Goal: Task Accomplishment & Management: Complete application form

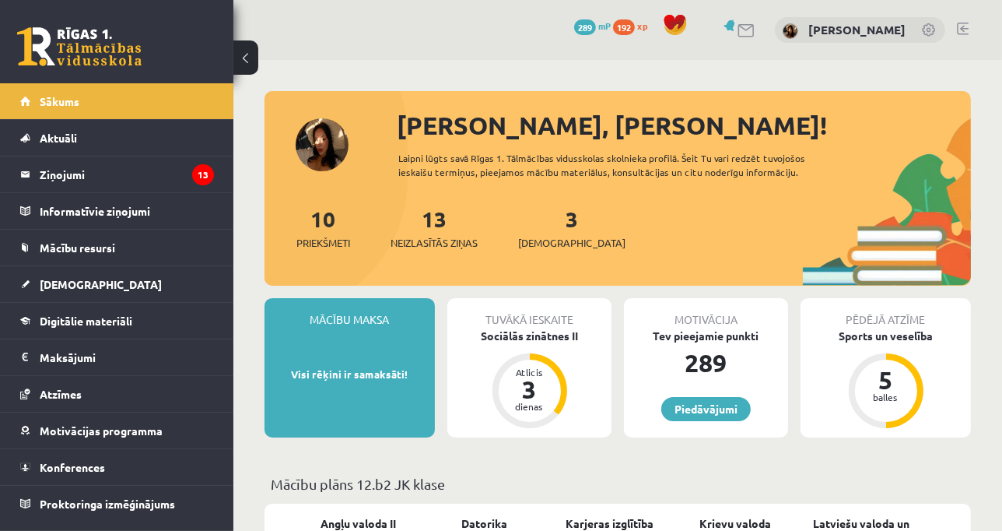
click at [958, 31] on link at bounding box center [963, 29] width 12 height 12
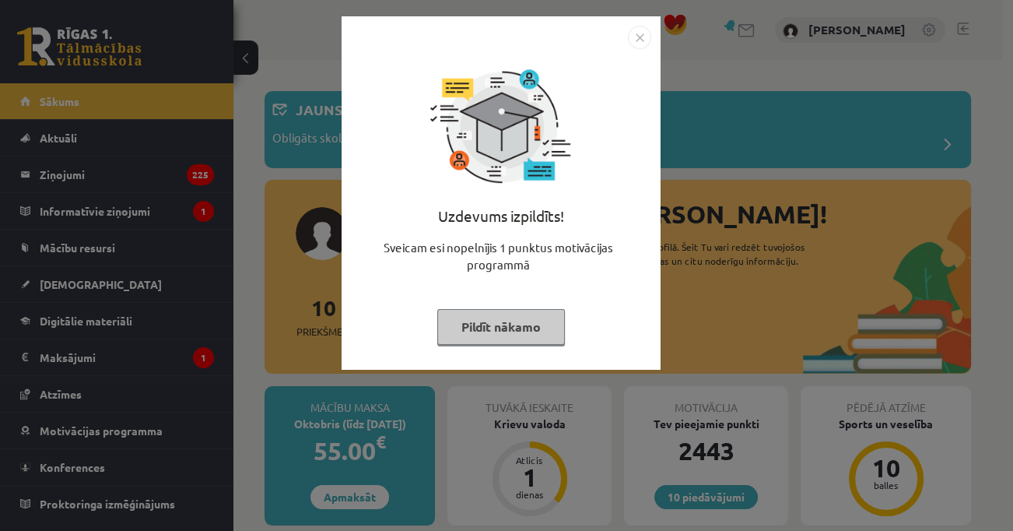
click at [482, 312] on button "Pildīt nākamo" at bounding box center [501, 327] width 128 height 36
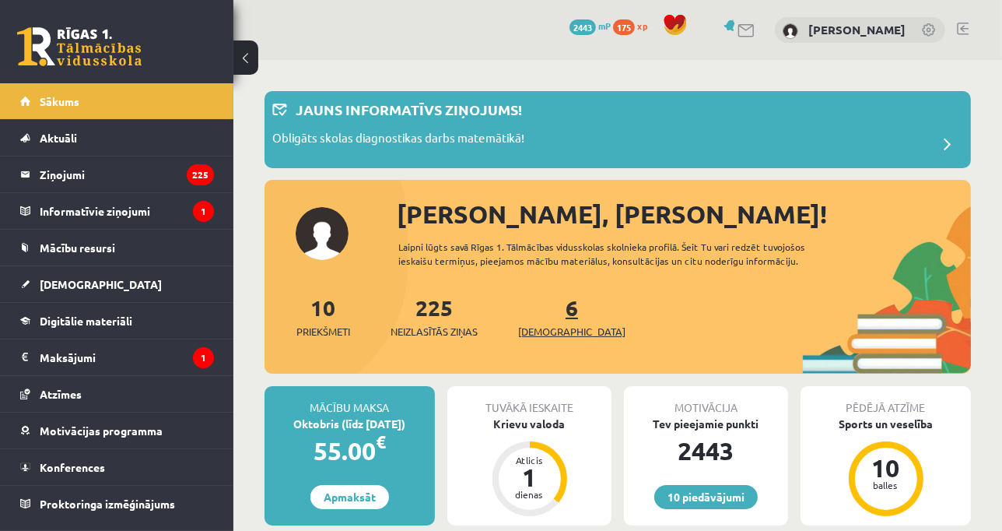
click at [548, 308] on link "6 Ieskaites" at bounding box center [571, 316] width 107 height 46
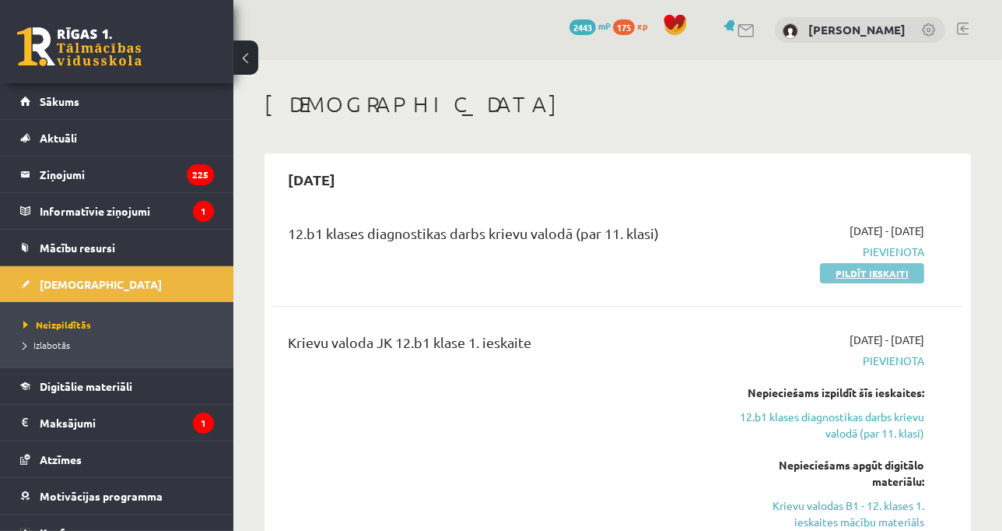
click at [861, 276] on link "Pildīt ieskaiti" at bounding box center [872, 273] width 104 height 20
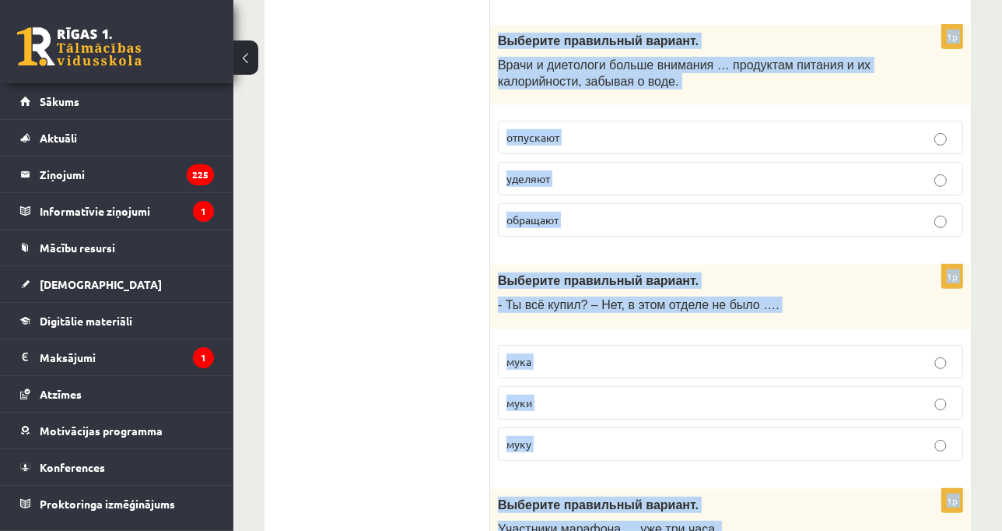
scroll to position [6222, 0]
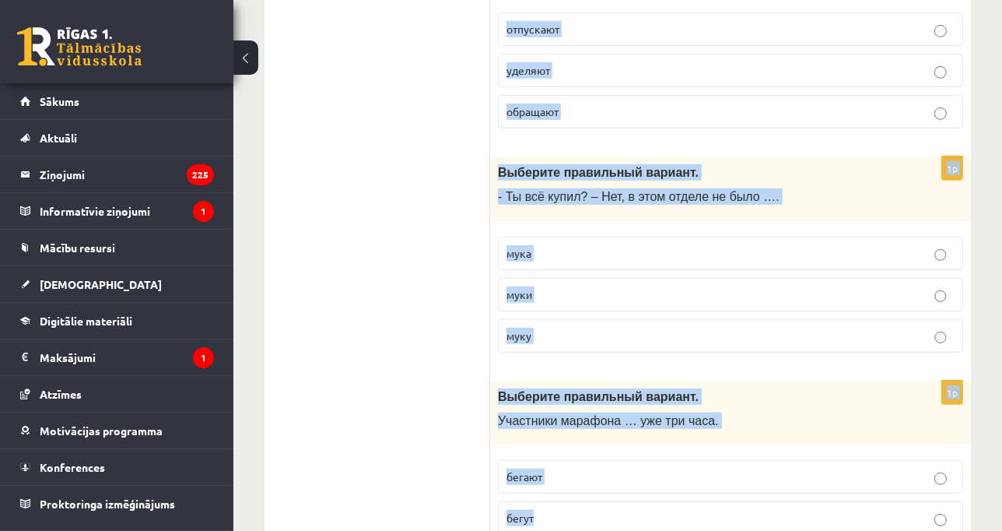
drag, startPoint x: 499, startPoint y: 302, endPoint x: 576, endPoint y: 552, distance: 261.3
copy form "Выберите правильный вариант. Летом я люблю … в море. плавать плыть плыву 1p Выб…"
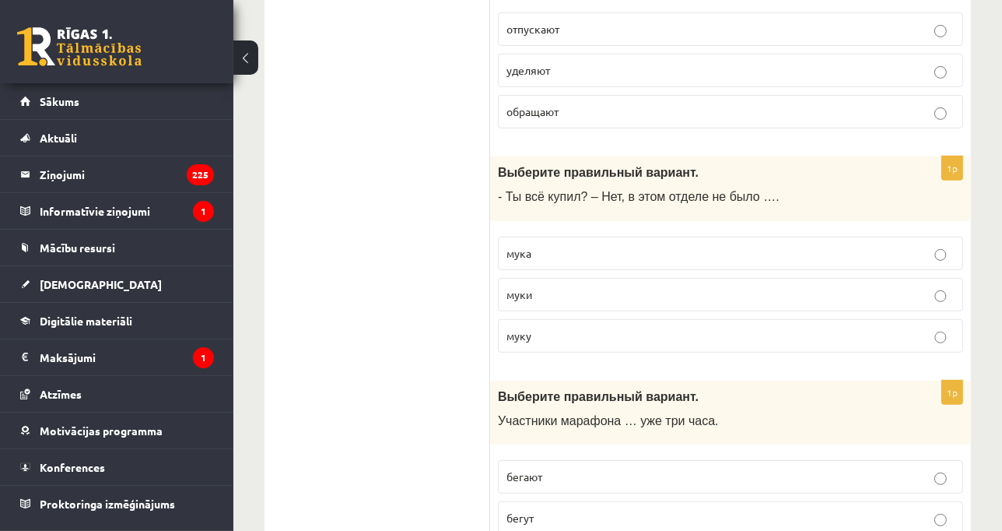
click at [557, 510] on p "бегут" at bounding box center [730, 518] width 448 height 16
click at [578, 278] on label "муки" at bounding box center [730, 294] width 465 height 33
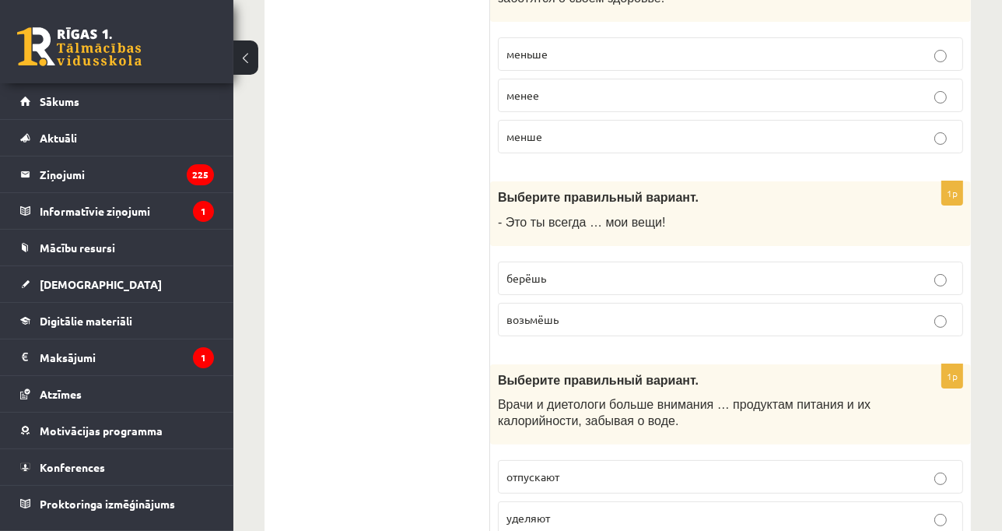
scroll to position [5770, 0]
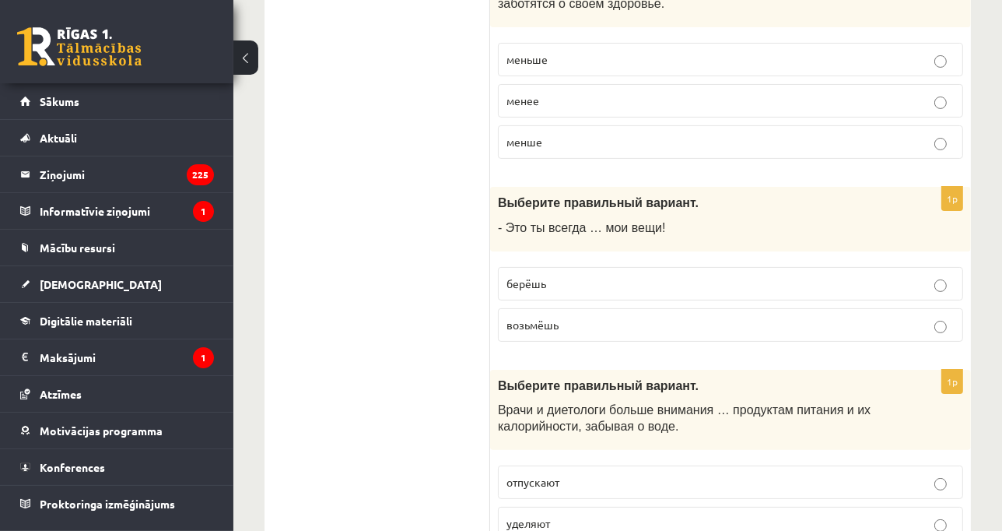
click at [558, 267] on label "берёшь" at bounding box center [730, 283] width 465 height 33
click at [562, 515] on p "уделяют" at bounding box center [730, 523] width 448 height 16
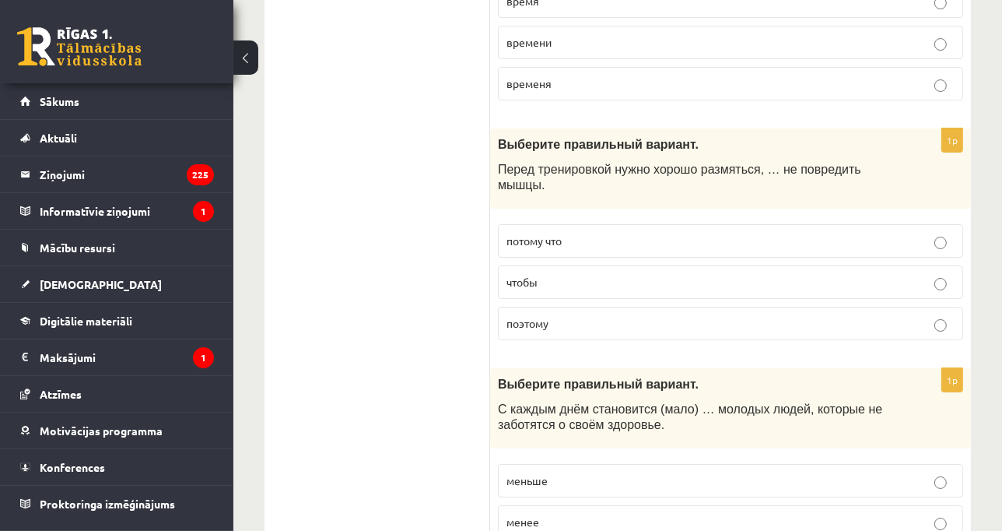
scroll to position [5345, 0]
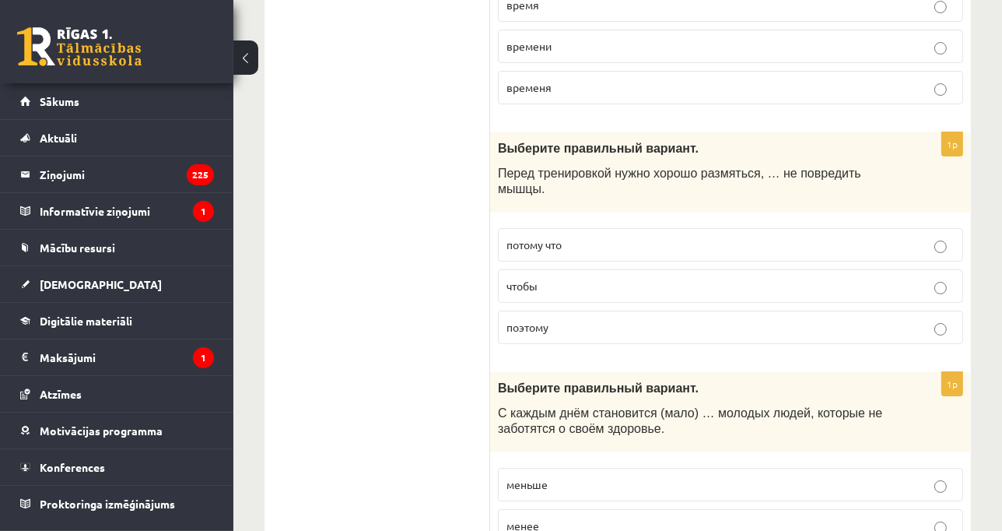
click at [563, 278] on p "чтобы" at bounding box center [730, 286] width 448 height 16
click at [600, 476] on p "меньше" at bounding box center [730, 484] width 448 height 16
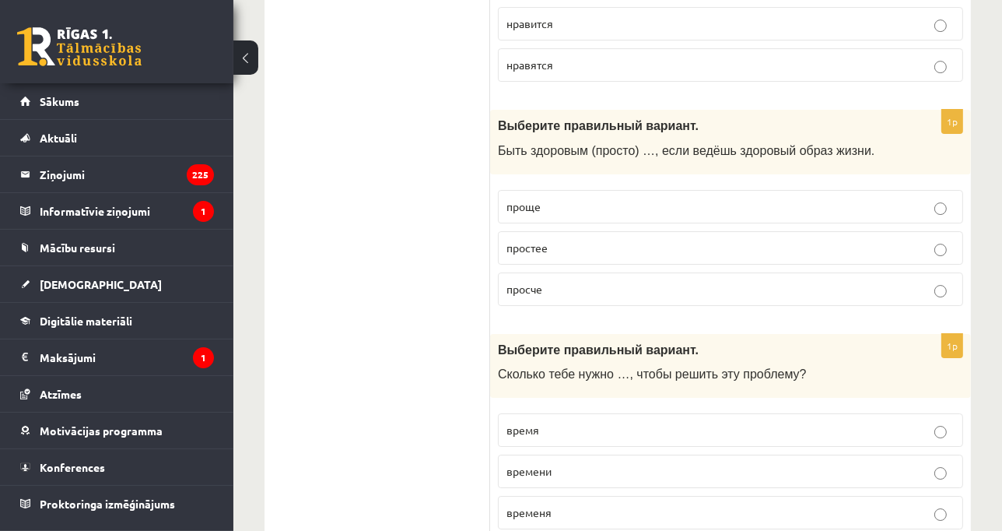
scroll to position [4893, 0]
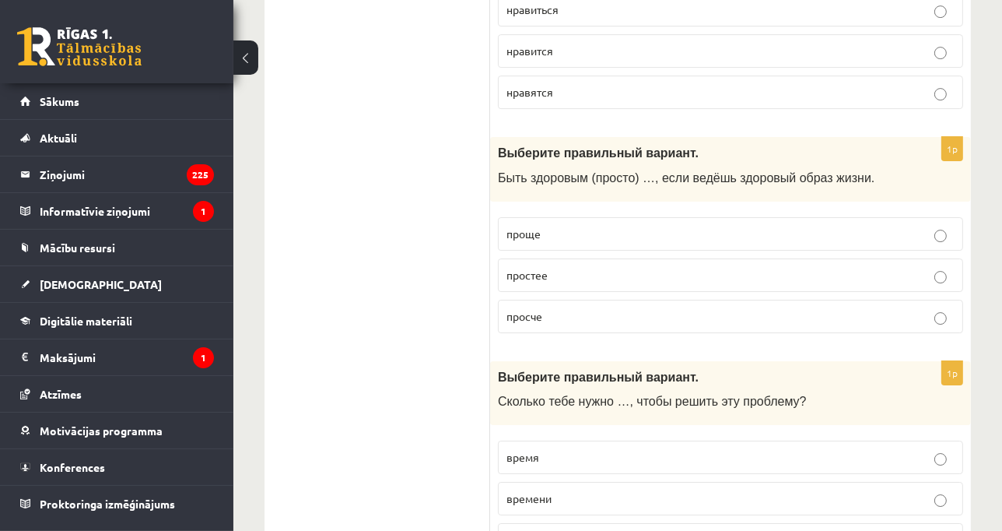
click at [565, 440] on label "время" at bounding box center [730, 456] width 465 height 33
click at [577, 226] on p "проще" at bounding box center [730, 234] width 448 height 16
click at [535, 491] on span "времени" at bounding box center [528, 498] width 45 height 14
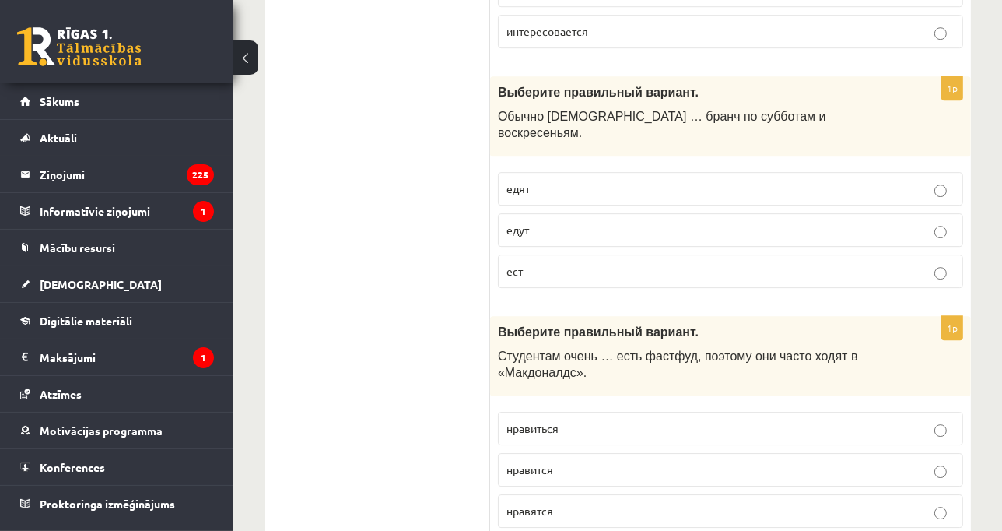
scroll to position [4468, 0]
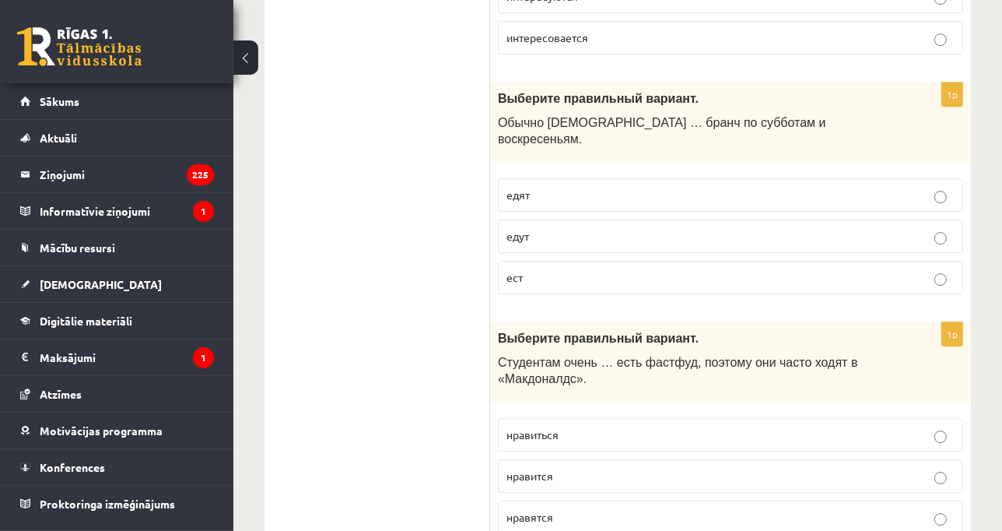
click at [568, 468] on p "нравится" at bounding box center [730, 476] width 448 height 16
click at [569, 178] on label "едят" at bounding box center [730, 194] width 465 height 33
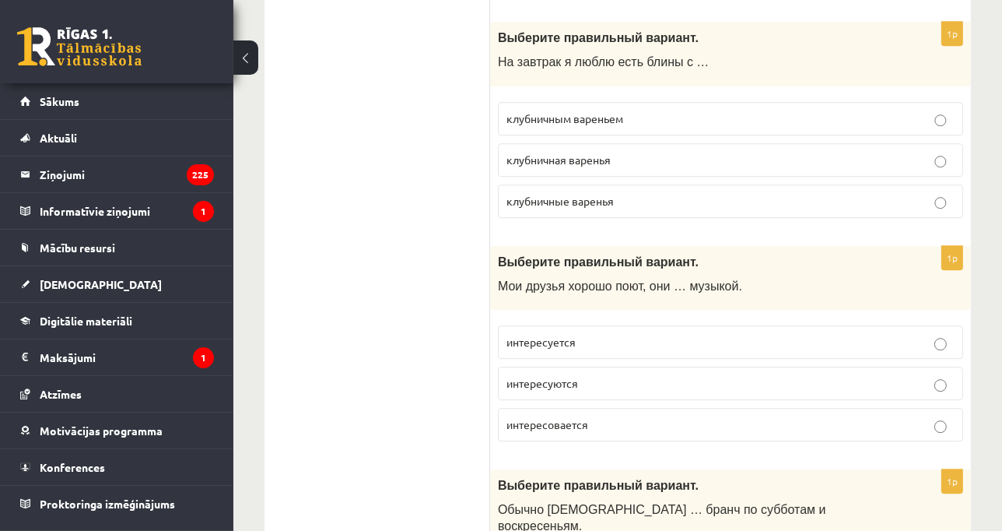
scroll to position [4026, 0]
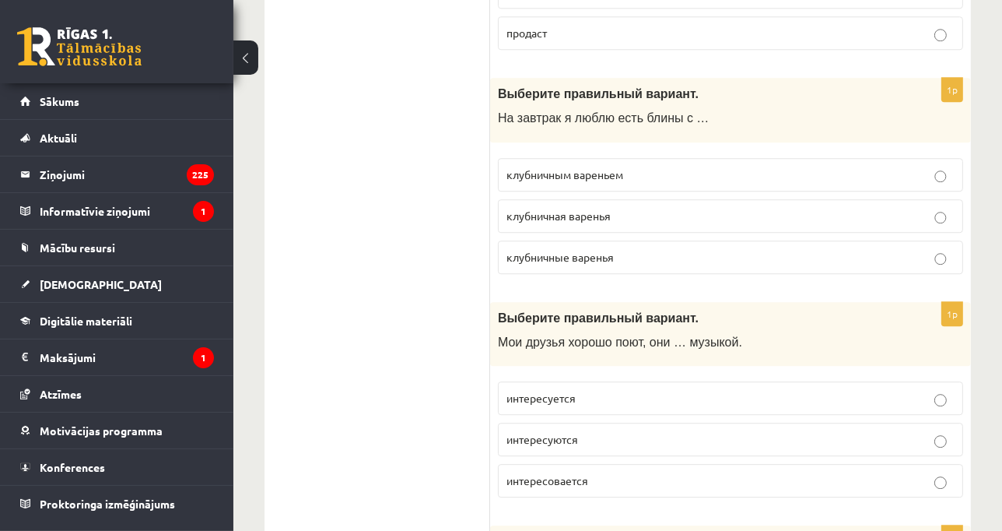
click at [578, 432] on span "интересуются" at bounding box center [542, 439] width 72 height 14
click at [650, 166] on p "клубничным вареньем" at bounding box center [730, 174] width 448 height 16
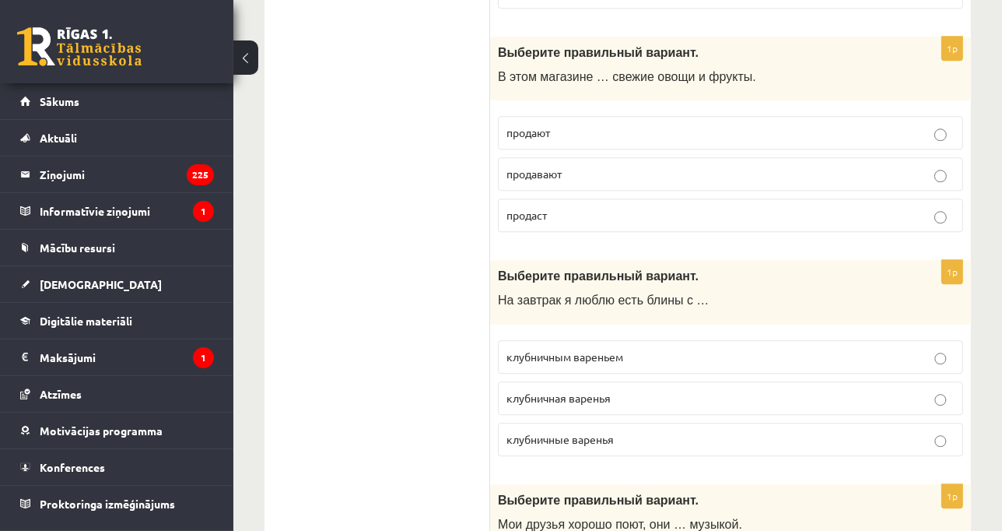
scroll to position [3827, 0]
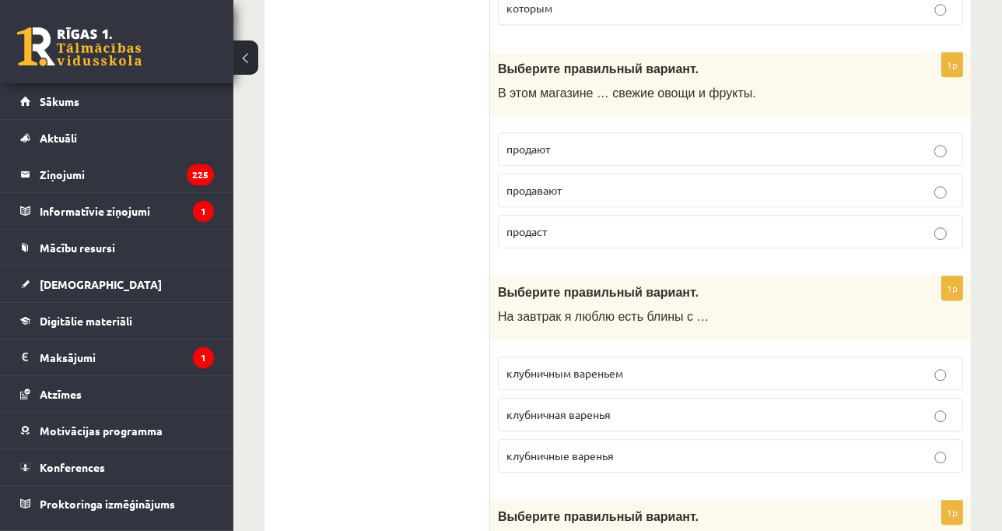
click at [789, 141] on p "продают" at bounding box center [730, 149] width 448 height 16
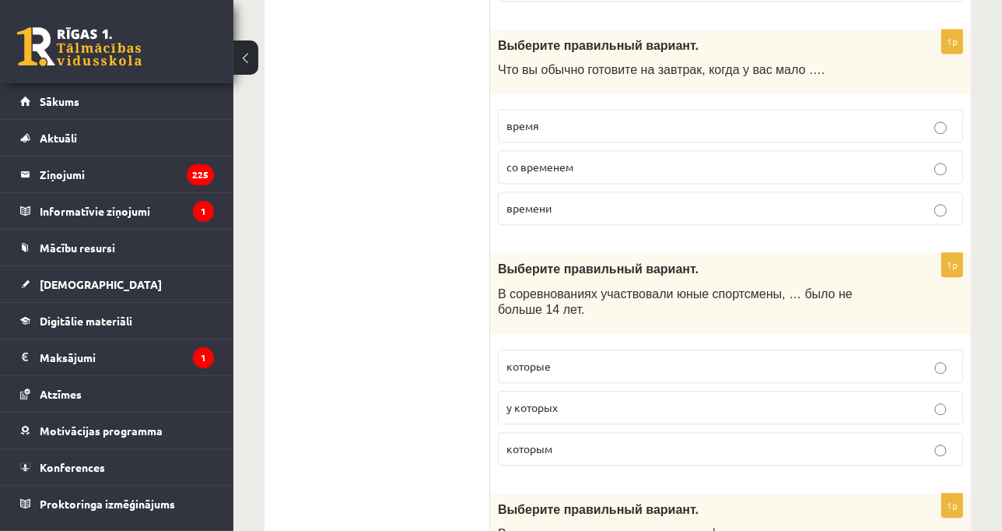
scroll to position [3374, 0]
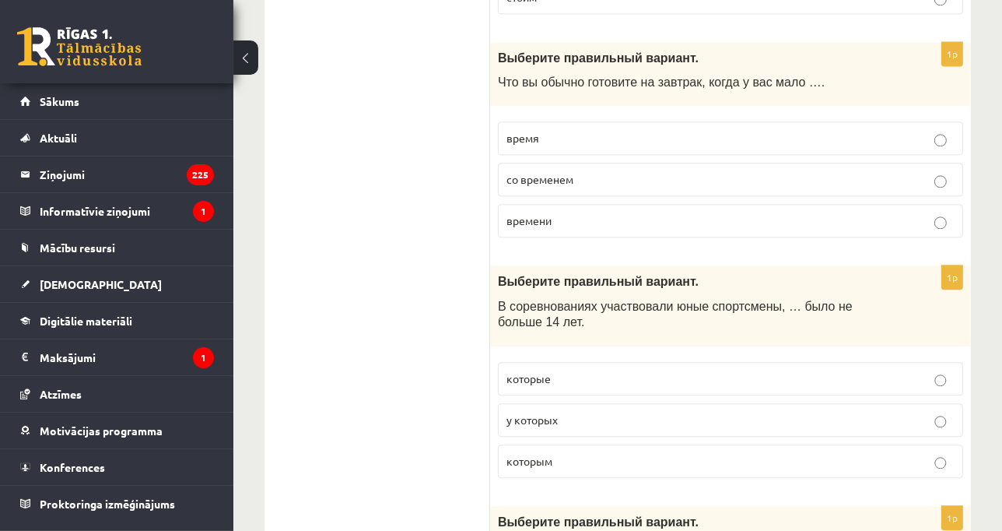
click at [716, 444] on label "которым" at bounding box center [730, 460] width 465 height 33
click at [726, 204] on label "времени" at bounding box center [730, 220] width 465 height 33
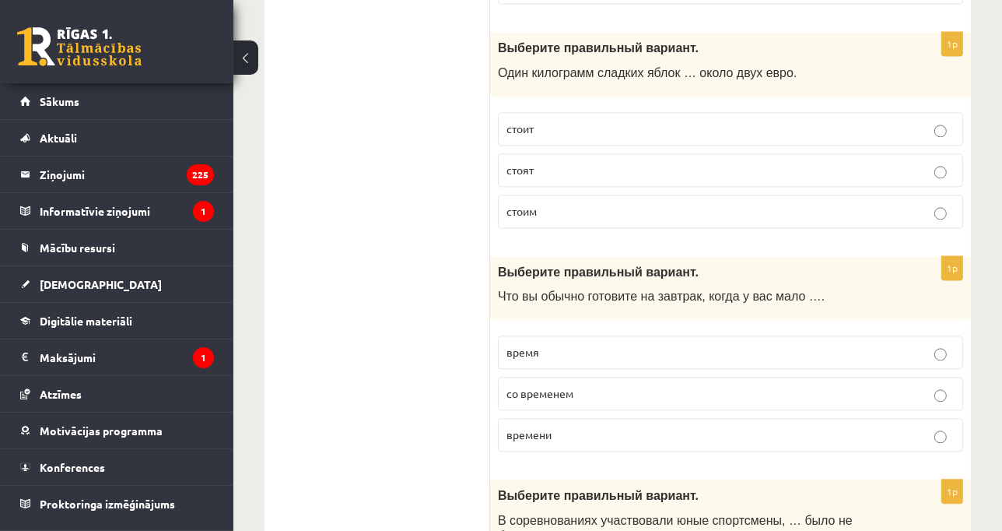
scroll to position [3148, 0]
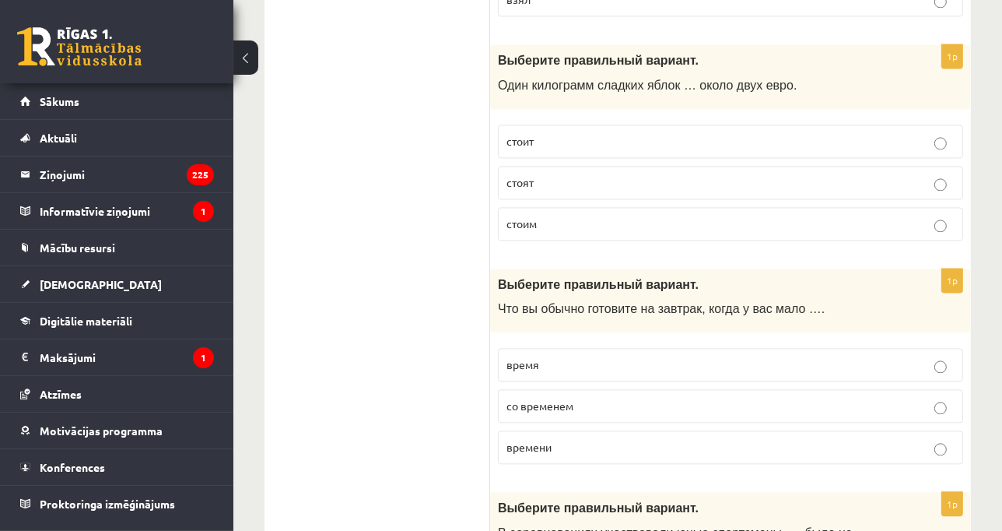
click at [853, 133] on p "стоит" at bounding box center [730, 141] width 448 height 16
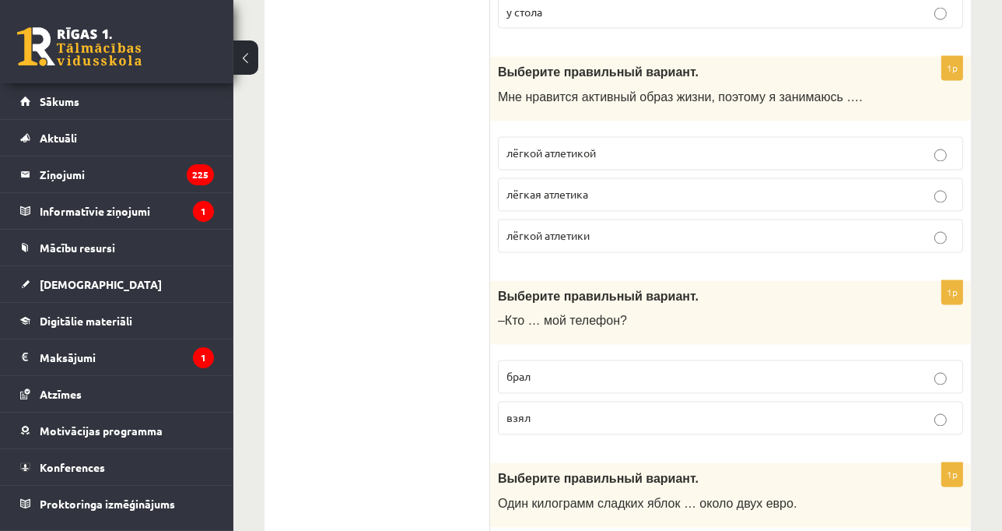
scroll to position [2724, 0]
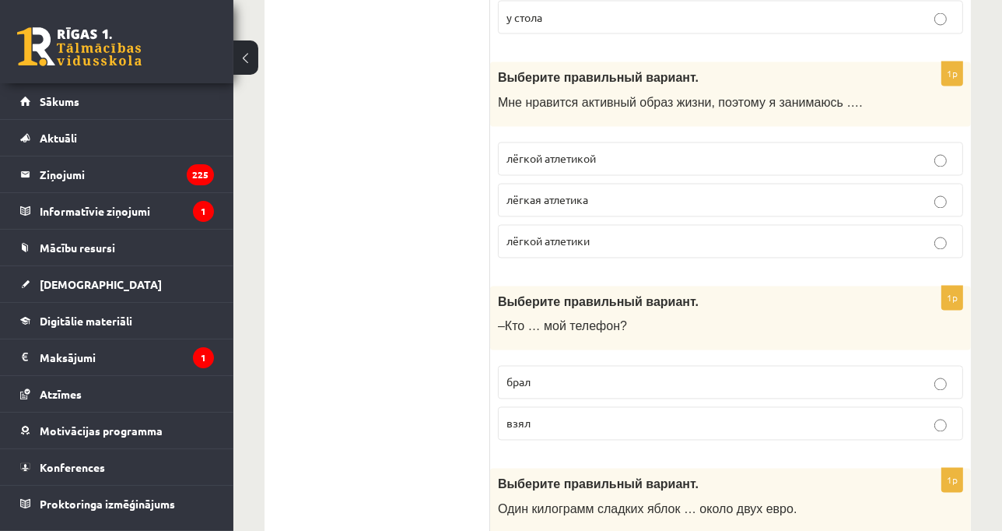
click at [782, 411] on label "взял" at bounding box center [730, 423] width 465 height 33
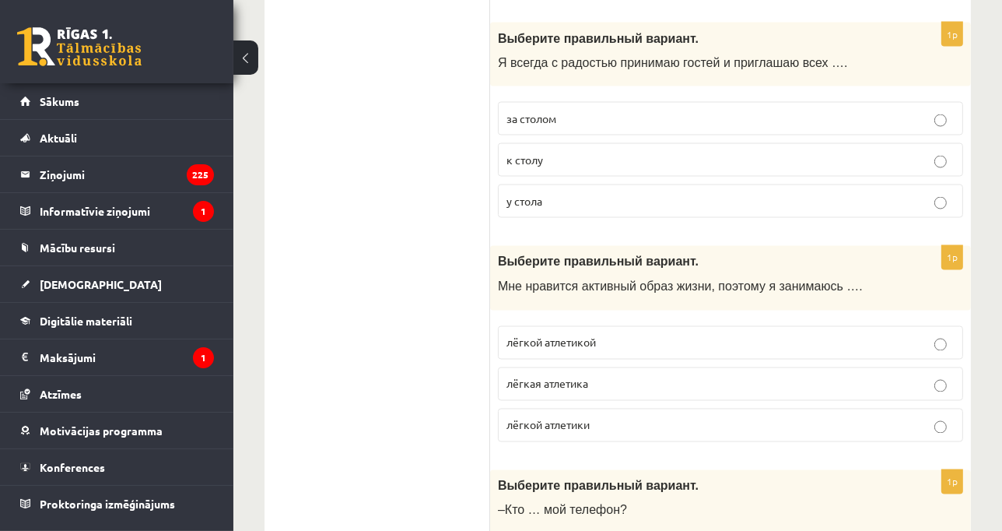
scroll to position [2526, 0]
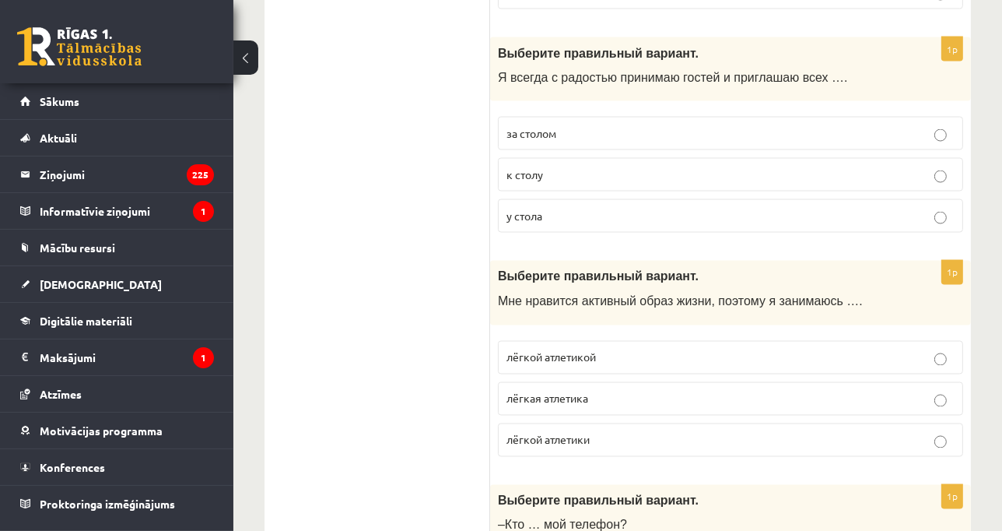
click at [813, 349] on p "лёгкой атлетикой" at bounding box center [730, 357] width 448 height 16
click at [796, 162] on label "к столу" at bounding box center [730, 174] width 465 height 33
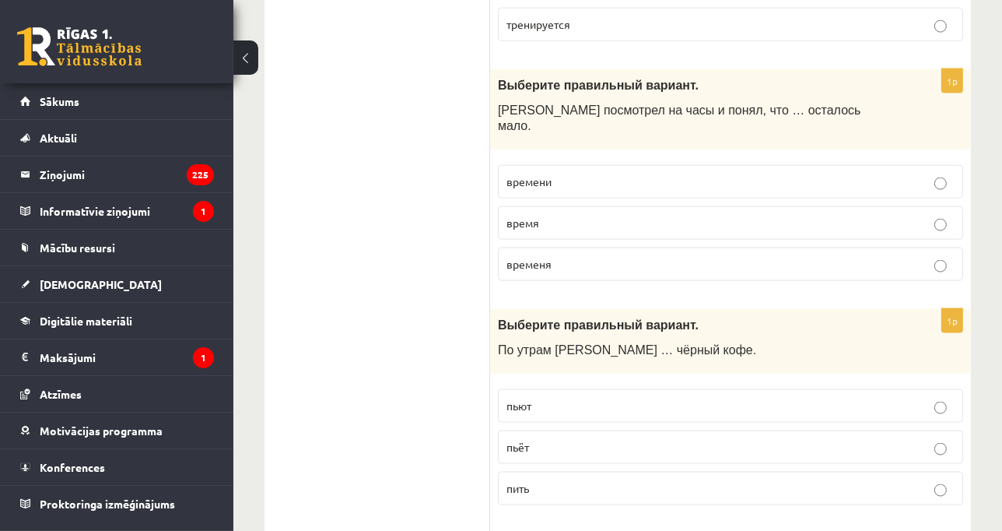
scroll to position [2017, 0]
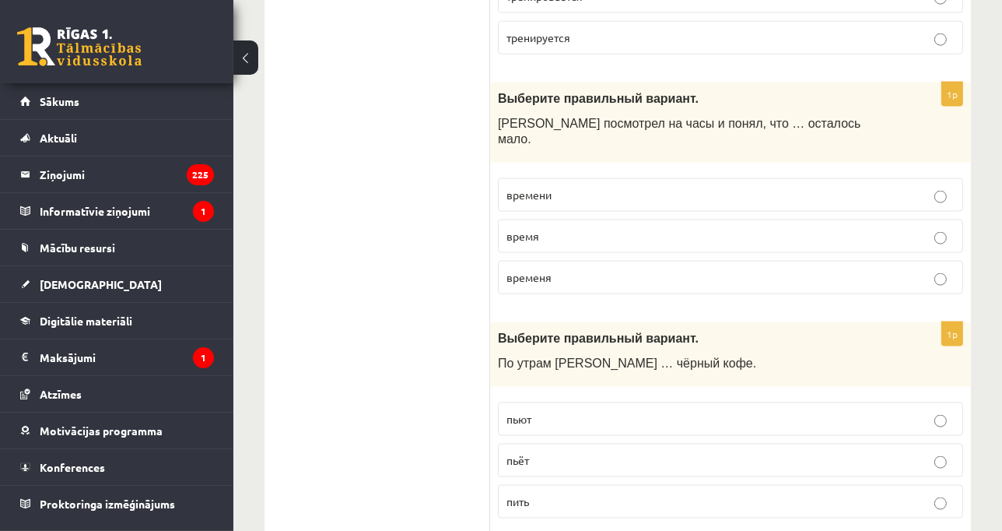
click at [692, 452] on p "пьёт" at bounding box center [730, 460] width 448 height 16
click at [724, 187] on p "времени" at bounding box center [730, 195] width 448 height 16
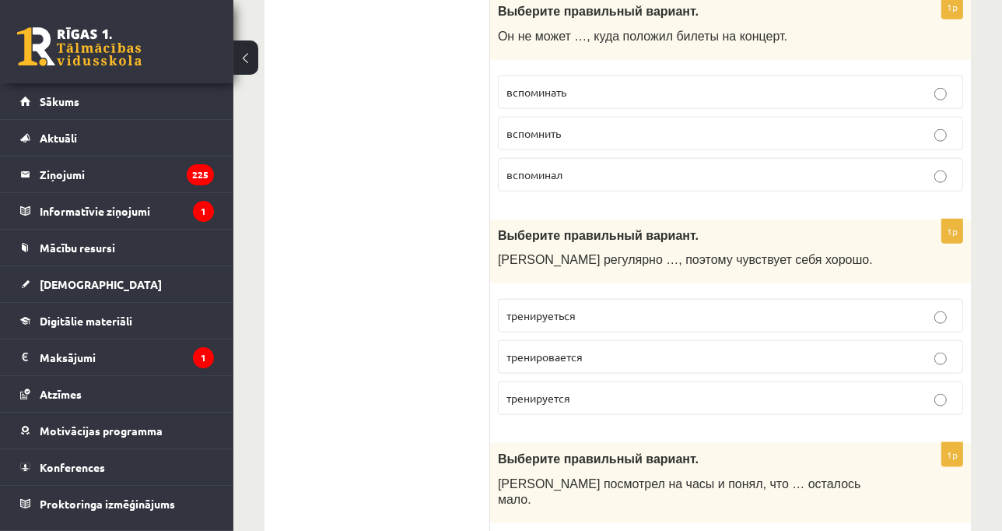
scroll to position [1565, 0]
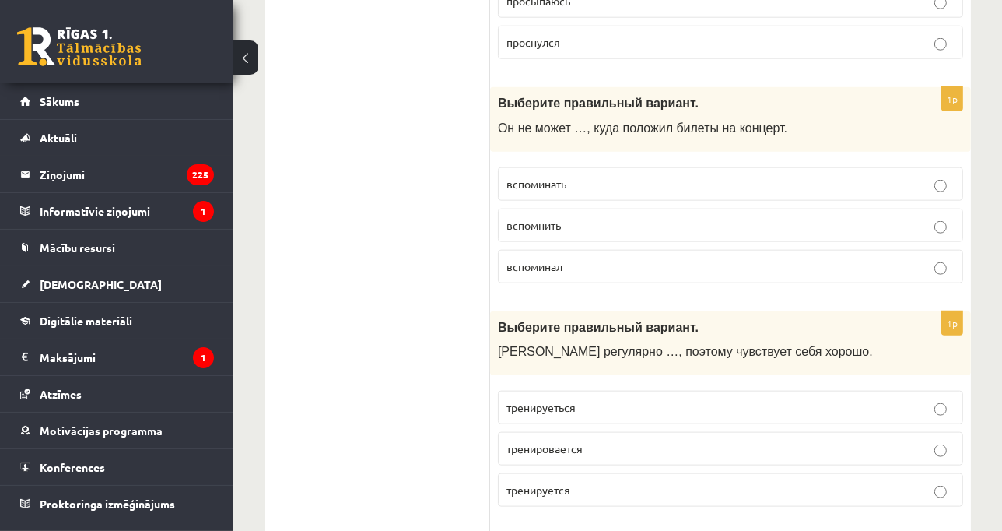
click at [660, 485] on p "тренируется" at bounding box center [730, 490] width 448 height 16
click at [658, 227] on p "вспомнить" at bounding box center [730, 225] width 448 height 16
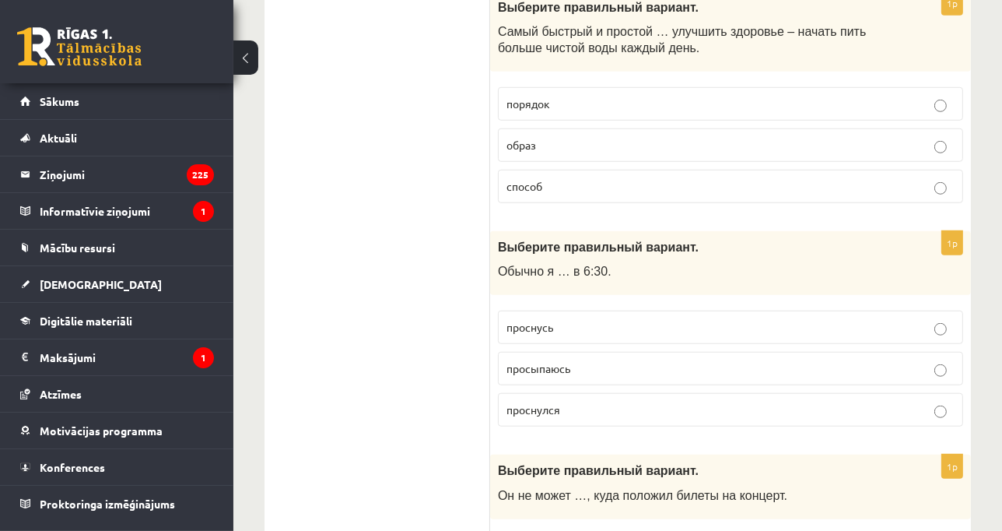
scroll to position [1169, 0]
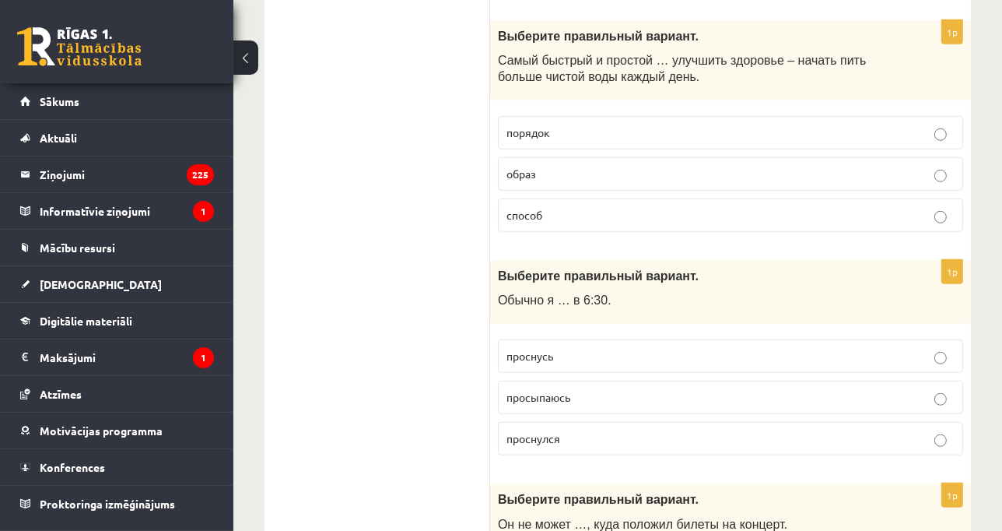
click at [685, 398] on p "просыпаюсь" at bounding box center [730, 397] width 448 height 16
click at [754, 208] on p "способ" at bounding box center [730, 215] width 448 height 16
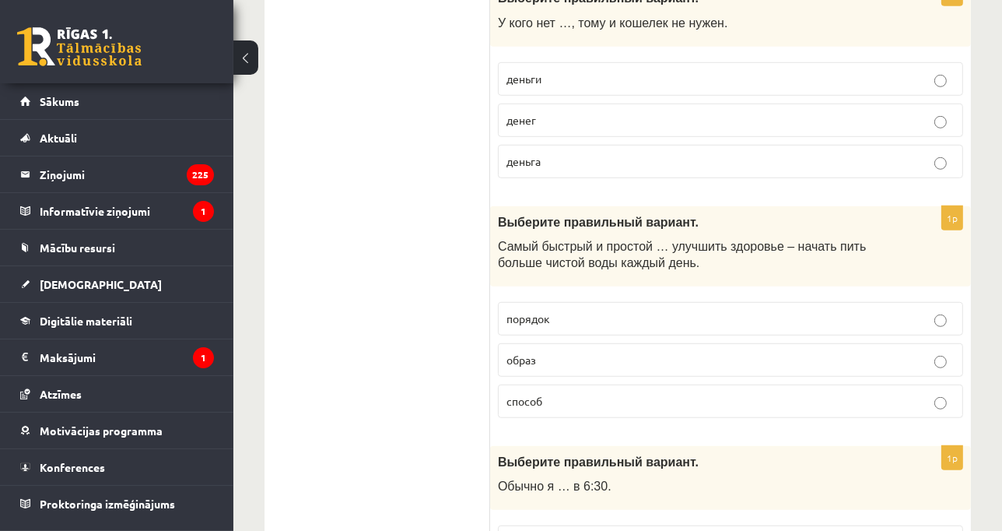
scroll to position [972, 0]
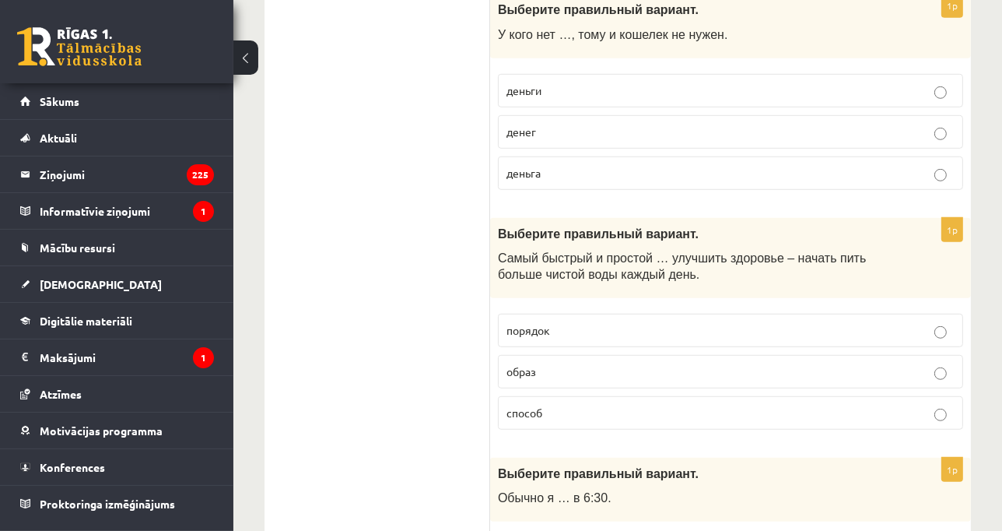
click at [844, 138] on p "денег" at bounding box center [730, 132] width 448 height 16
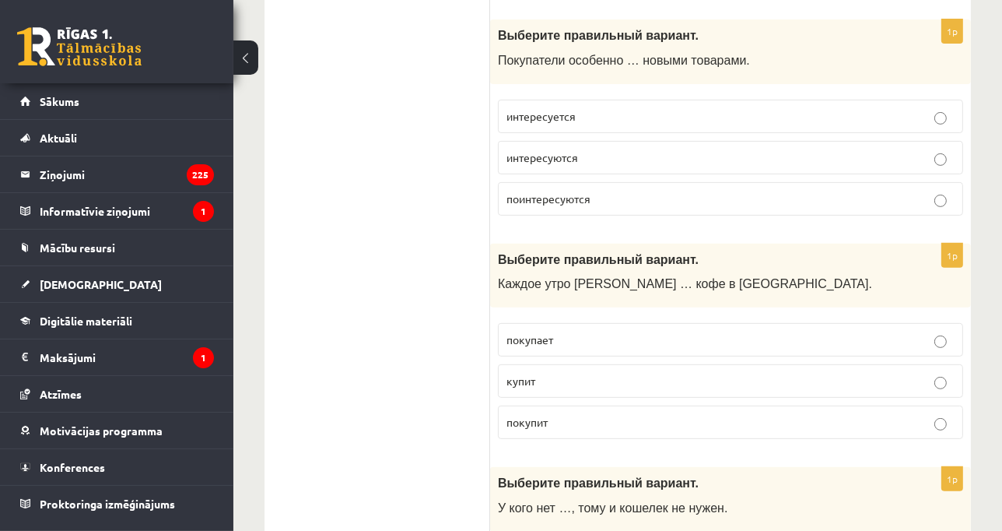
scroll to position [490, 0]
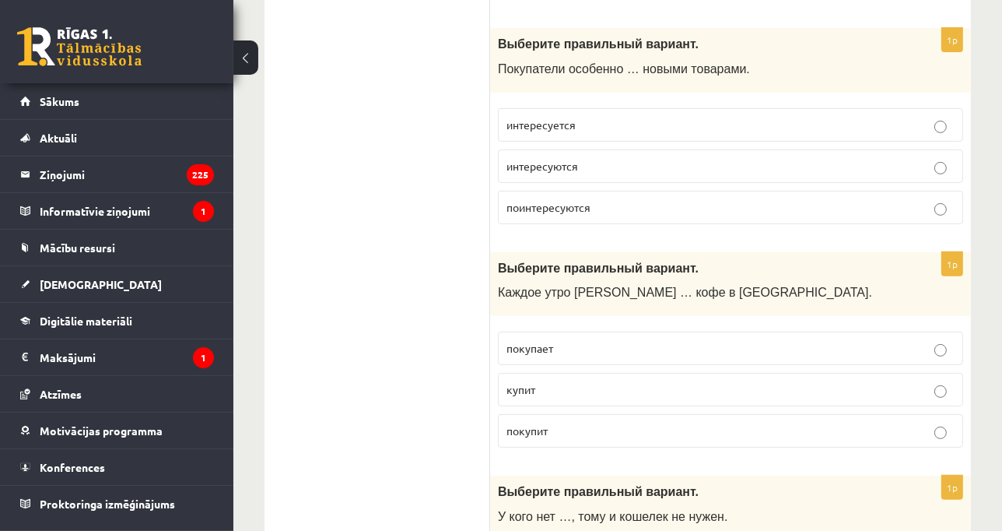
click at [740, 359] on label "покупает" at bounding box center [730, 347] width 465 height 33
click at [720, 170] on p "интересуются" at bounding box center [730, 166] width 448 height 16
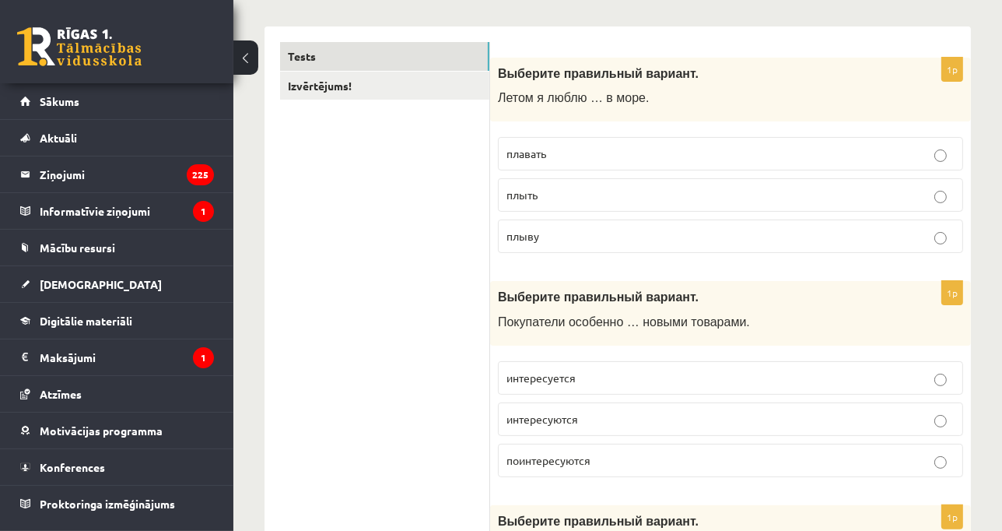
scroll to position [236, 0]
click at [735, 141] on label "плавать" at bounding box center [730, 154] width 465 height 33
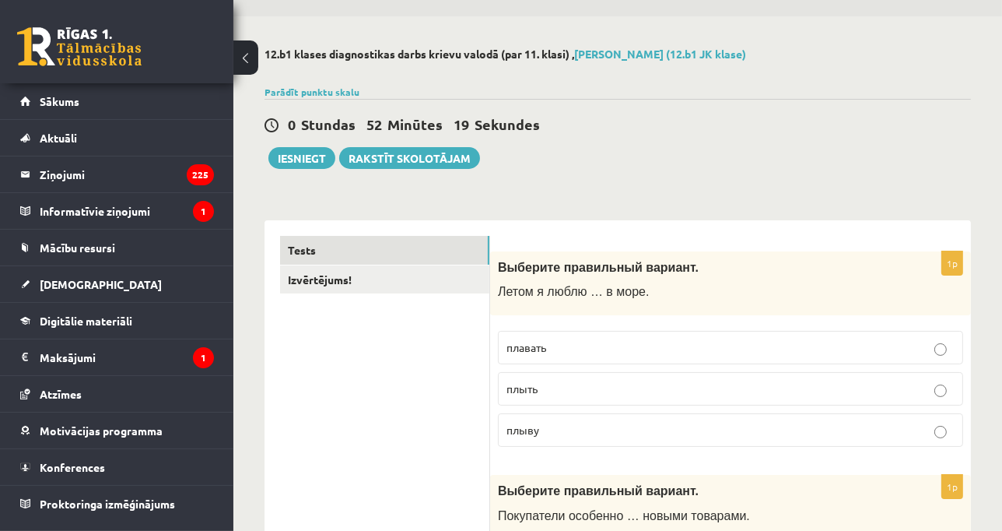
scroll to position [0, 0]
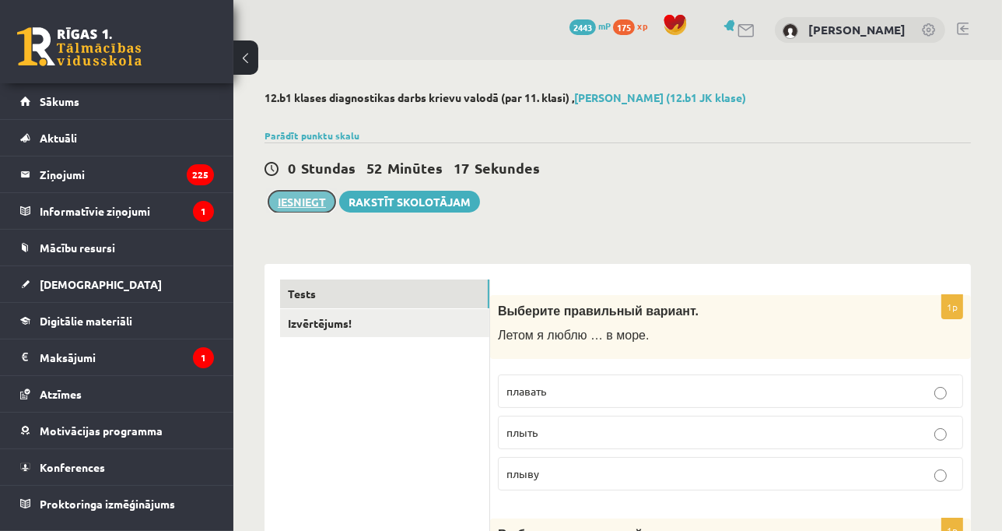
click at [300, 191] on button "Iesniegt" at bounding box center [301, 202] width 67 height 22
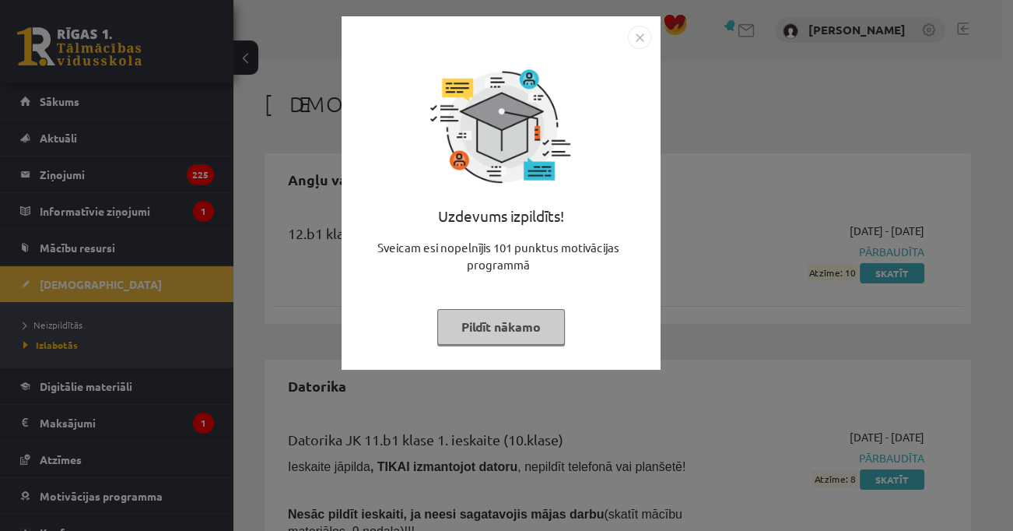
click at [498, 321] on button "Pildīt nākamo" at bounding box center [501, 327] width 128 height 36
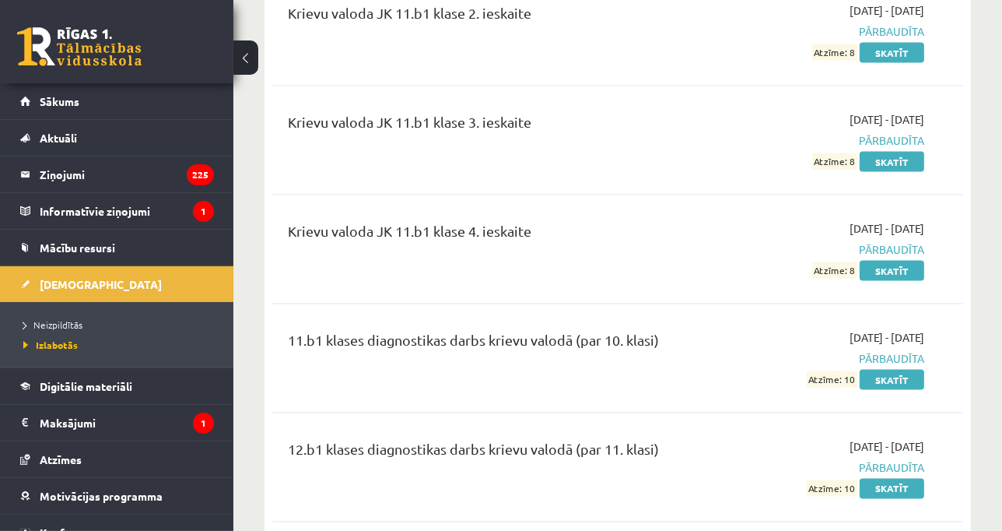
scroll to position [2143, 0]
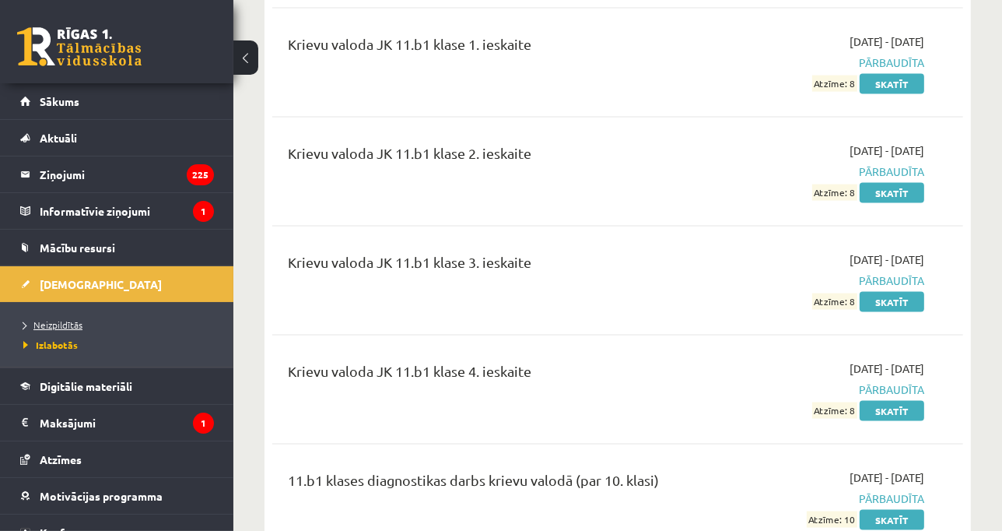
click at [47, 323] on span "Neizpildītās" at bounding box center [52, 324] width 59 height 12
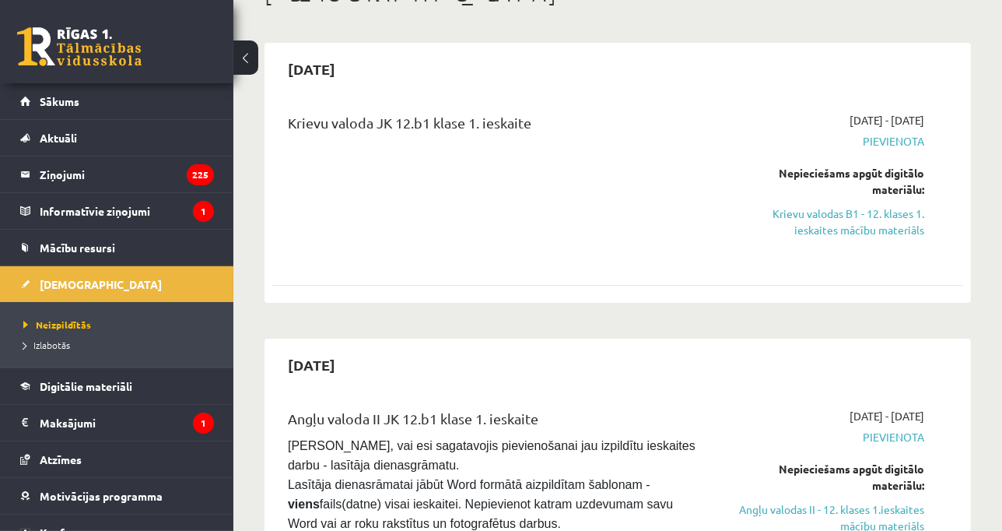
scroll to position [49, 0]
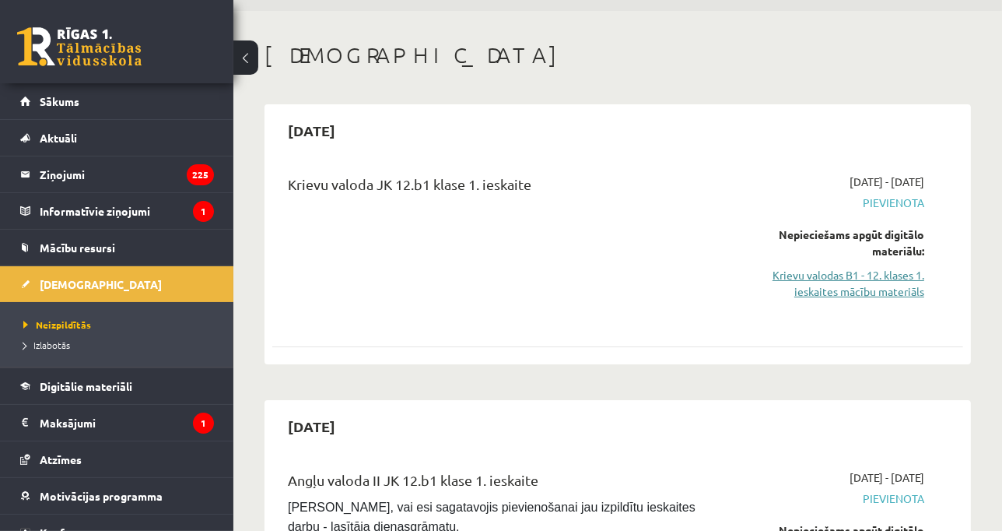
click at [883, 278] on link "Krievu valodas B1 - 12. klases 1. ieskaites mācību materiāls" at bounding box center [825, 283] width 197 height 33
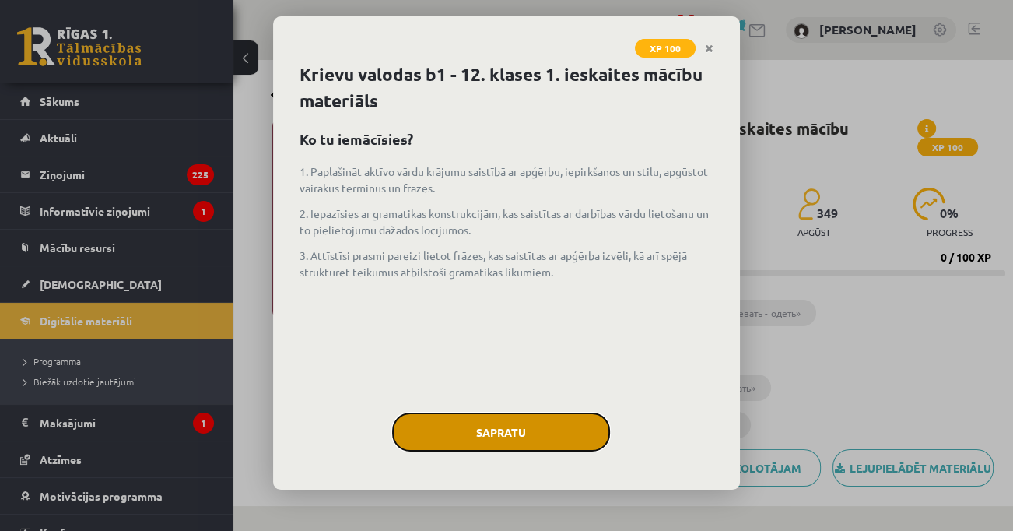
click at [519, 422] on button "Sapratu" at bounding box center [501, 431] width 218 height 39
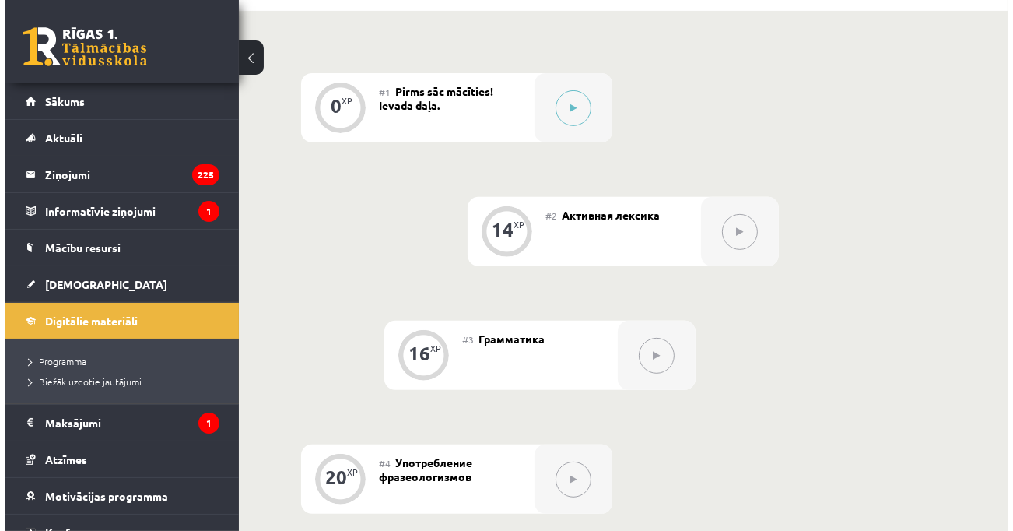
scroll to position [431, 0]
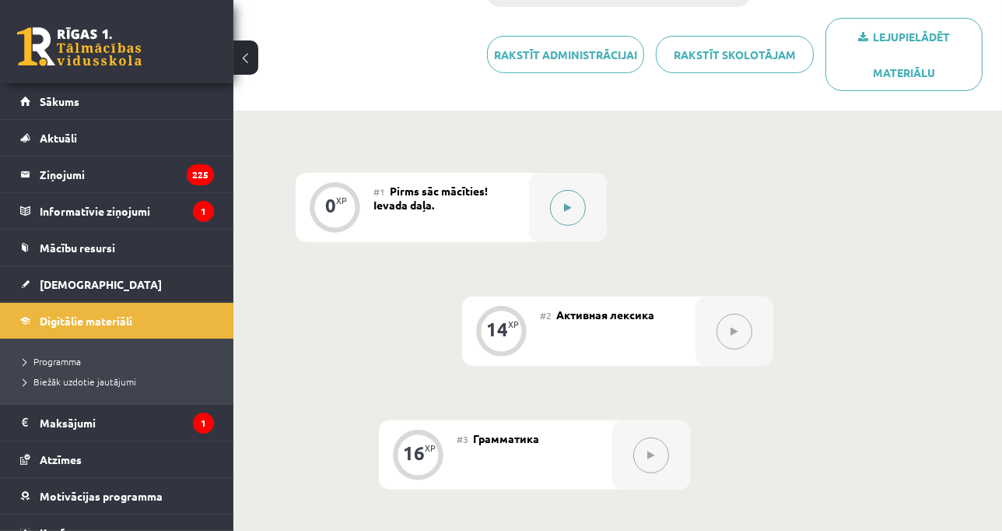
click at [567, 222] on button at bounding box center [568, 208] width 36 height 36
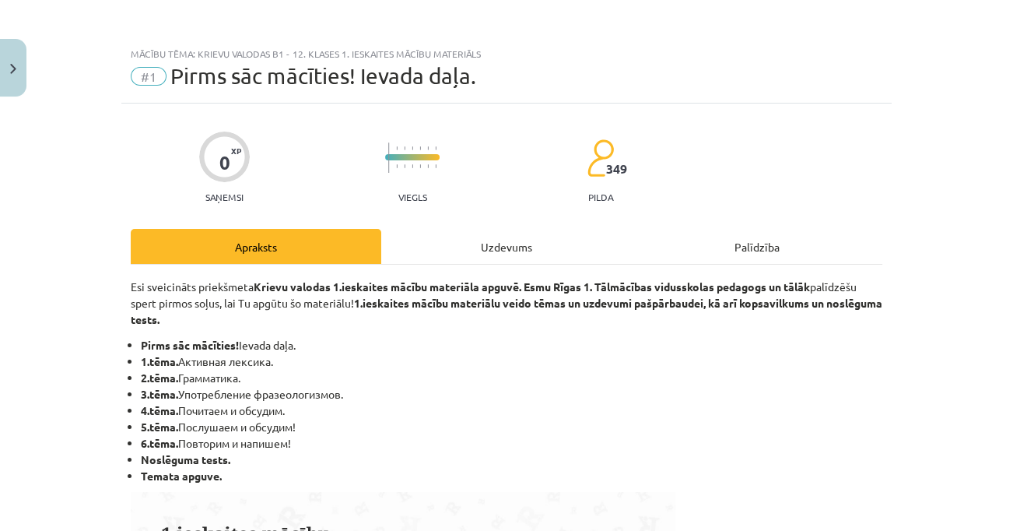
click at [542, 255] on div "Uzdevums" at bounding box center [506, 246] width 250 height 35
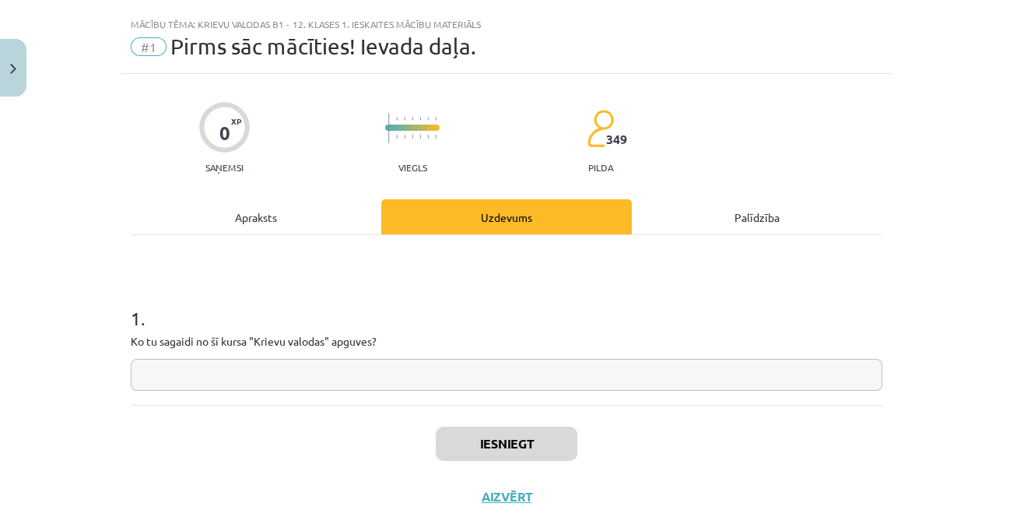
scroll to position [39, 0]
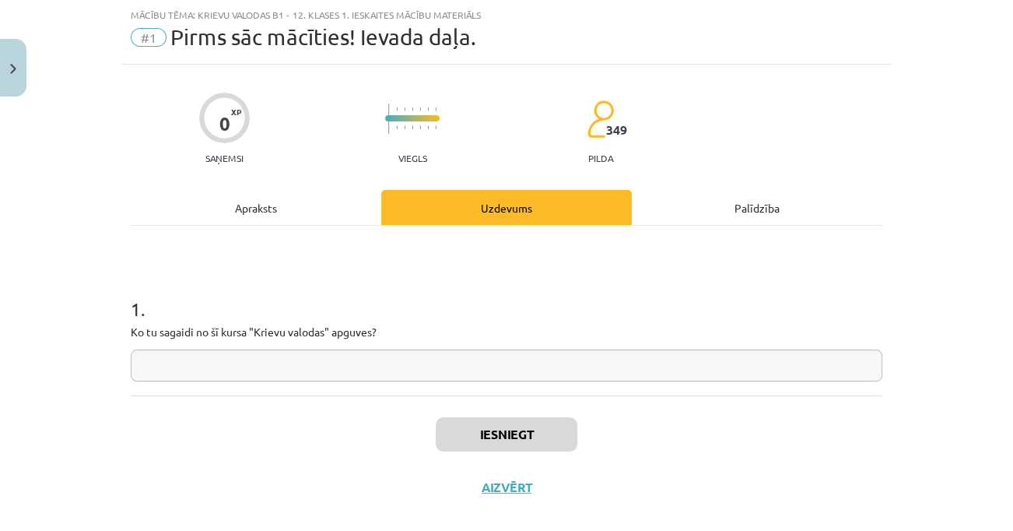
click at [355, 359] on input "text" at bounding box center [506, 365] width 751 height 32
type input "*"
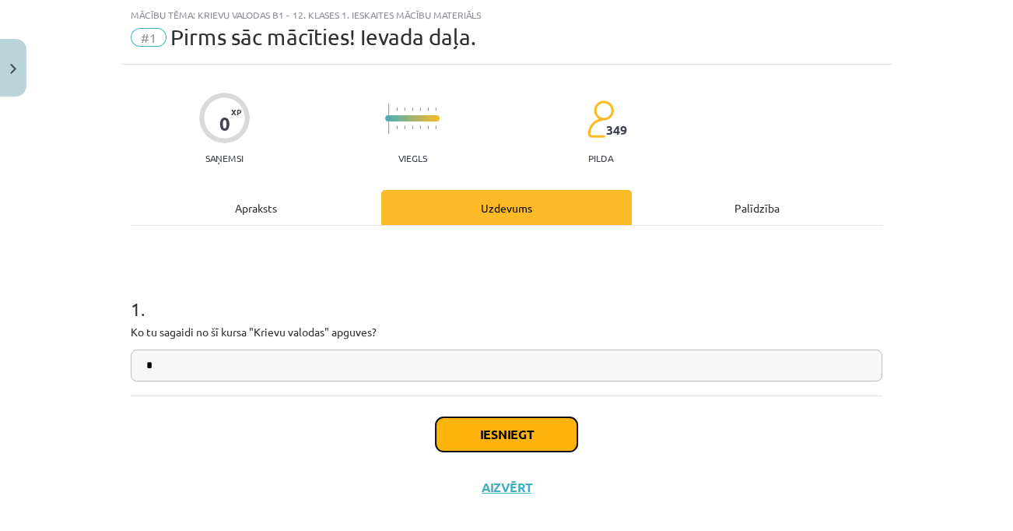
click at [455, 434] on button "Iesniegt" at bounding box center [507, 434] width 142 height 34
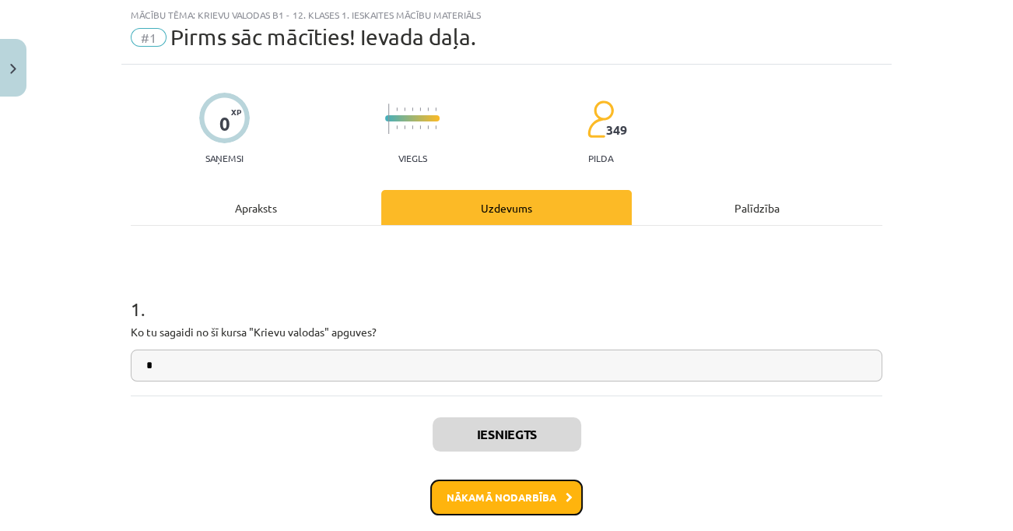
click at [482, 489] on button "Nākamā nodarbība" at bounding box center [506, 497] width 152 height 36
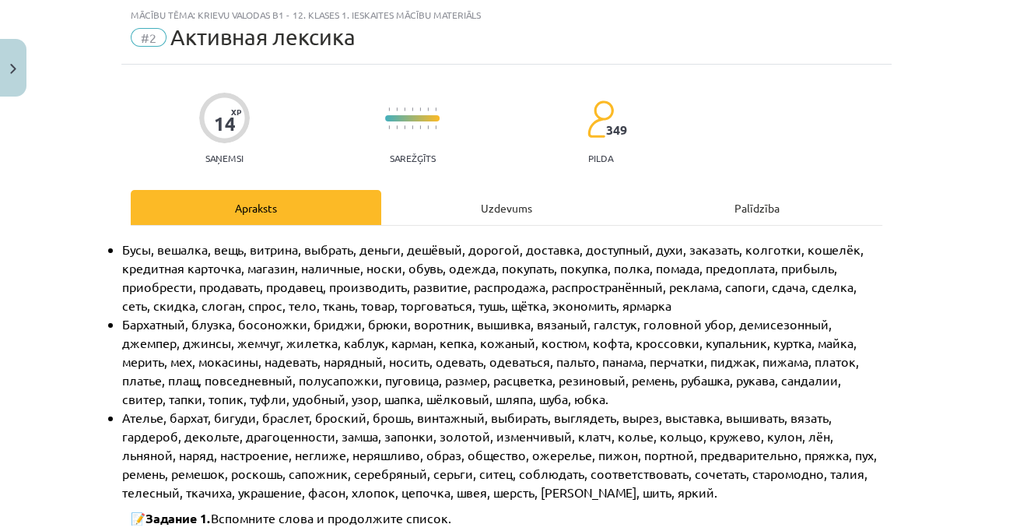
click at [521, 199] on div "Uzdevums" at bounding box center [506, 207] width 250 height 35
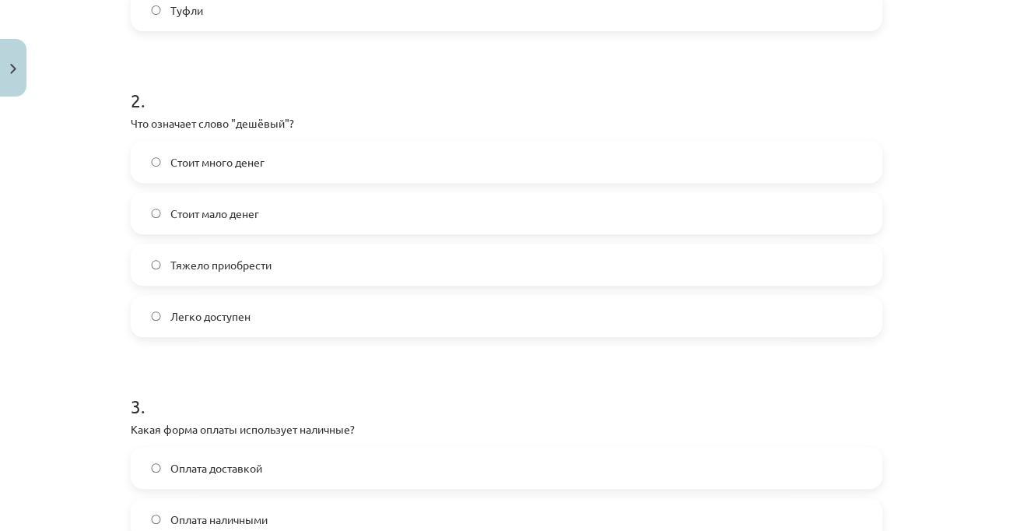
scroll to position [1150, 0]
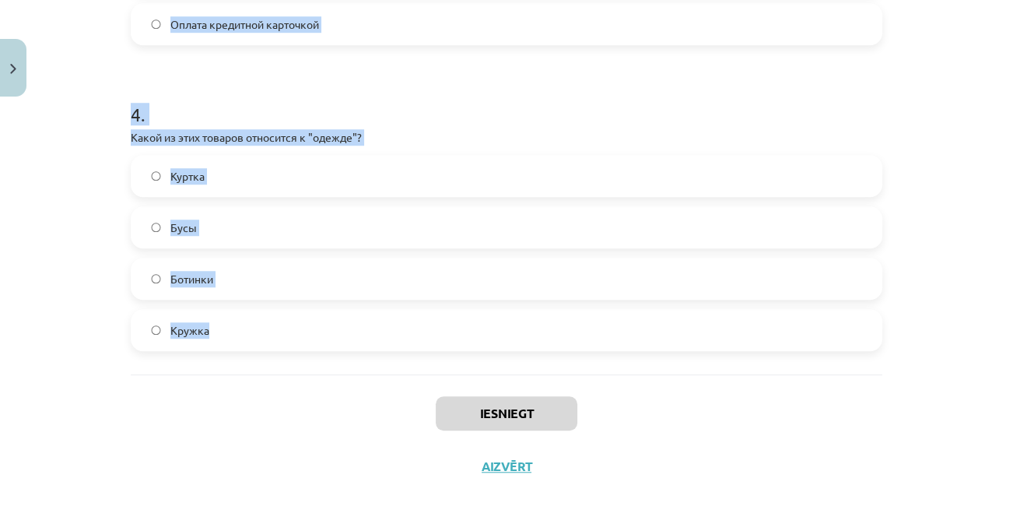
drag, startPoint x: 128, startPoint y: 328, endPoint x: 324, endPoint y: 330, distance: 196.0
copy form "Какое слово лишнее в ряду: платье, брюки, шуба, юбка, туфли? Брюки Шуба Платье …"
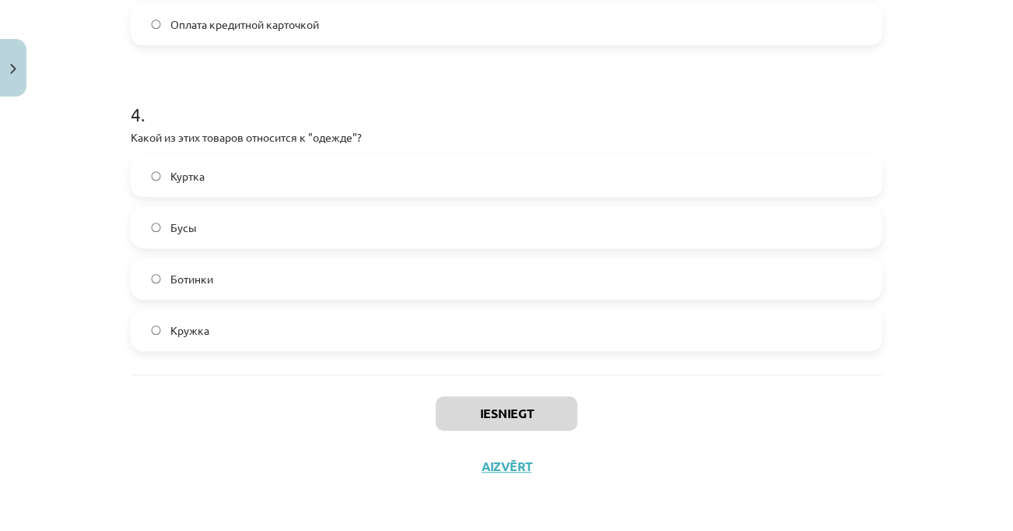
click at [100, 412] on div "Mācību tēma: Krievu valodas b1 - 12. klases 1. ieskaites mācību materiāls #2 Ак…" at bounding box center [506, 265] width 1013 height 531
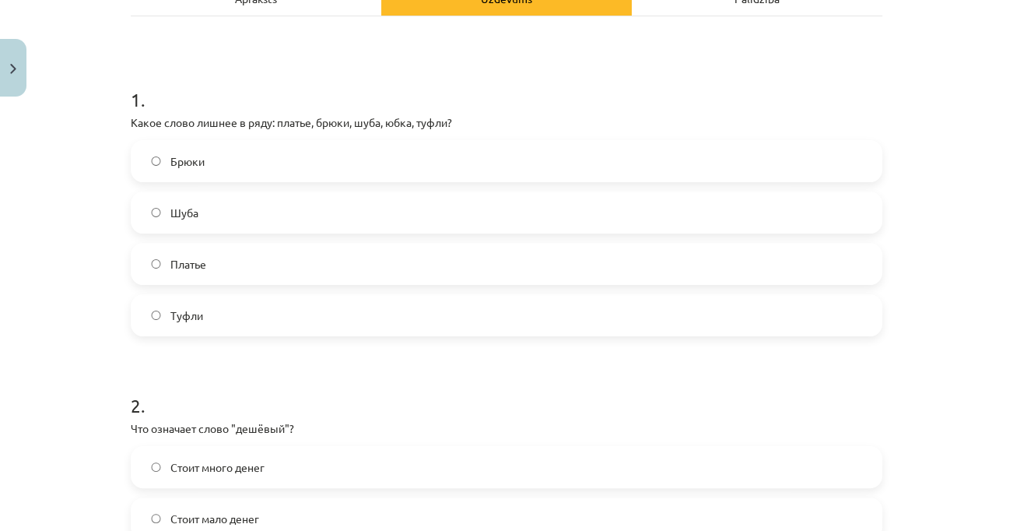
scroll to position [250, 0]
click at [245, 303] on label "Туфли" at bounding box center [506, 312] width 748 height 39
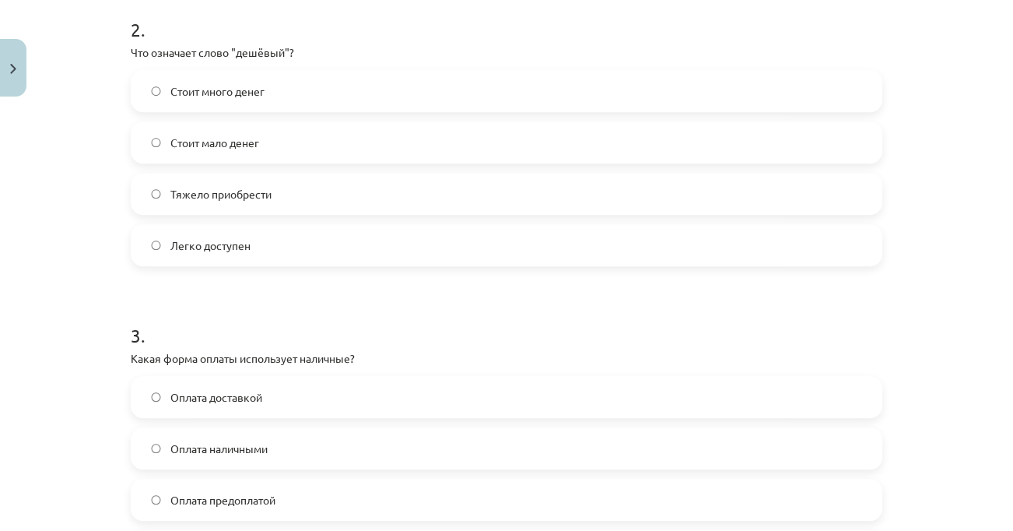
scroll to position [657, 0]
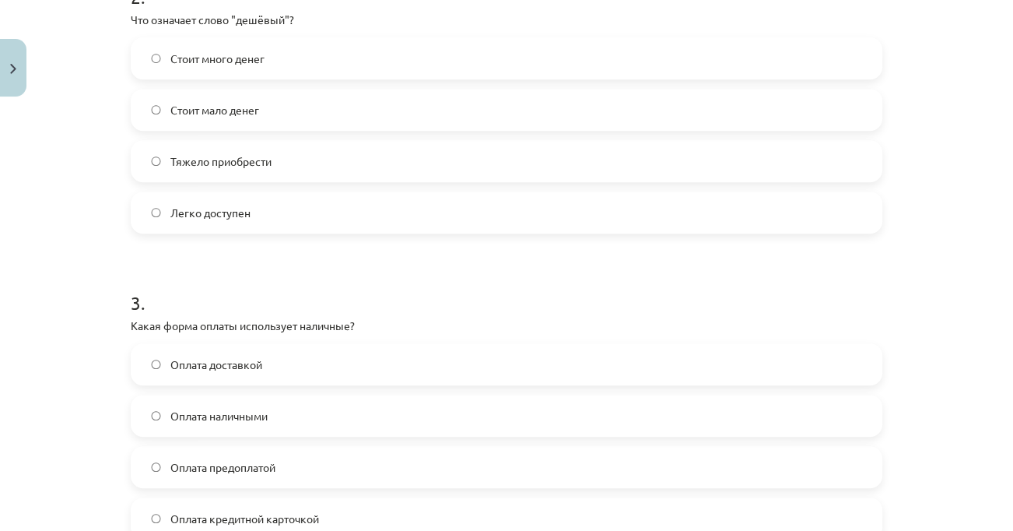
click at [289, 101] on label "Стоит мало денег" at bounding box center [506, 109] width 748 height 39
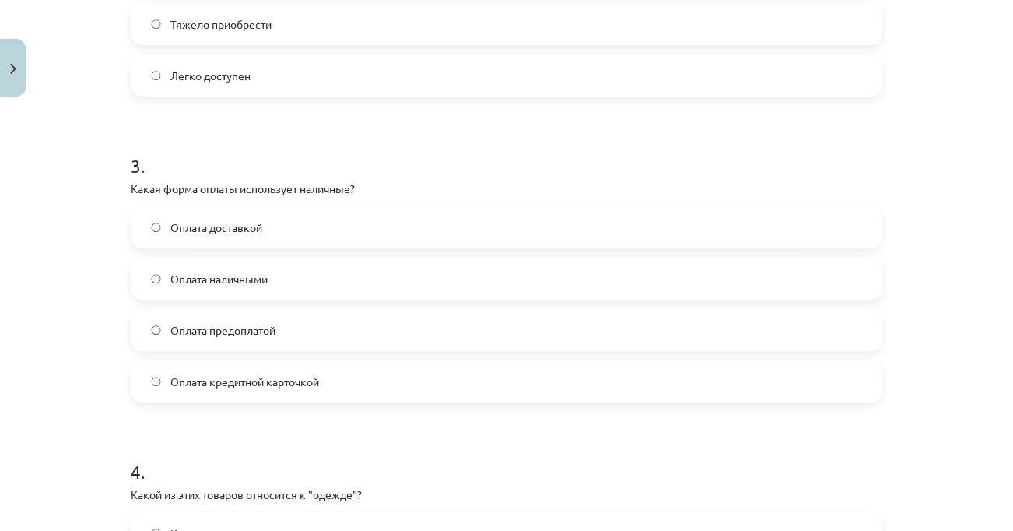
scroll to position [815, 0]
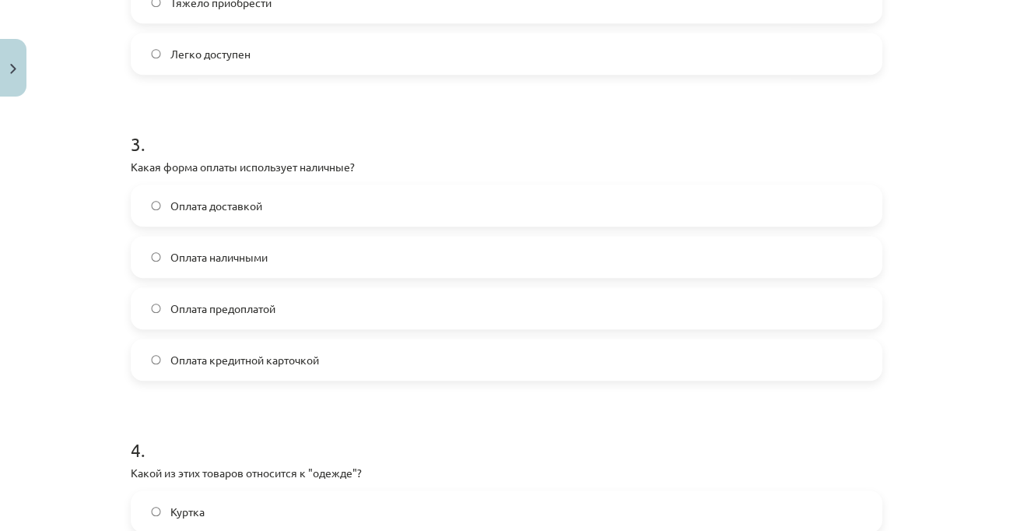
click at [412, 262] on label "Оплата наличными" at bounding box center [506, 256] width 748 height 39
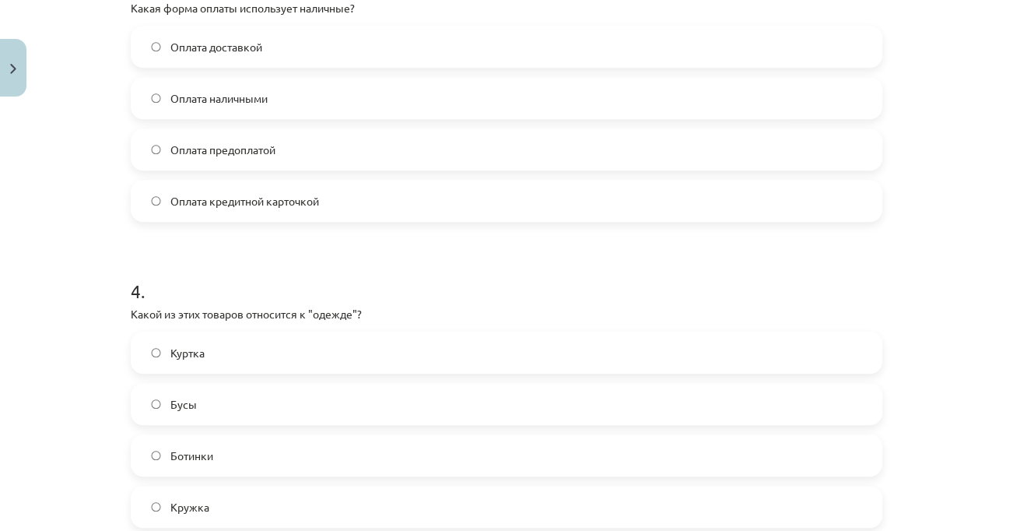
scroll to position [1014, 0]
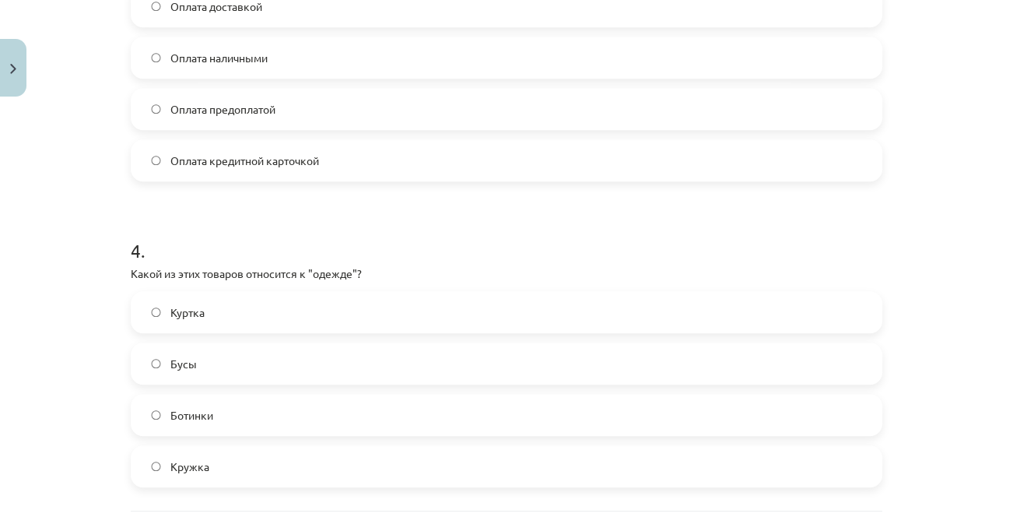
click at [550, 299] on label "Куртка" at bounding box center [506, 311] width 748 height 39
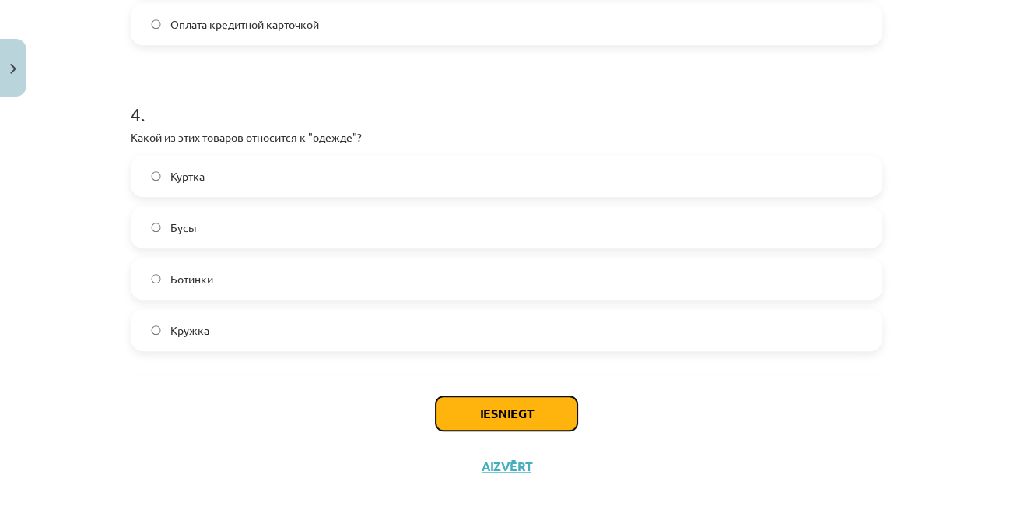
click at [533, 405] on button "Iesniegt" at bounding box center [507, 413] width 142 height 34
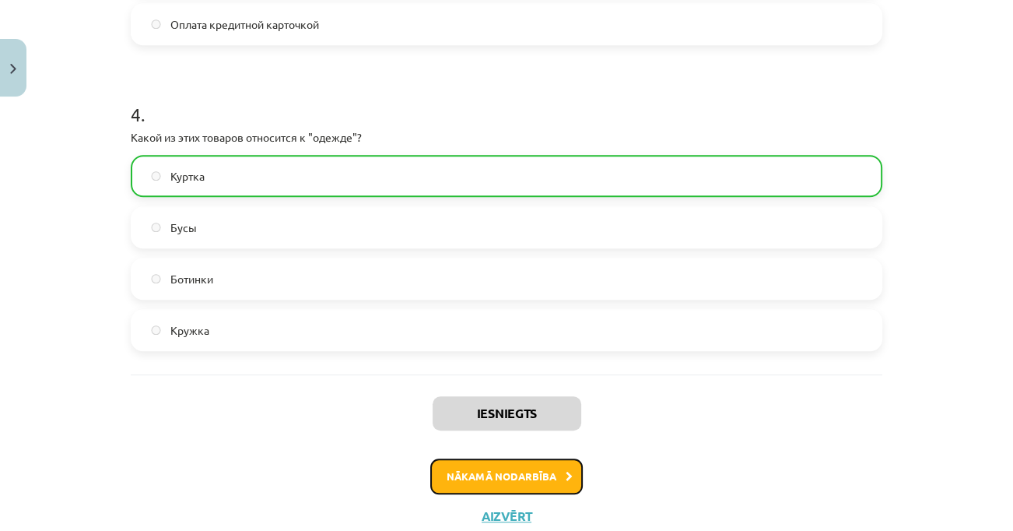
click at [537, 477] on button "Nākamā nodarbība" at bounding box center [506, 476] width 152 height 36
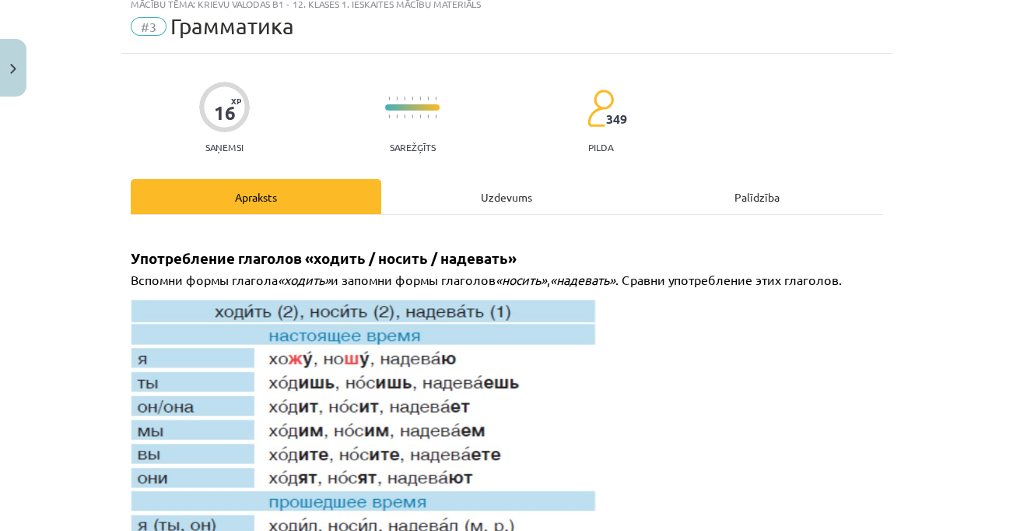
scroll to position [39, 0]
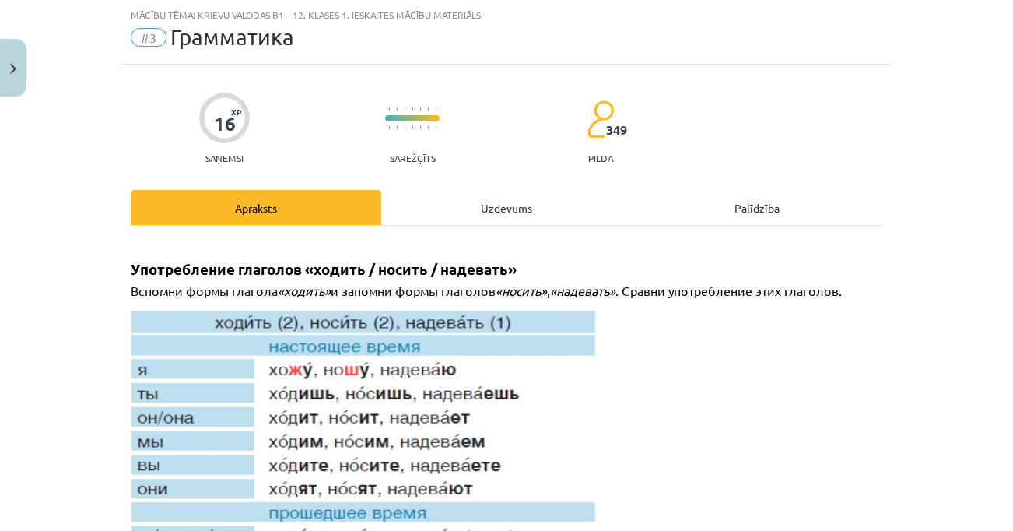
click at [496, 197] on div "Uzdevums" at bounding box center [506, 207] width 250 height 35
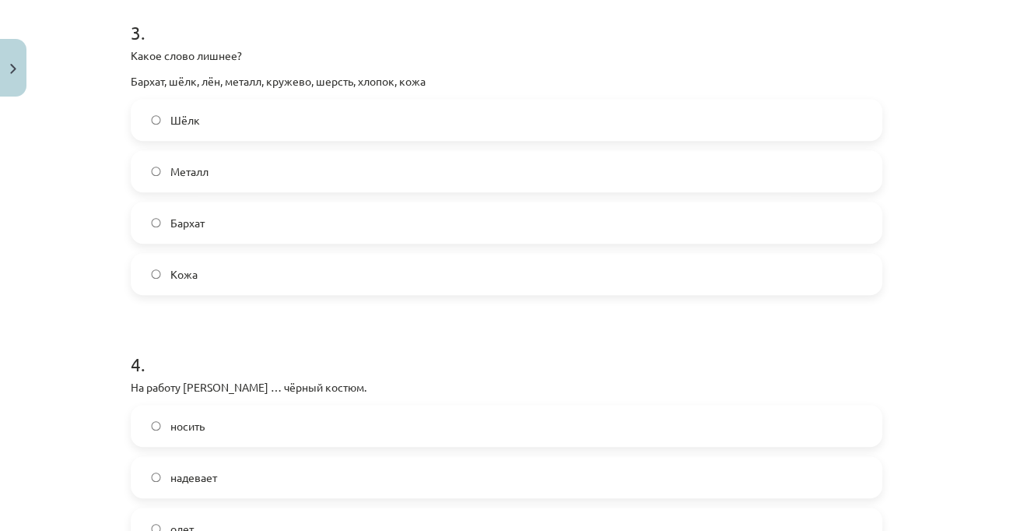
scroll to position [1176, 0]
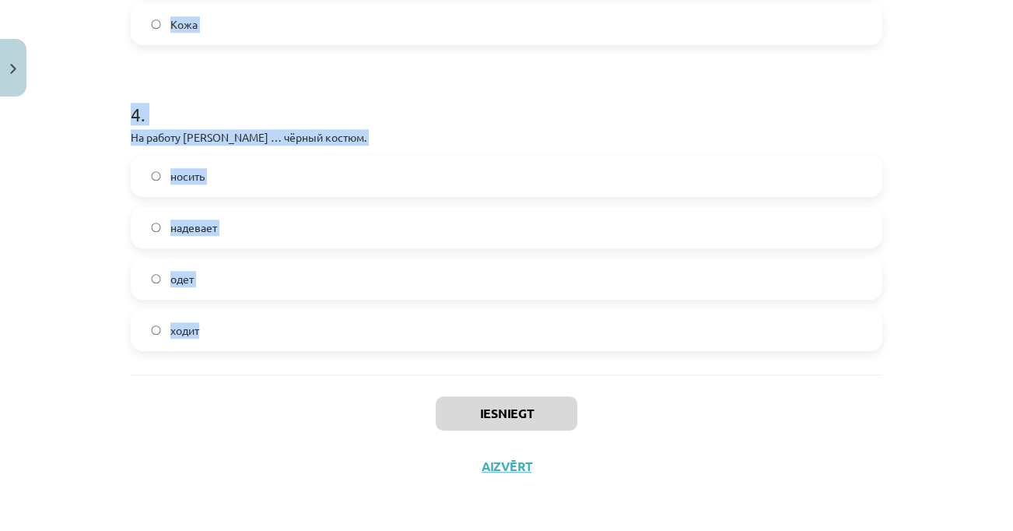
drag, startPoint x: 126, startPoint y: 333, endPoint x: 222, endPoint y: 308, distance: 98.9
copy form "На дискотеку Янис ... (синие джинсы и белая футболка). – На дискотеку мы .... в…"
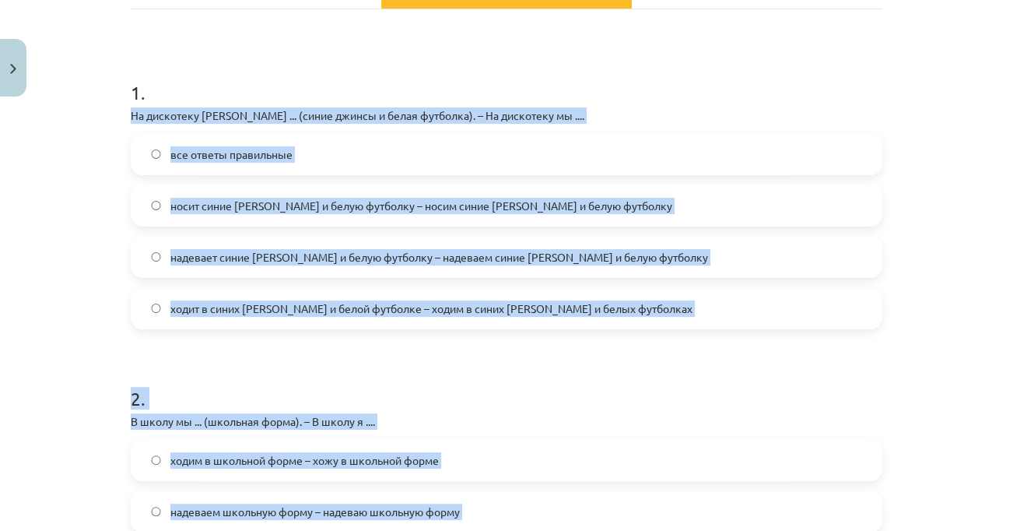
scroll to position [252, 0]
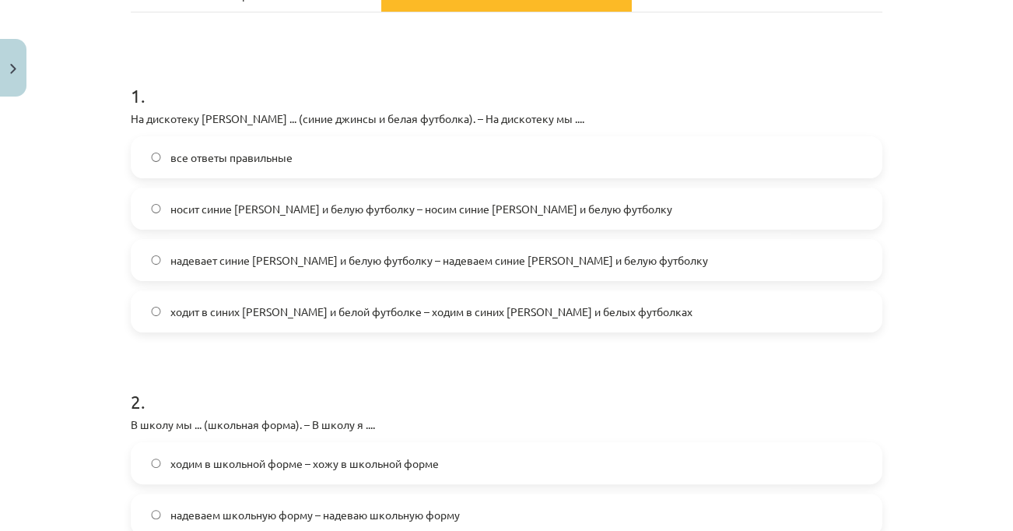
click at [840, 72] on h1 "1 ." at bounding box center [506, 82] width 751 height 48
click at [479, 317] on span "ходит в синих джинсах и белой футболке – ходим в синих джинсах и белых футболках" at bounding box center [431, 311] width 522 height 16
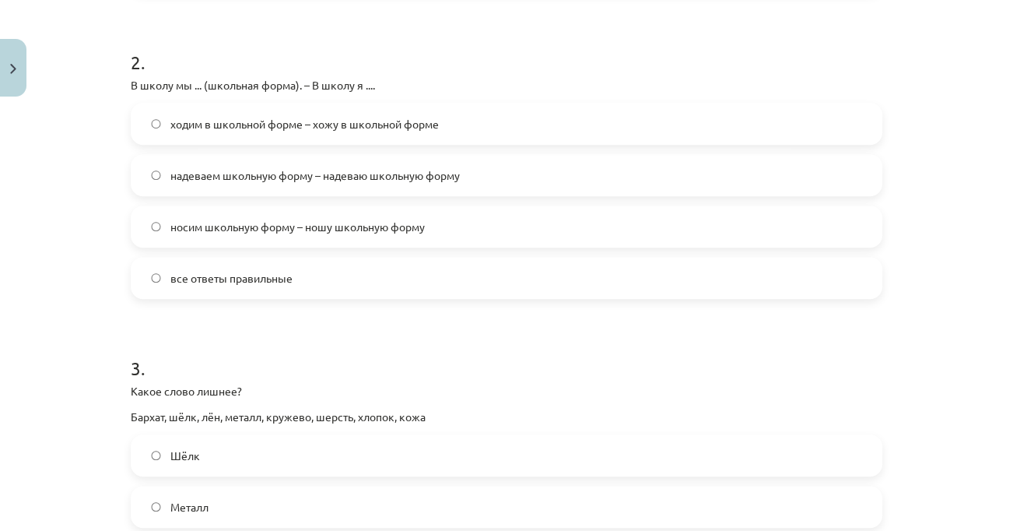
scroll to position [618, 0]
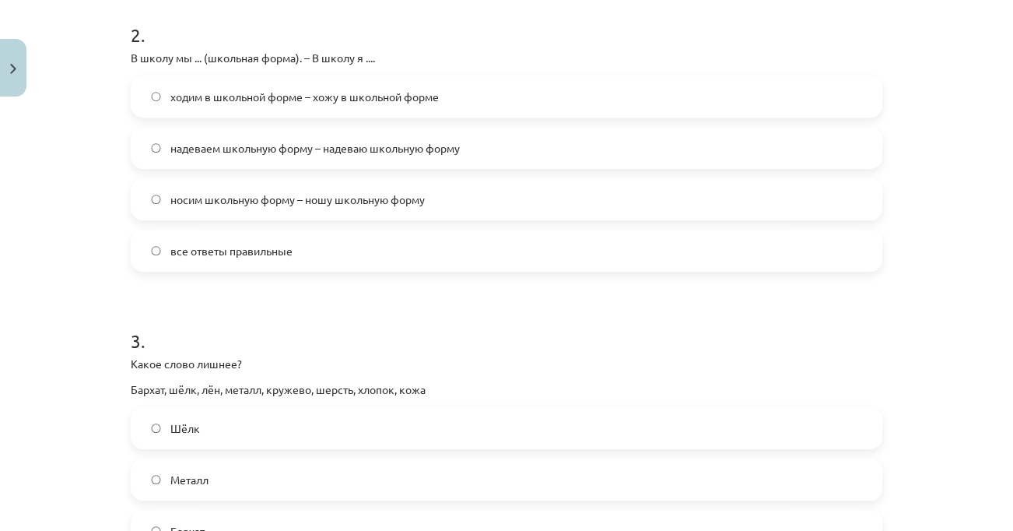
click at [453, 91] on label "ходим в школьной форме – хожу в школьной форме" at bounding box center [506, 96] width 748 height 39
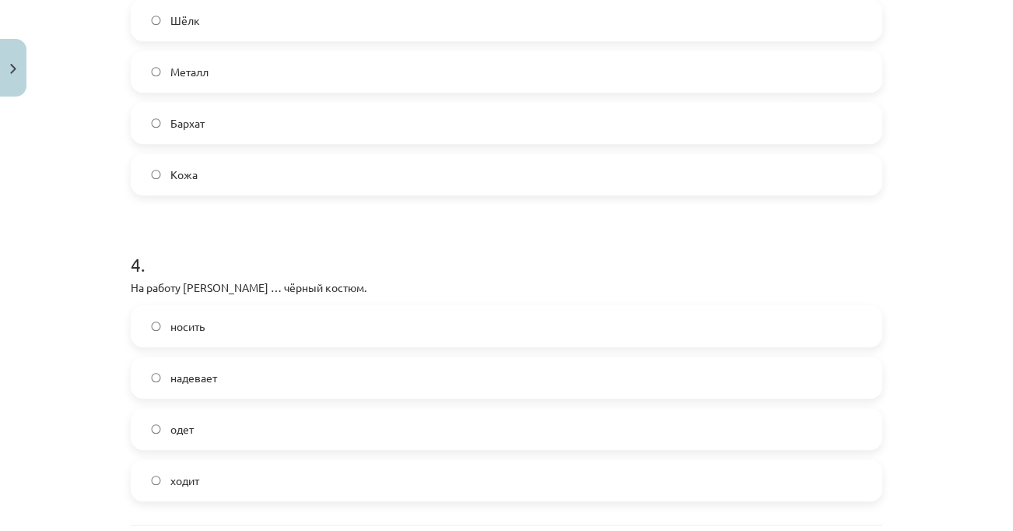
scroll to position [1021, 0]
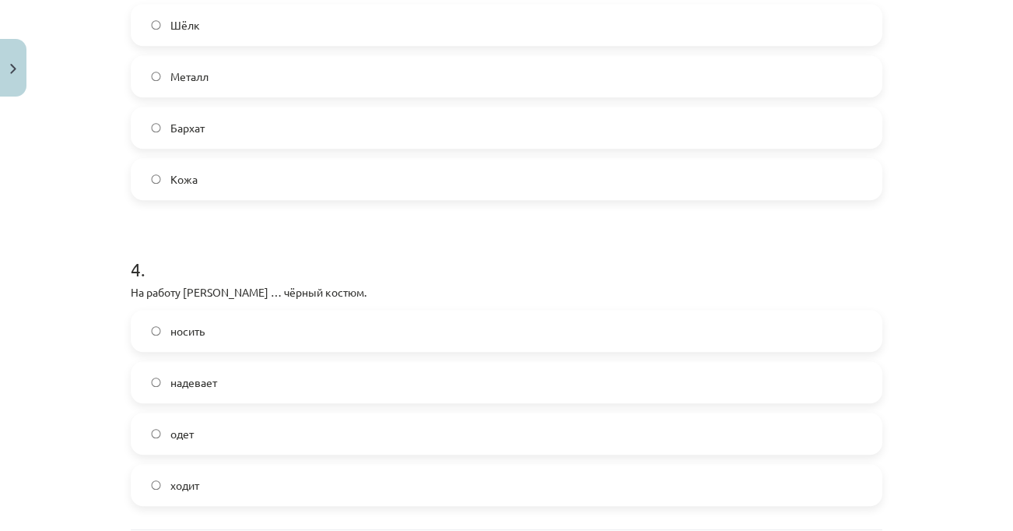
click at [438, 73] on label "Металл" at bounding box center [506, 76] width 748 height 39
click at [305, 393] on label "надевает" at bounding box center [506, 381] width 748 height 39
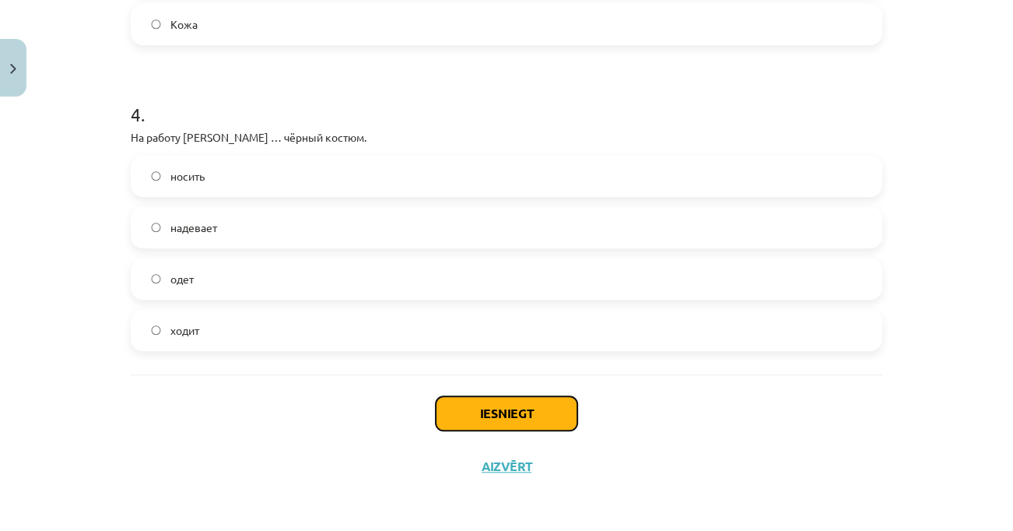
click at [541, 409] on button "Iesniegt" at bounding box center [507, 413] width 142 height 34
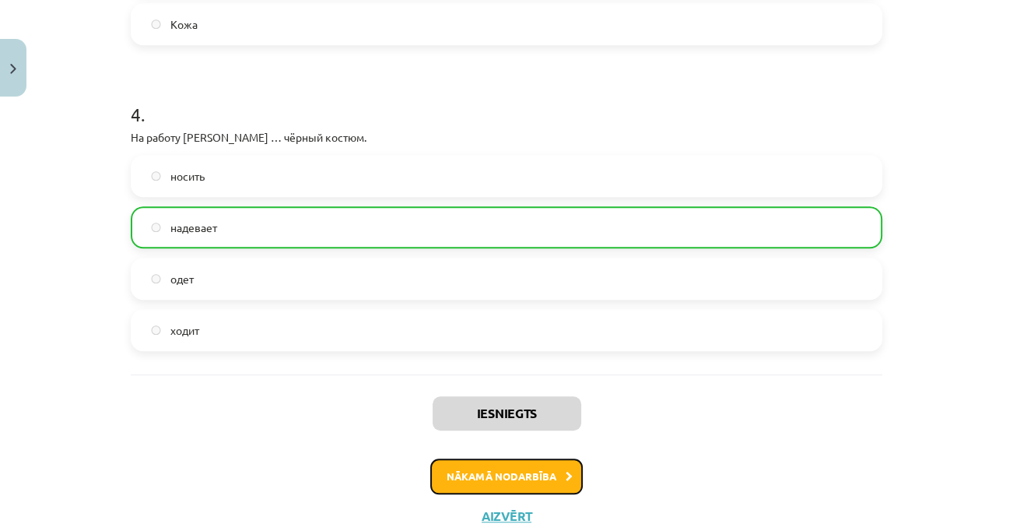
click at [482, 470] on button "Nākamā nodarbība" at bounding box center [506, 476] width 152 height 36
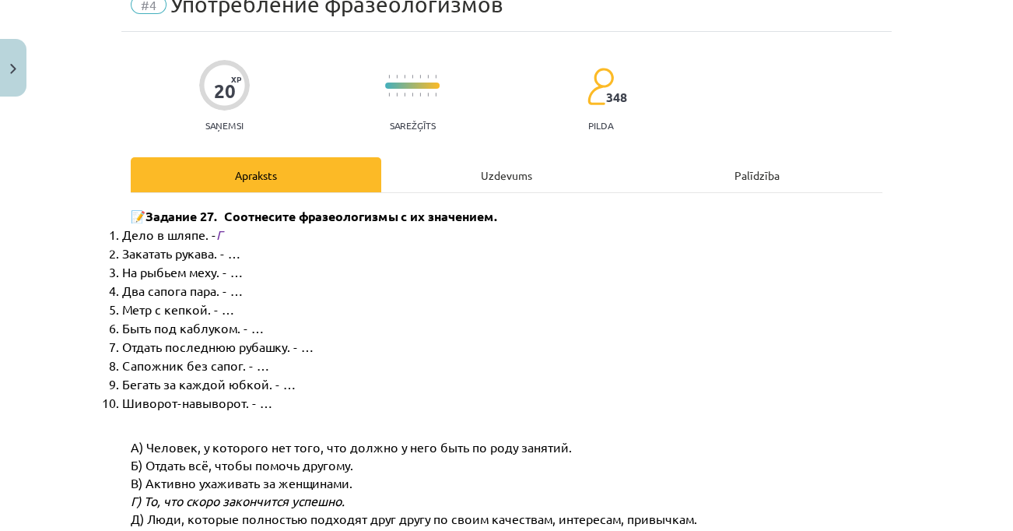
scroll to position [39, 0]
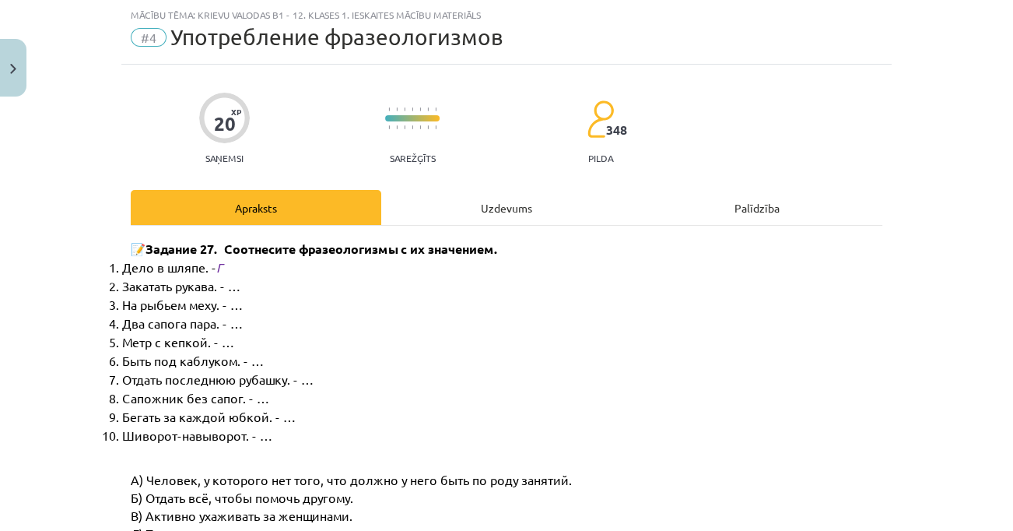
click at [506, 216] on div "Uzdevums" at bounding box center [506, 207] width 250 height 35
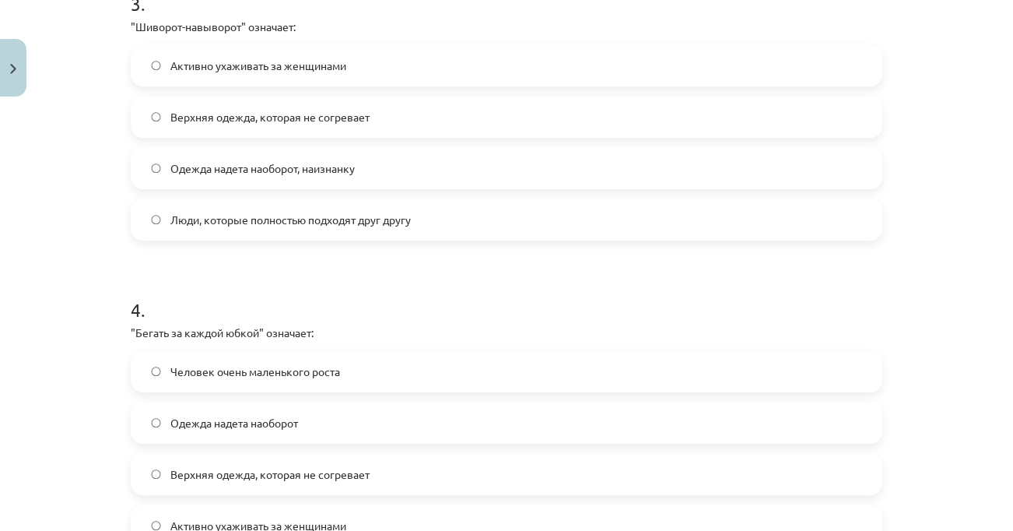
scroll to position [1150, 0]
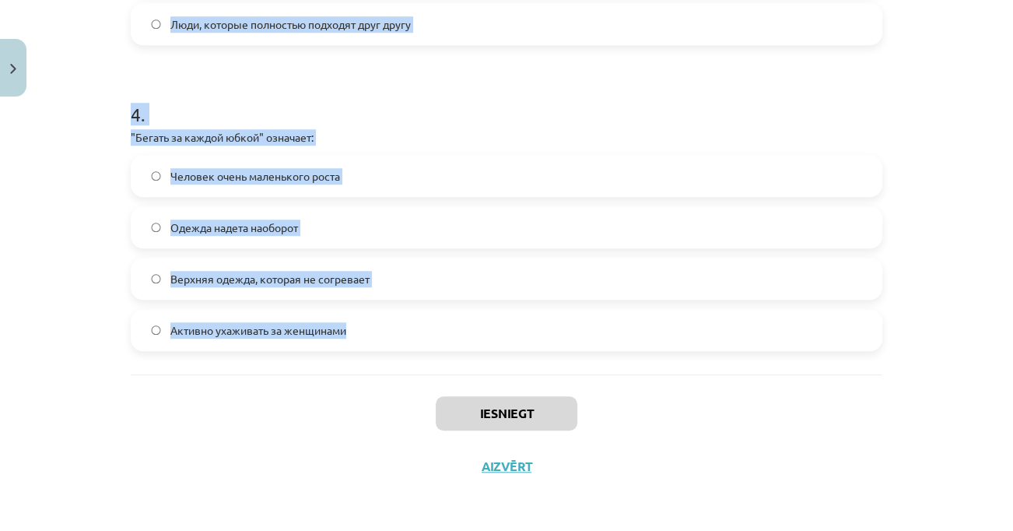
drag, startPoint x: 135, startPoint y: 334, endPoint x: 355, endPoint y: 317, distance: 220.7
copy form "ва сапога пара" означает: Люди, которые подходят друг другу по интересам и прив…"
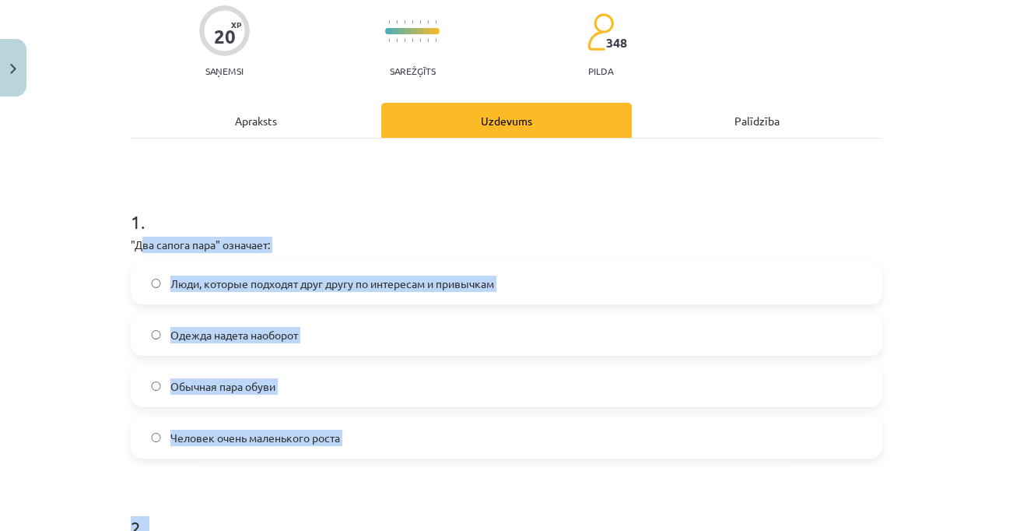
scroll to position [100, 0]
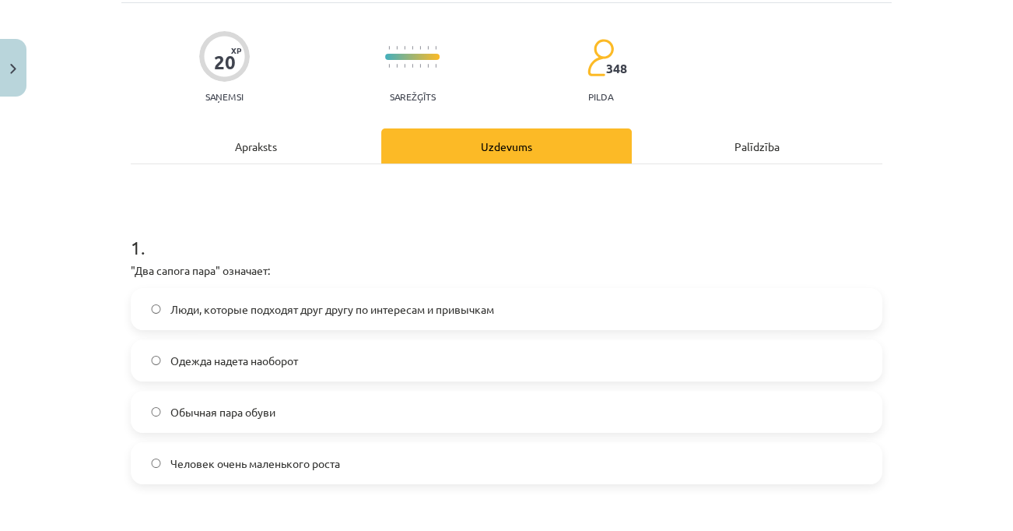
click at [909, 143] on div "Mācību tēma: Krievu valodas b1 - 12. klases 1. ieskaites mācību materiāls #4 Уп…" at bounding box center [506, 265] width 1013 height 531
click at [230, 302] on span "Люди, которые подходят друг другу по интересам и привычкам" at bounding box center [332, 309] width 324 height 16
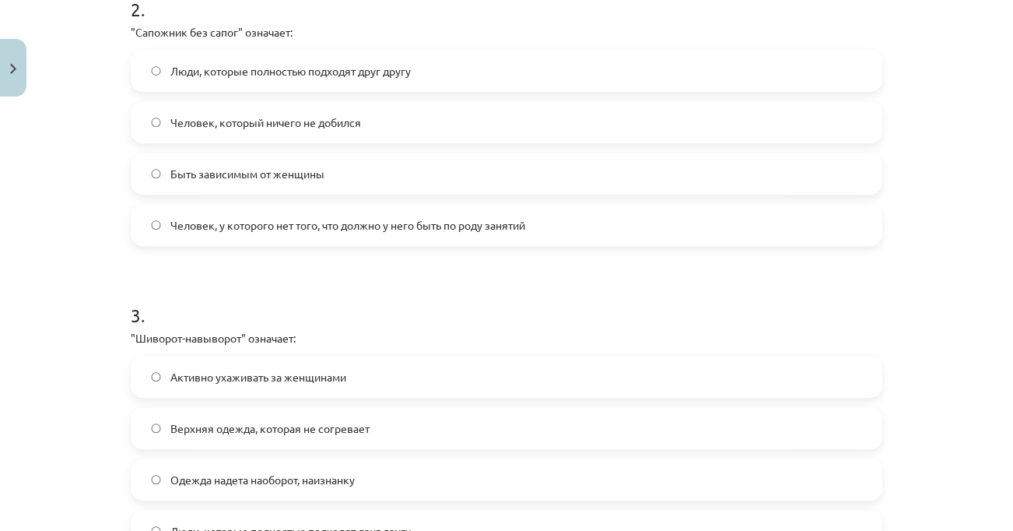
scroll to position [635, 0]
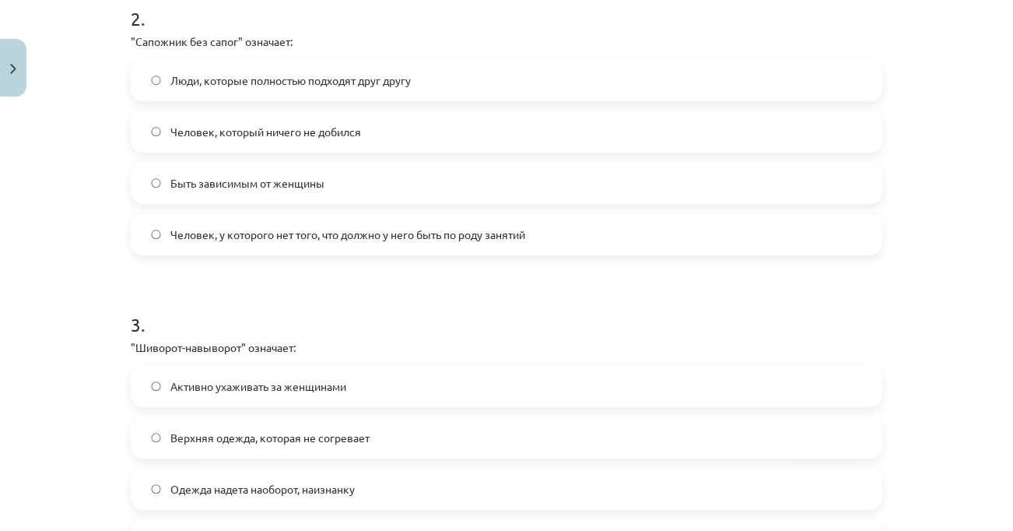
click at [391, 226] on span "Человек, у которого нет того, что должно у него быть по роду занятий" at bounding box center [347, 234] width 355 height 16
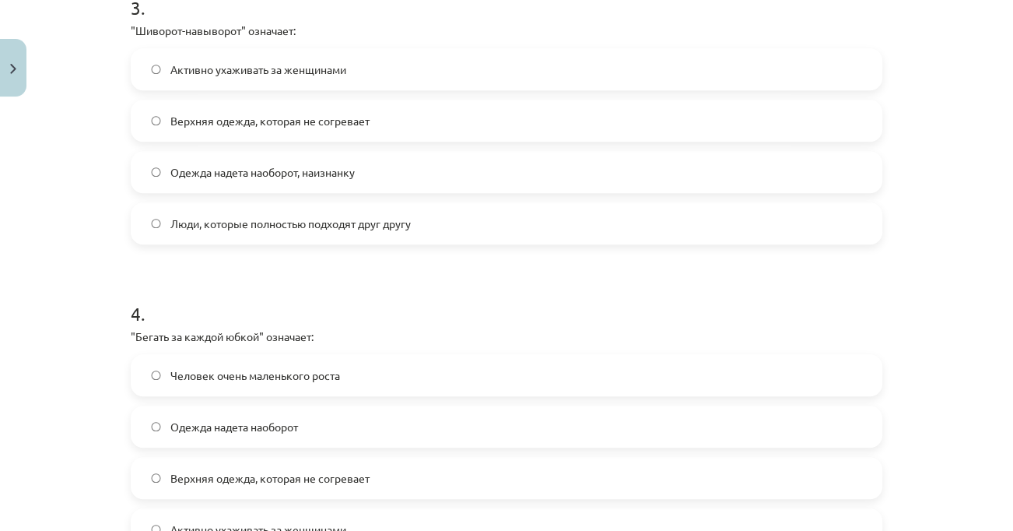
scroll to position [954, 0]
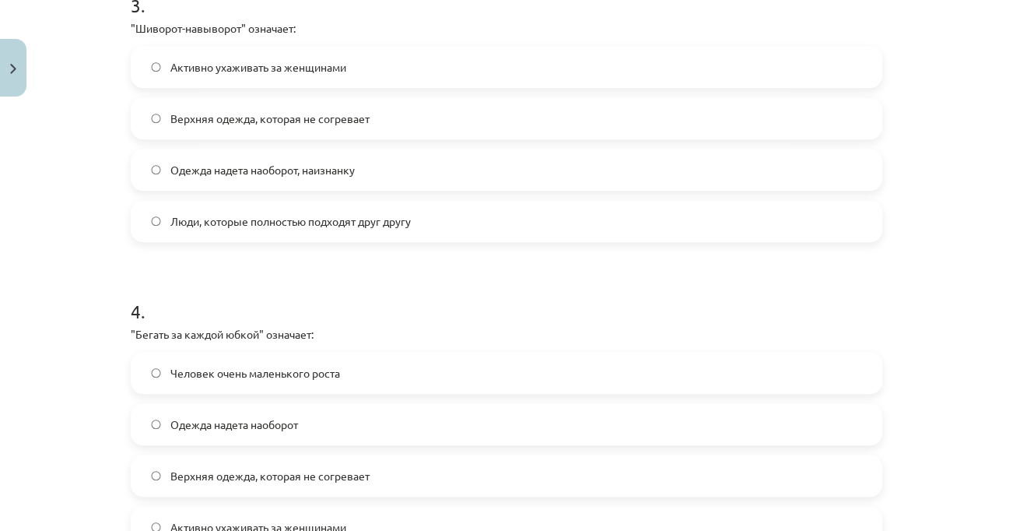
click at [333, 171] on span "Одежда надета наоборот, наизнанку" at bounding box center [262, 170] width 184 height 16
click at [243, 519] on span "Активно ухаживать за женщинами" at bounding box center [258, 527] width 176 height 16
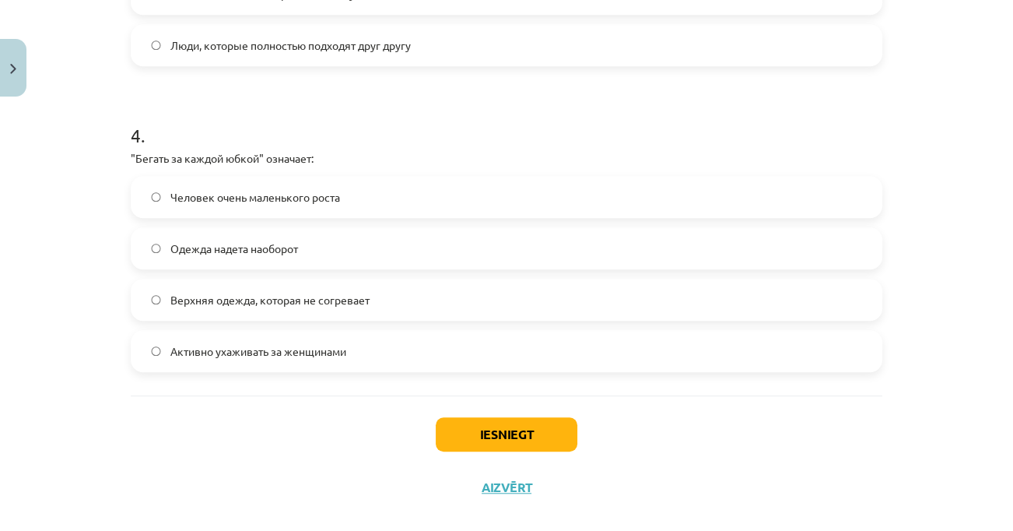
scroll to position [1150, 0]
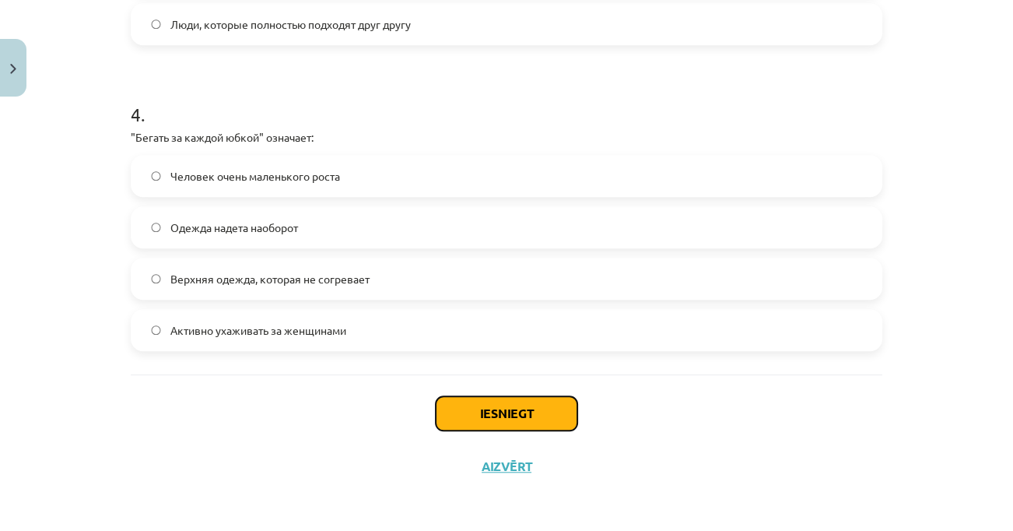
click at [559, 422] on button "Iesniegt" at bounding box center [507, 413] width 142 height 34
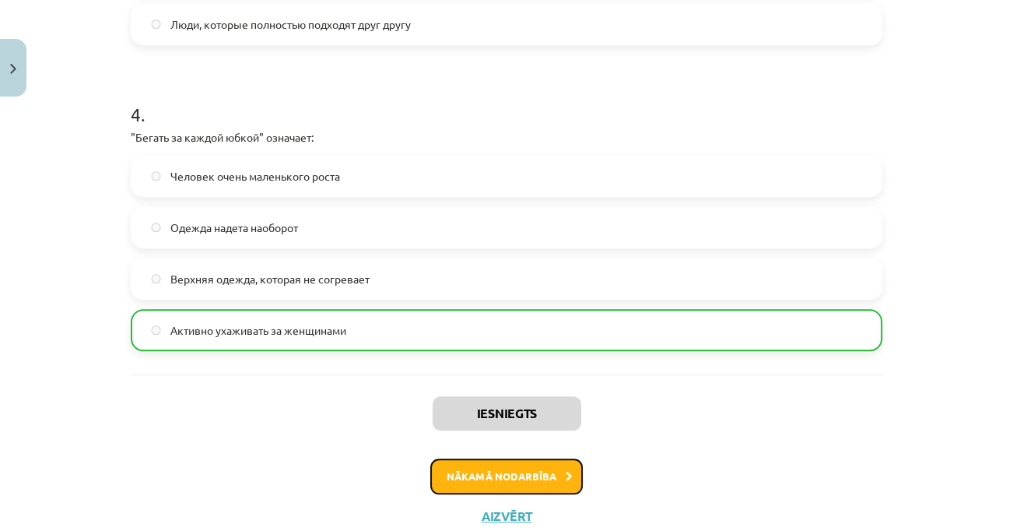
click at [545, 459] on button "Nākamā nodarbība" at bounding box center [506, 476] width 152 height 36
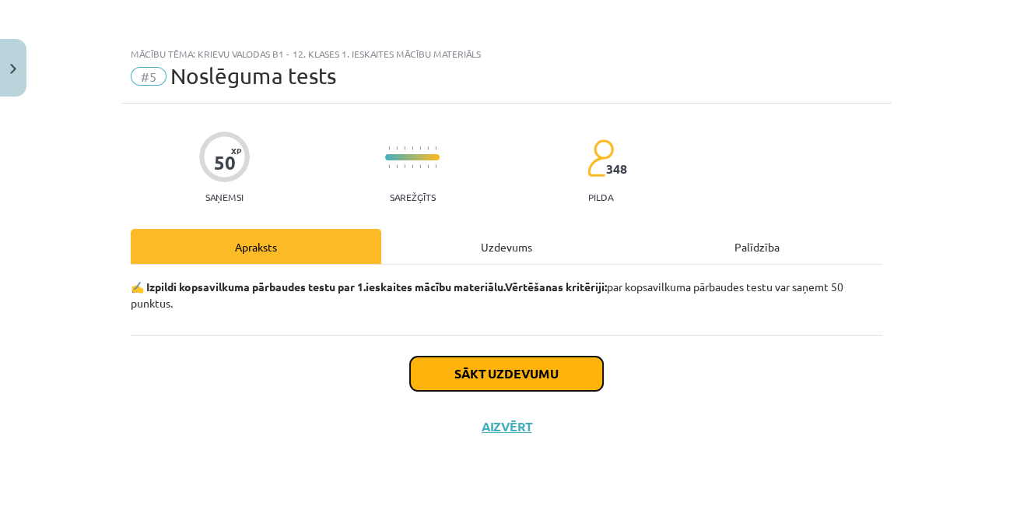
click at [545, 366] on button "Sākt uzdevumu" at bounding box center [506, 373] width 193 height 34
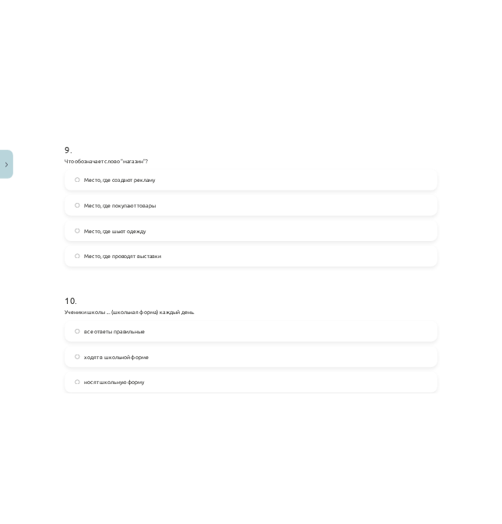
scroll to position [2985, 0]
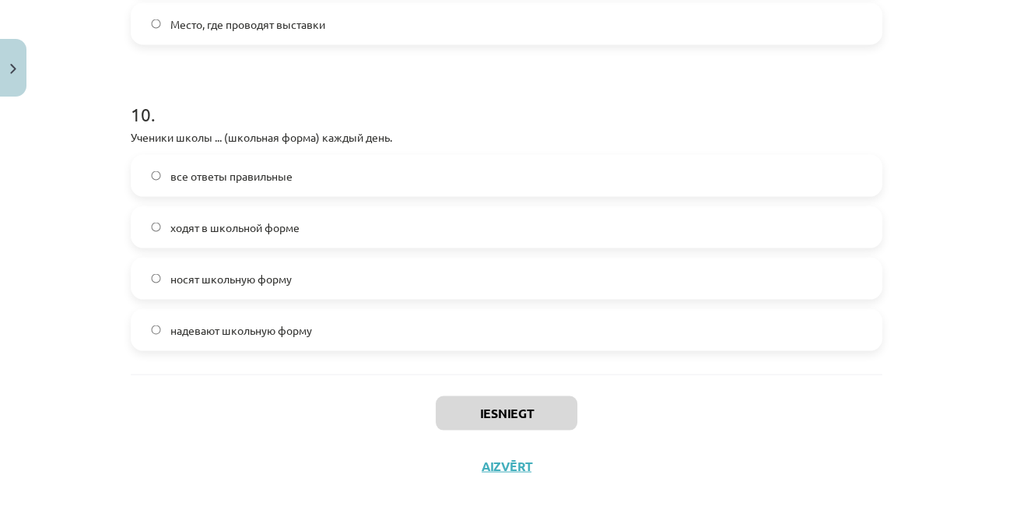
drag, startPoint x: 127, startPoint y: 369, endPoint x: 313, endPoint y: 316, distance: 193.3
copy form "В театр Анна ... (нарядное платье). ходит в нарядном платье носит нарядное плат…"
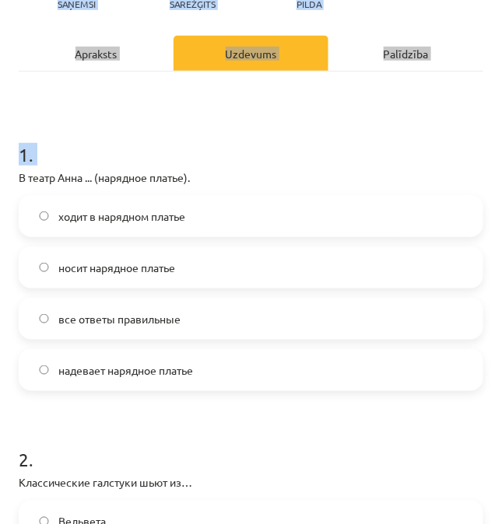
scroll to position [166, 0]
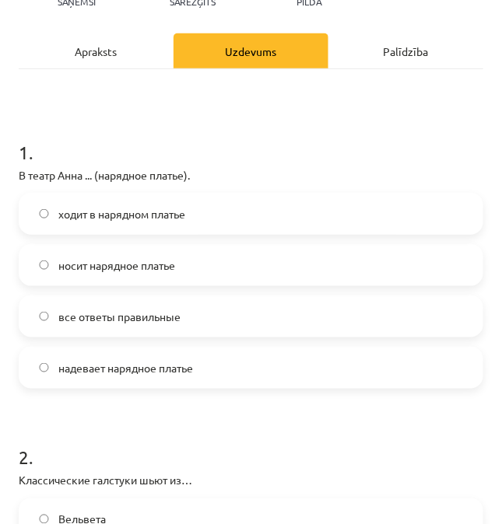
click at [425, 118] on h1 "1 ." at bounding box center [251, 138] width 464 height 48
click at [145, 369] on span "надевает нарядное платье" at bounding box center [125, 368] width 135 height 16
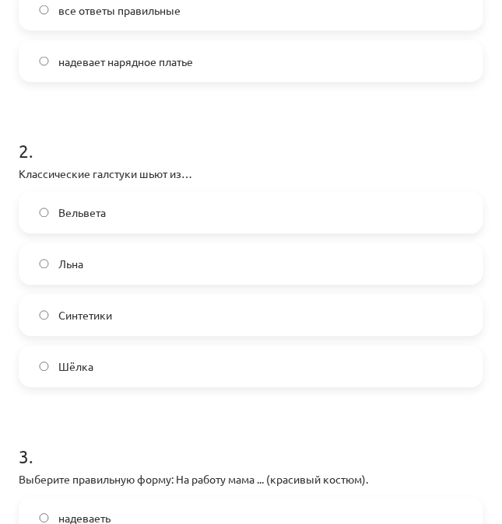
scroll to position [477, 0]
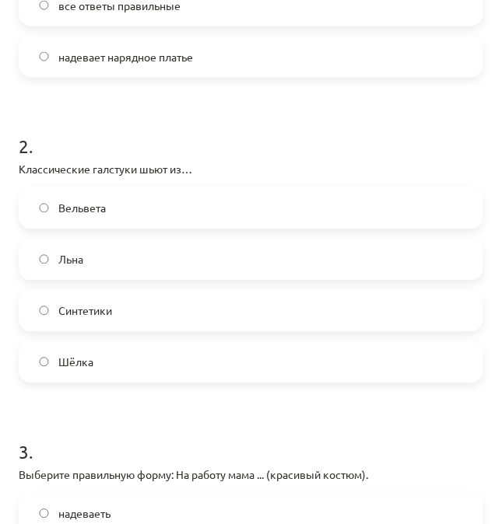
click at [394, 373] on label "Шёлка" at bounding box center [250, 362] width 461 height 39
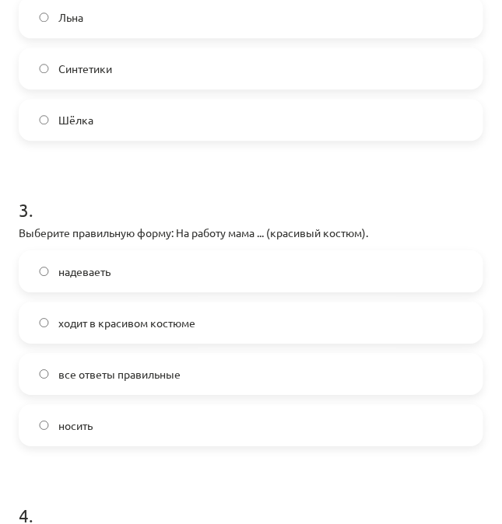
scroll to position [731, 0]
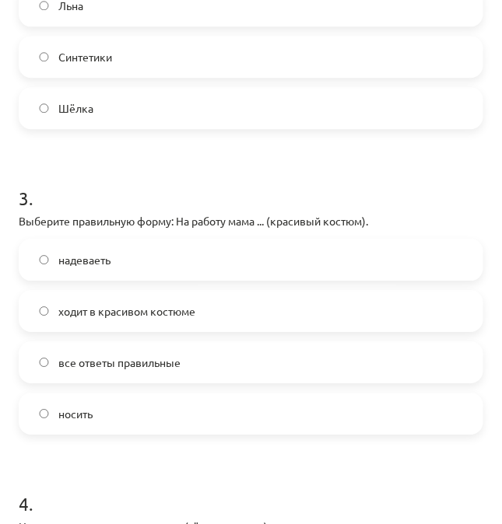
click at [434, 300] on label "ходит в красивом костюме" at bounding box center [250, 311] width 461 height 39
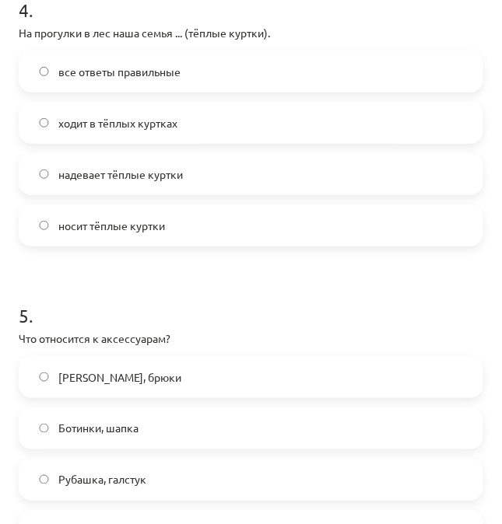
scroll to position [1223, 0]
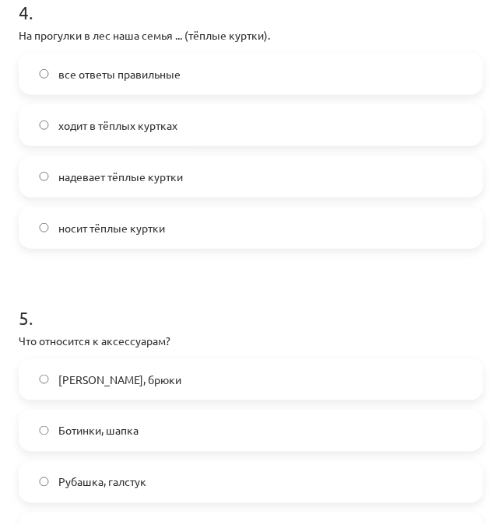
click at [229, 131] on label "ходит в тёплых куртках" at bounding box center [250, 125] width 461 height 39
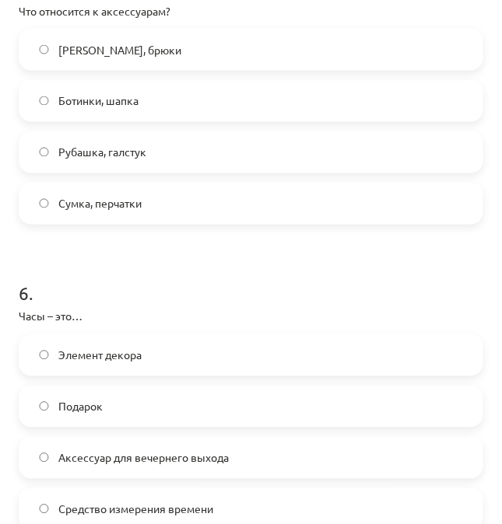
scroll to position [1565, 0]
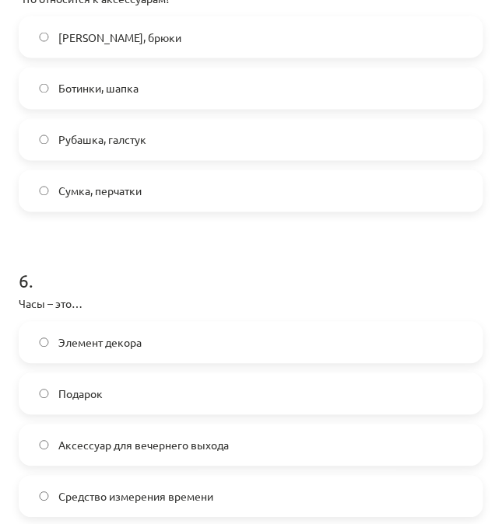
click at [106, 177] on label "Сумка, перчатки" at bounding box center [250, 191] width 461 height 39
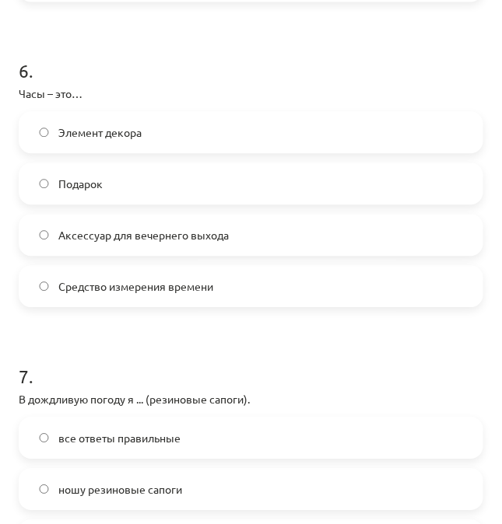
scroll to position [1828, 0]
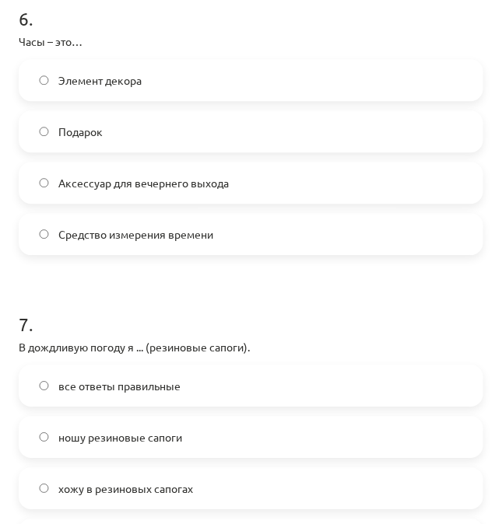
click at [149, 233] on span "Средство измерения времени" at bounding box center [135, 234] width 155 height 16
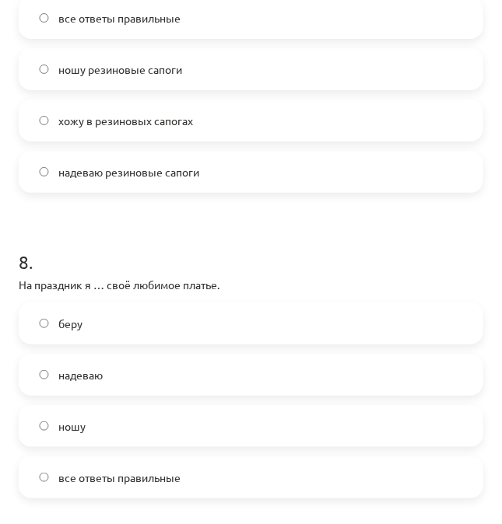
scroll to position [2191, 0]
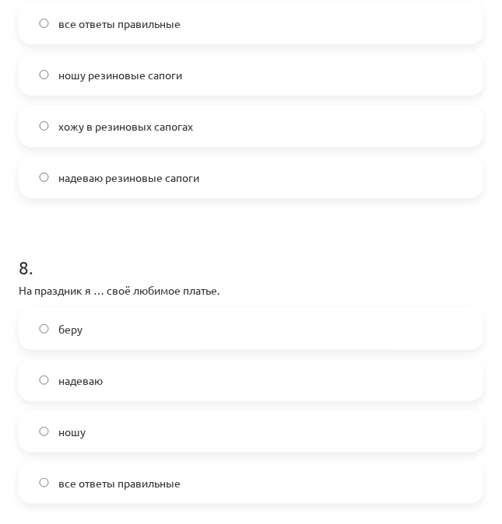
click at [82, 177] on span "надеваю резиновые сапоги" at bounding box center [128, 178] width 141 height 16
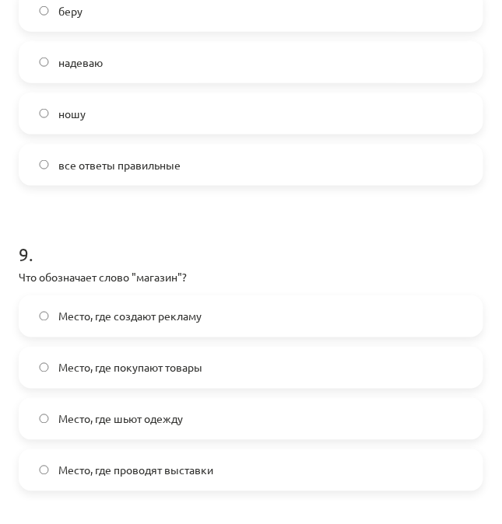
scroll to position [2503, 0]
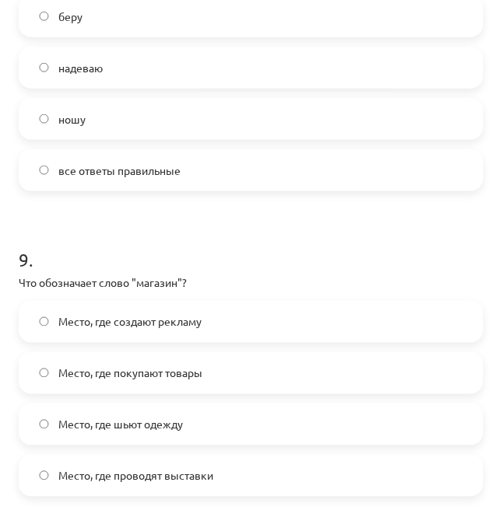
click at [310, 58] on label "надеваю" at bounding box center [250, 67] width 461 height 39
click at [177, 378] on span "Место, где покупают товары" at bounding box center [130, 374] width 144 height 16
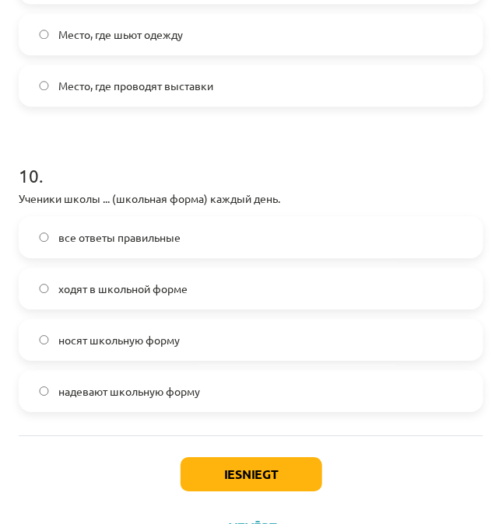
scroll to position [2928, 0]
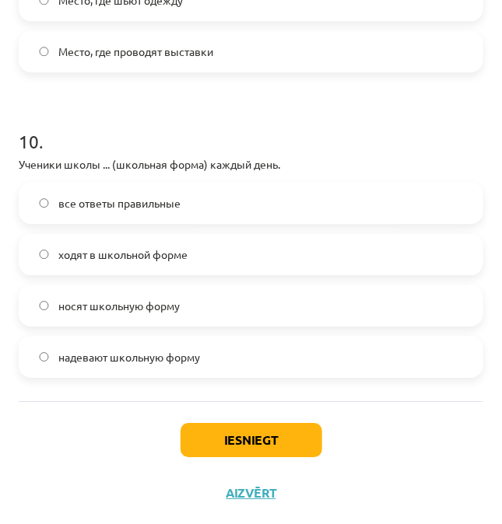
click at [281, 298] on label "носят школьную форму" at bounding box center [250, 305] width 461 height 39
click at [282, 443] on button "Iesniegt" at bounding box center [251, 440] width 142 height 34
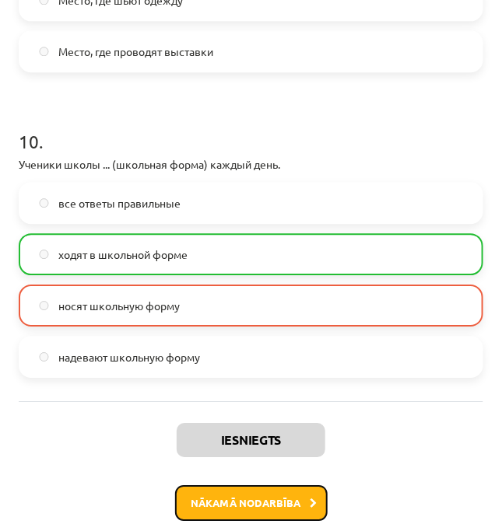
click at [282, 499] on button "Nākamā nodarbība" at bounding box center [251, 503] width 152 height 36
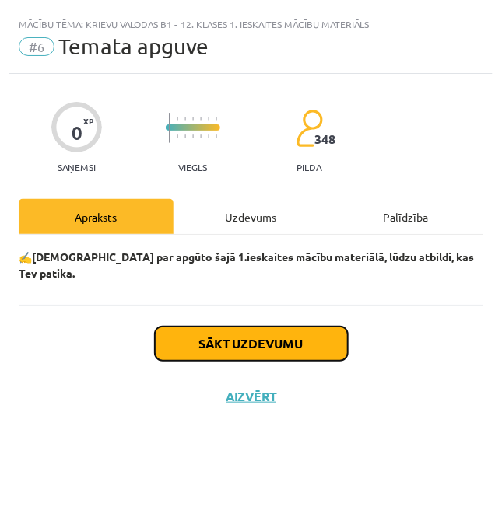
click at [238, 331] on button "Sākt uzdevumu" at bounding box center [251, 344] width 193 height 34
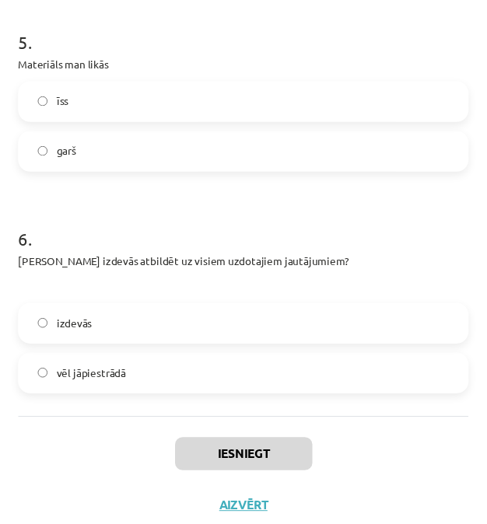
scroll to position [1331, 0]
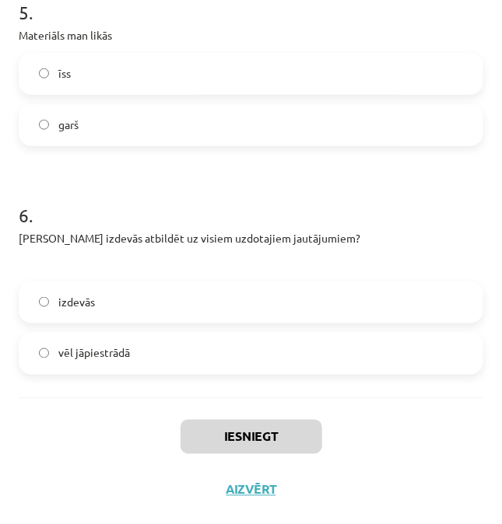
click at [207, 303] on label "izdevās" at bounding box center [250, 302] width 461 height 39
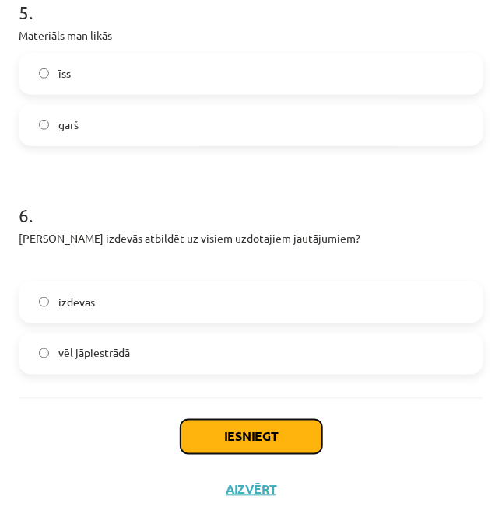
click at [268, 436] on button "Iesniegt" at bounding box center [251, 437] width 142 height 34
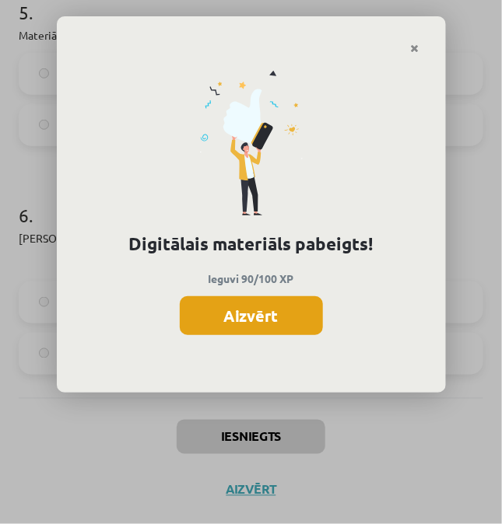
click at [267, 320] on button "Aizvērt" at bounding box center [251, 315] width 143 height 39
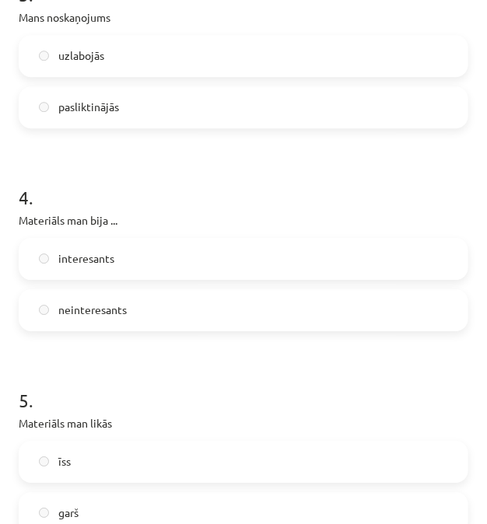
scroll to position [0, 0]
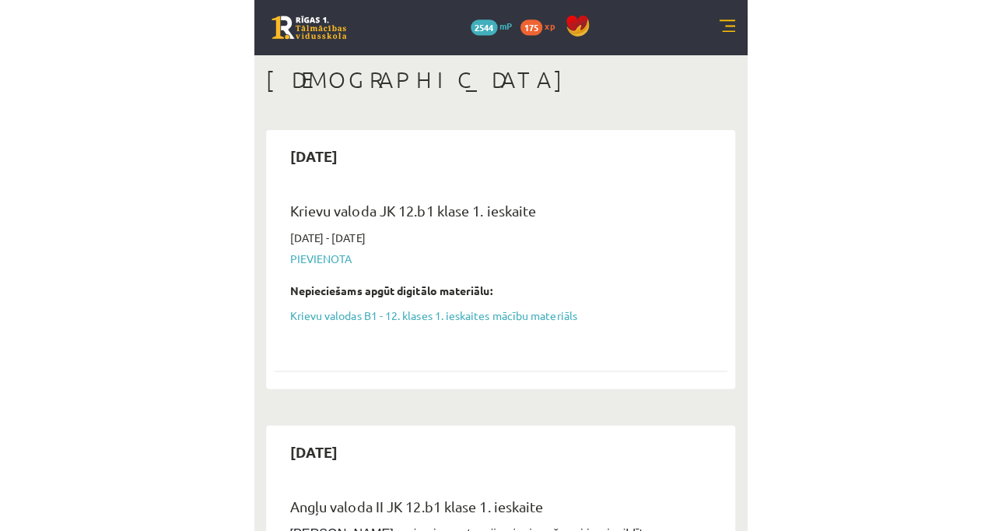
scroll to position [49, 0]
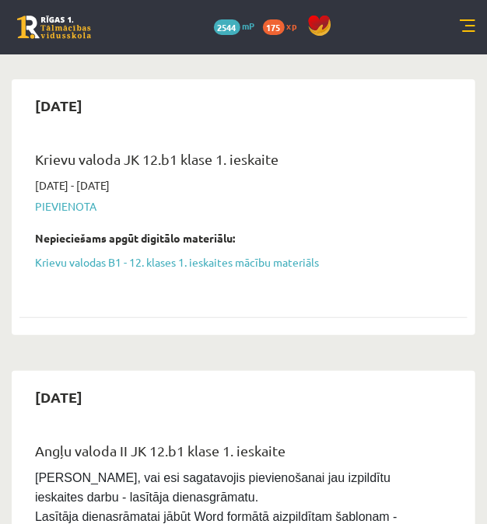
drag, startPoint x: 398, startPoint y: 124, endPoint x: 254, endPoint y: 151, distance: 145.6
click at [254, 151] on div "2025-10-15 Krievu valoda JK 12.b1 klase 1. ieskaite 2025-10-01 - 2025-10-15 Pie…" at bounding box center [244, 207] width 464 height 256
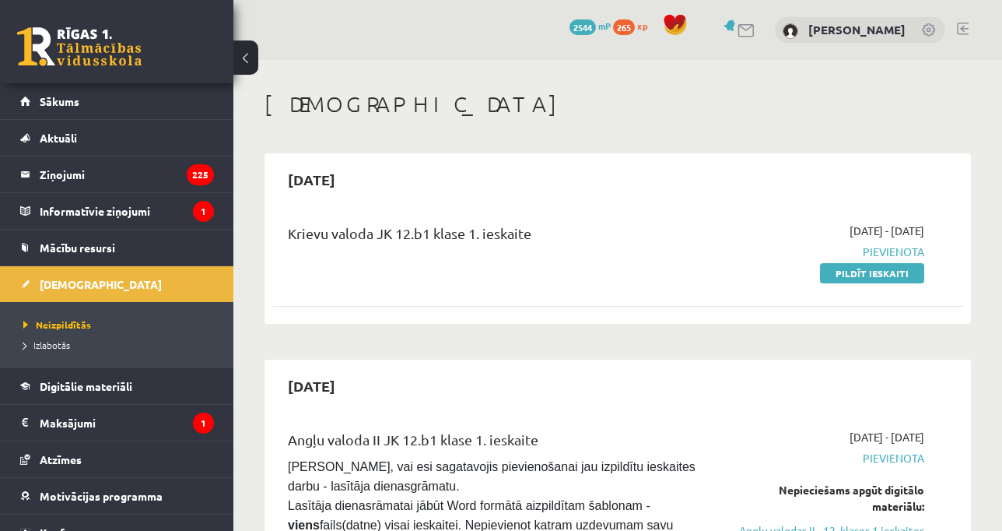
scroll to position [49, 0]
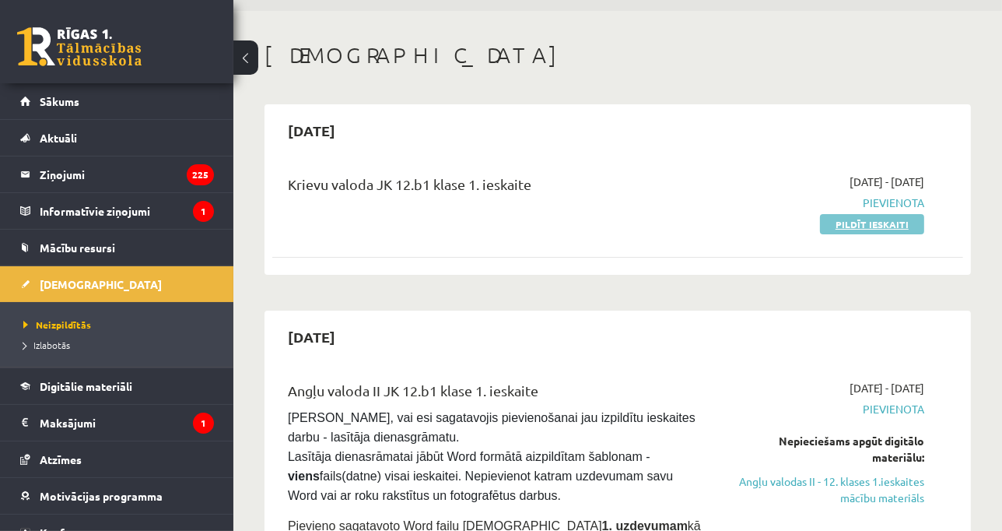
click at [833, 220] on link "Pildīt ieskaiti" at bounding box center [872, 224] width 104 height 20
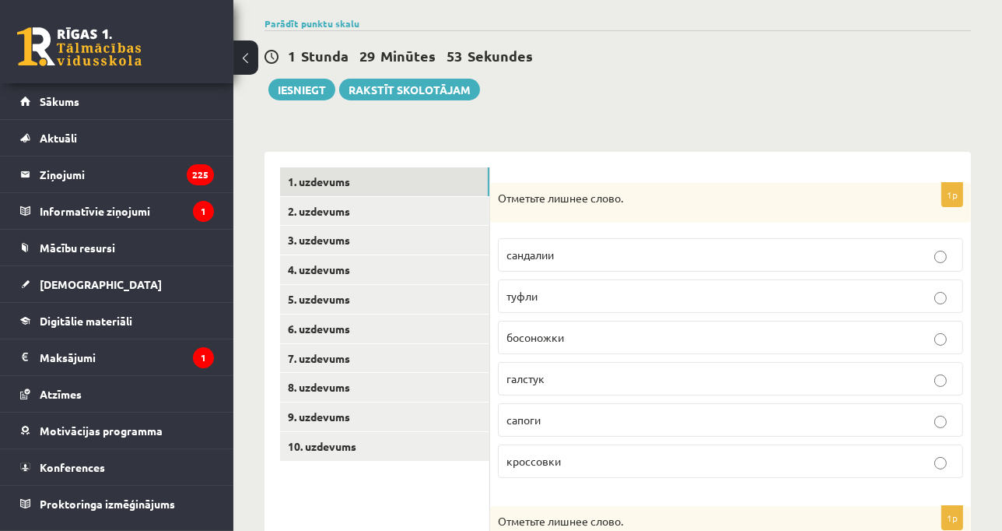
scroll to position [113, 0]
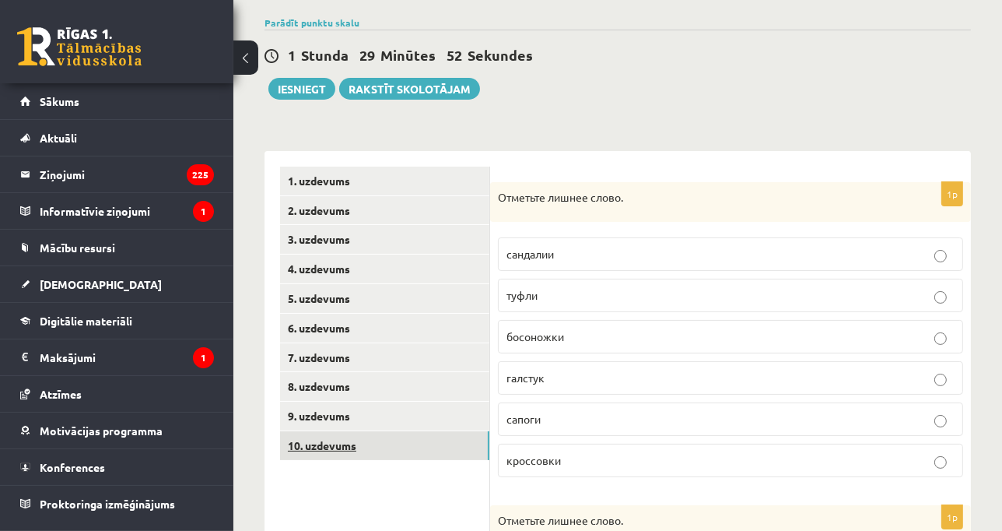
click at [362, 454] on link "10. uzdevums" at bounding box center [384, 445] width 209 height 29
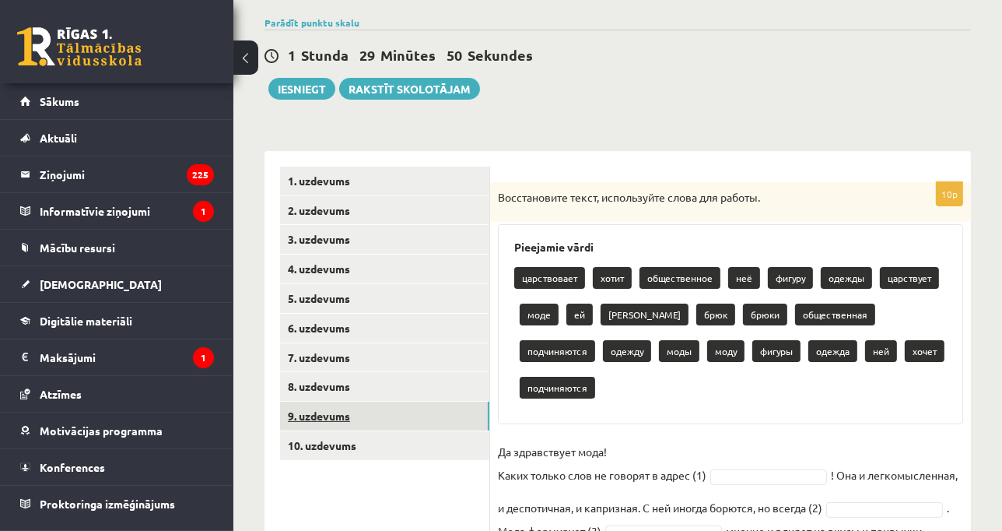
click at [348, 423] on link "9. uzdevums" at bounding box center [384, 415] width 209 height 29
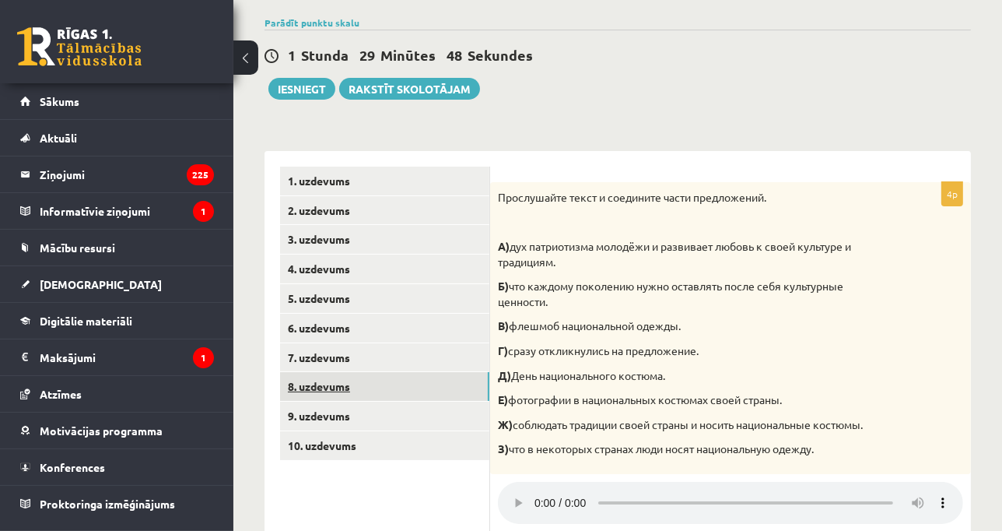
click at [343, 383] on link "8. uzdevums" at bounding box center [384, 386] width 209 height 29
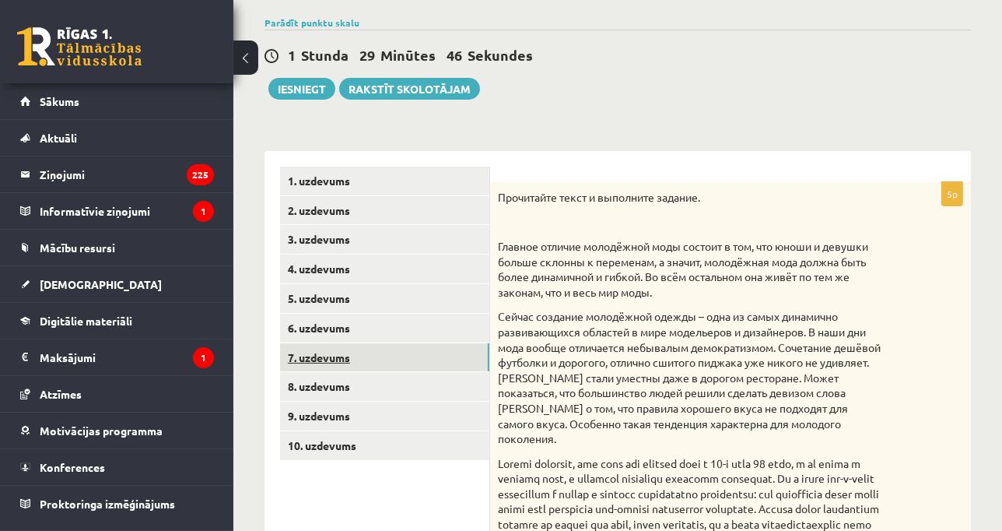
click at [348, 361] on link "7. uzdevums" at bounding box center [384, 357] width 209 height 29
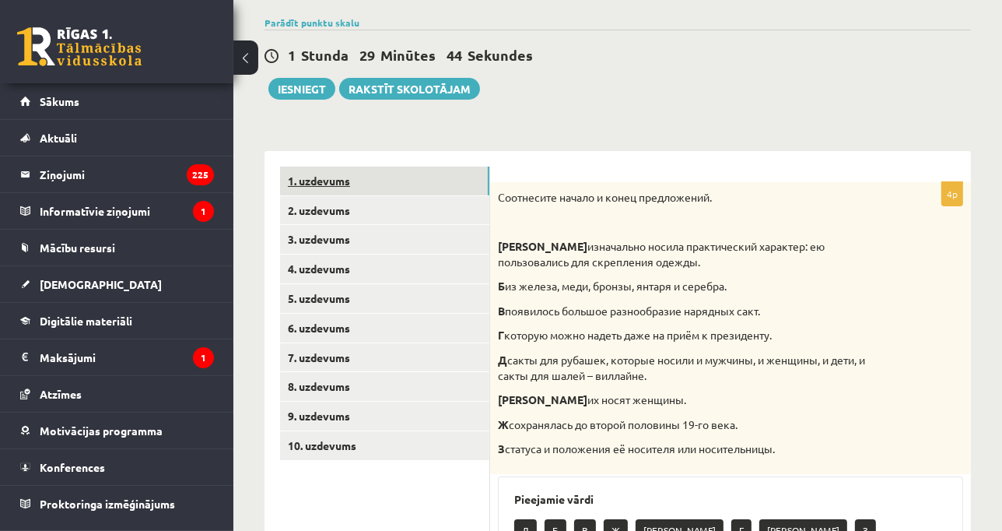
click at [360, 167] on link "1. uzdevums" at bounding box center [384, 180] width 209 height 29
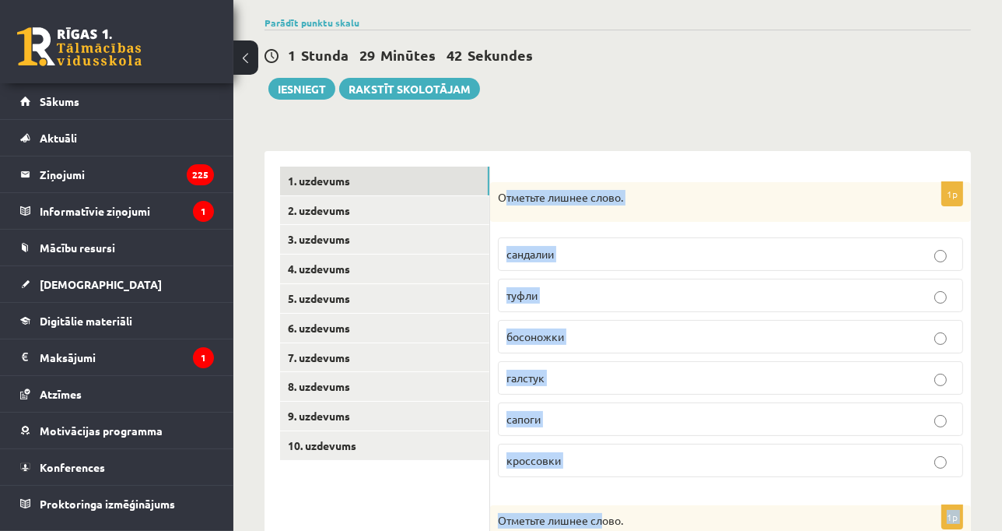
drag, startPoint x: 503, startPoint y: 195, endPoint x: 599, endPoint y: 495, distance: 314.6
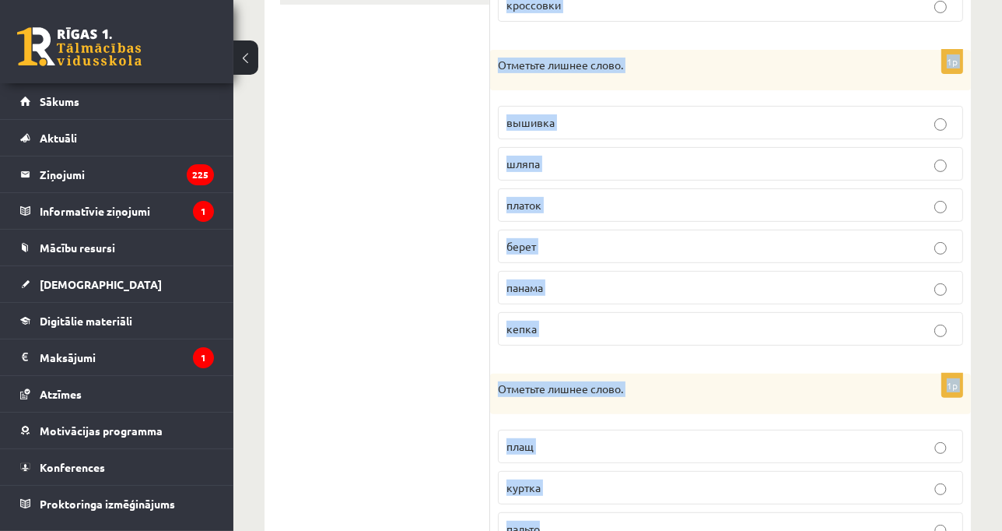
scroll to position [721, 0]
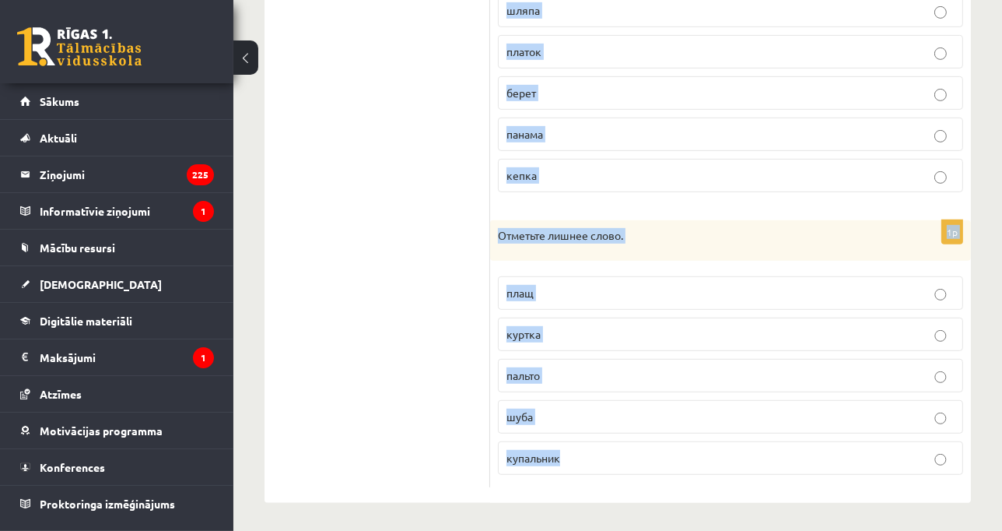
drag, startPoint x: 499, startPoint y: 194, endPoint x: 566, endPoint y: 546, distance: 357.8
copy form "Отметьте лишнее слово. сандалии туфли босоножки галстук сапоги кроссовки 1p Отм…"
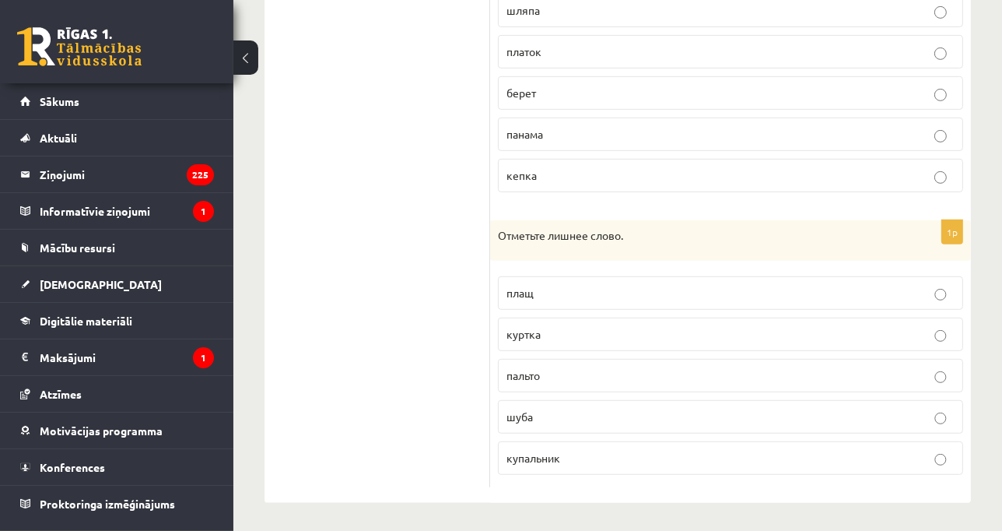
click at [390, 345] on ul "1. uzdevums 2. uzdevums 3. uzdevums 4. uzdevums 5. uzdevums 6. uzdevums 7. uzde…" at bounding box center [385, 22] width 210 height 929
click at [575, 451] on p "купальник" at bounding box center [730, 458] width 448 height 16
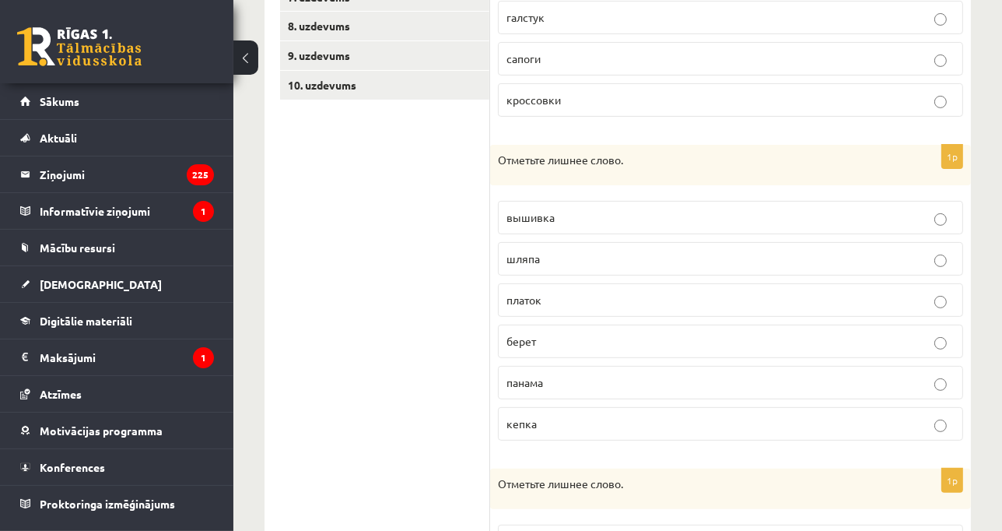
scroll to position [467, 0]
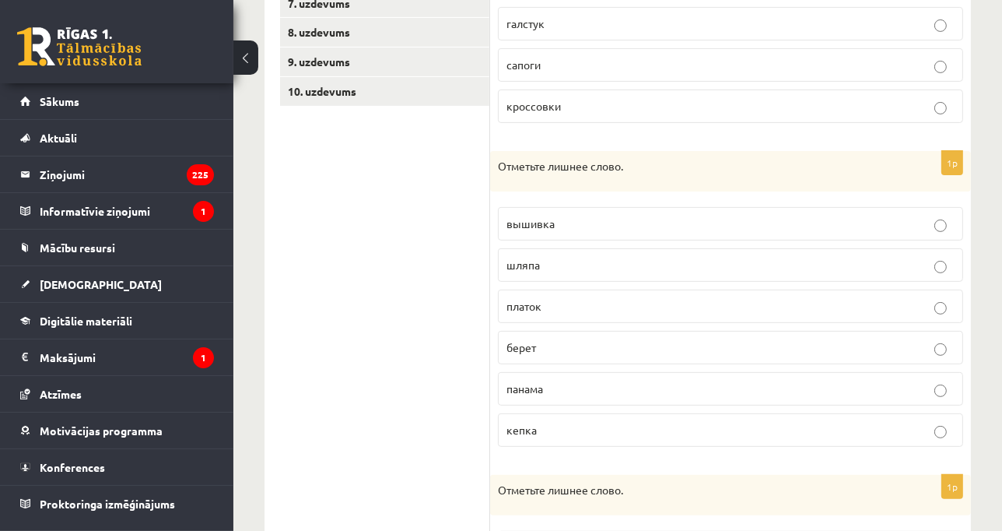
click at [565, 217] on p "вышивка" at bounding box center [730, 223] width 448 height 16
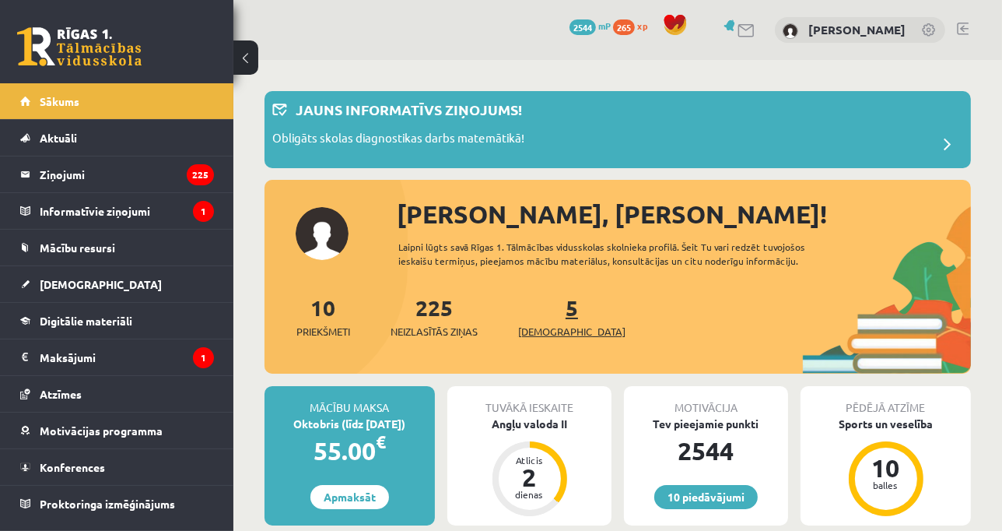
click at [541, 306] on link "5 [DEMOGRAPHIC_DATA]" at bounding box center [571, 316] width 107 height 46
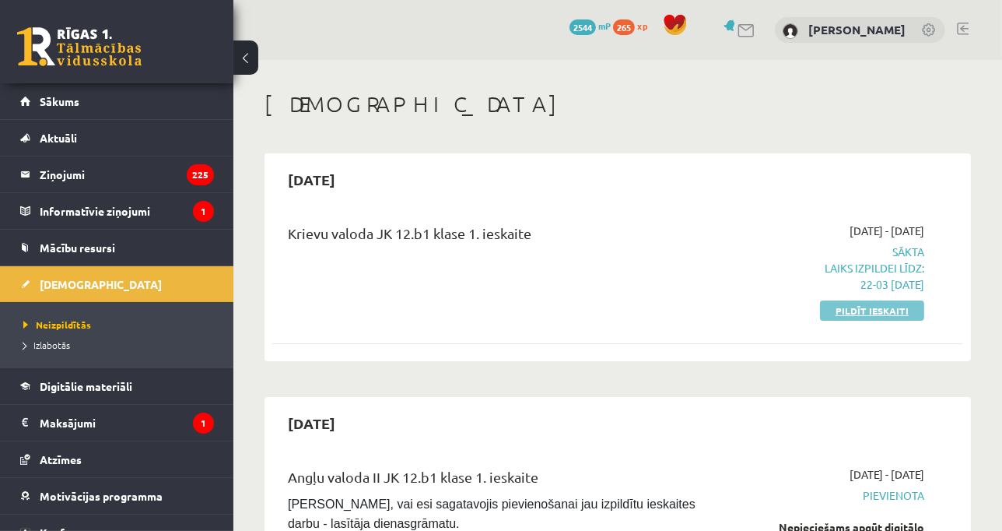
click at [851, 310] on link "Pildīt ieskaiti" at bounding box center [872, 310] width 104 height 20
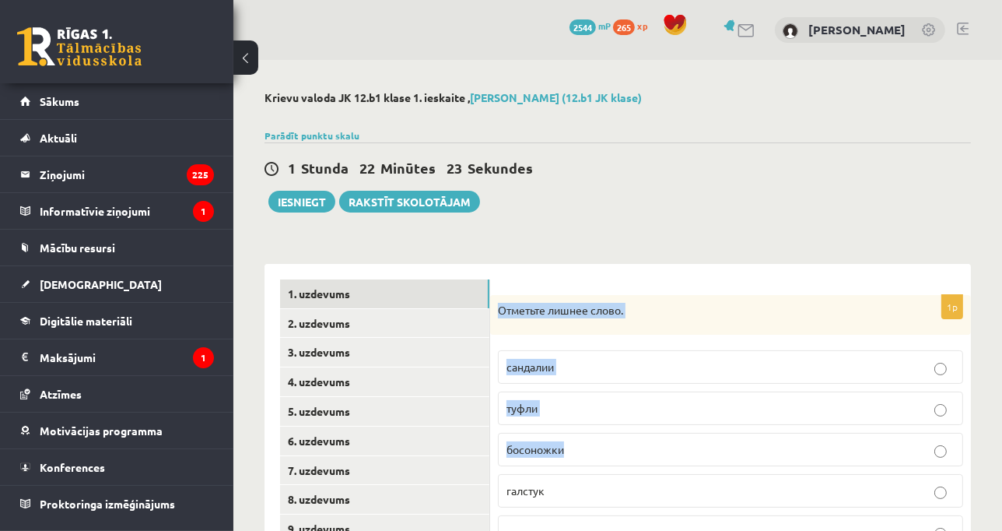
drag, startPoint x: 497, startPoint y: 308, endPoint x: 564, endPoint y: 433, distance: 142.0
click at [564, 433] on div "1p Отметьте лишнее слово. сандалии туфли босоножки [GEOGRAPHIC_DATA] сапоги кро…" at bounding box center [730, 449] width 481 height 308
click at [662, 176] on div "1 Stunda 22 Minūtes 20 Sekundes" at bounding box center [617, 169] width 706 height 20
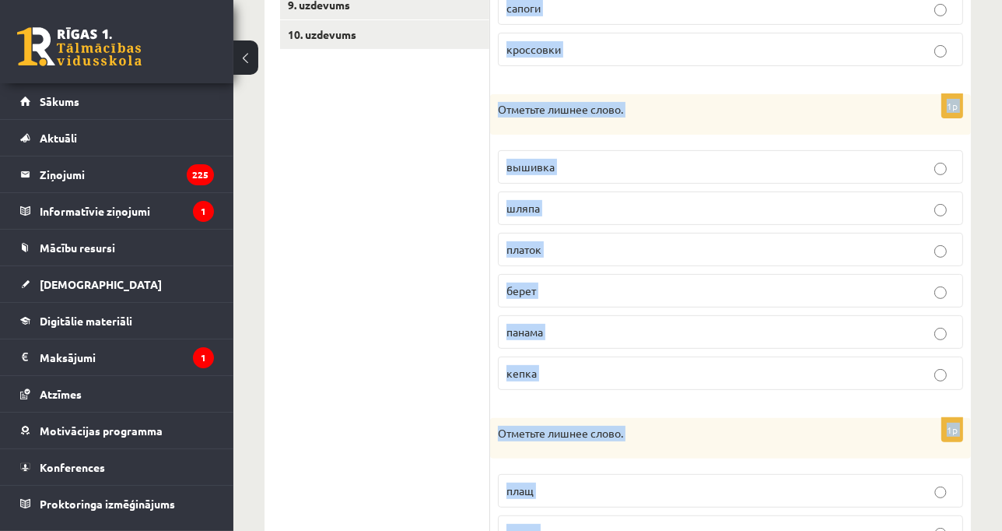
scroll to position [721, 0]
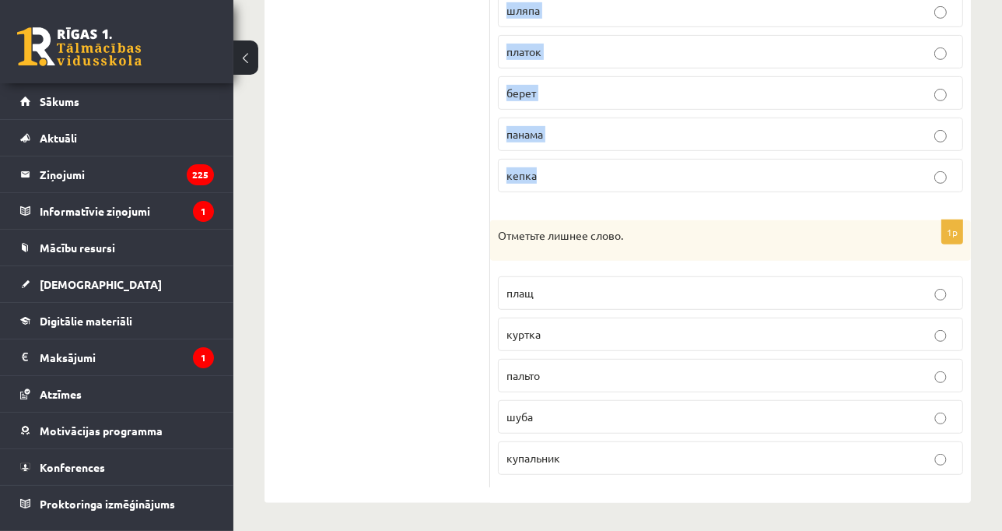
drag, startPoint x: 498, startPoint y: 308, endPoint x: 707, endPoint y: 181, distance: 244.7
click at [707, 181] on form "1p Отметьте лишнее слово. сандалии туфли босоножки [GEOGRAPHIC_DATA] сапоги кро…" at bounding box center [731, 22] width 450 height 929
copy form "Отметьте лишнее слово. [PERSON_NAME] галстук сапоги кроссовки 1p Отметьте лишне…"
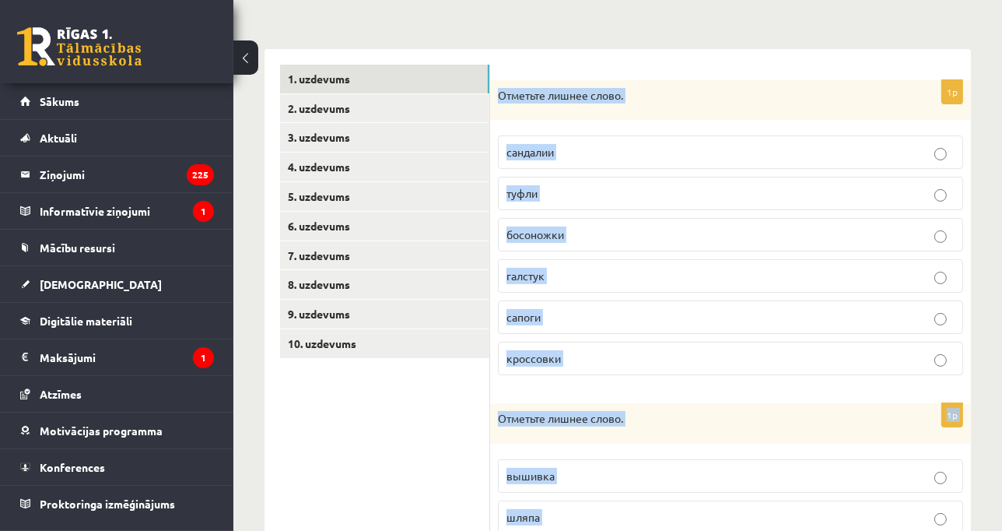
scroll to position [196, 0]
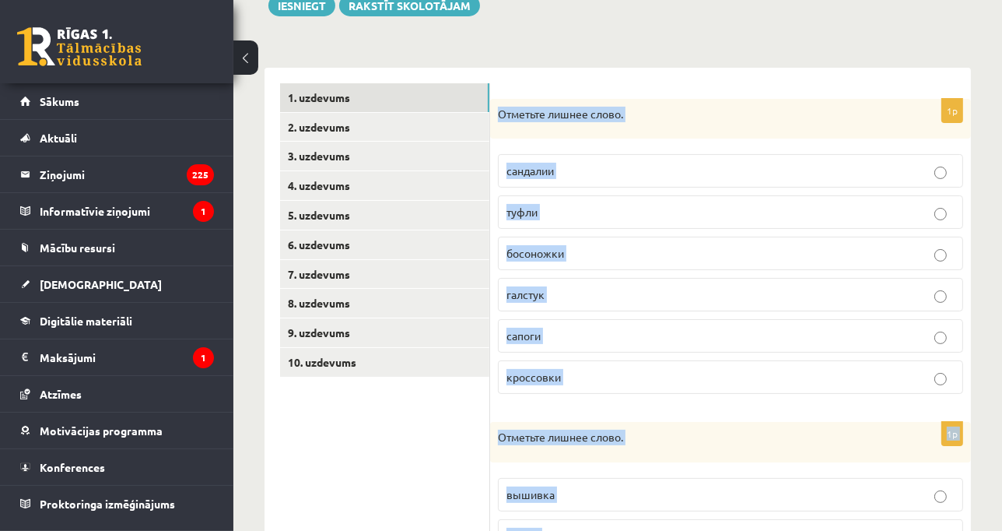
click at [730, 286] on p "галстук" at bounding box center [730, 294] width 448 height 16
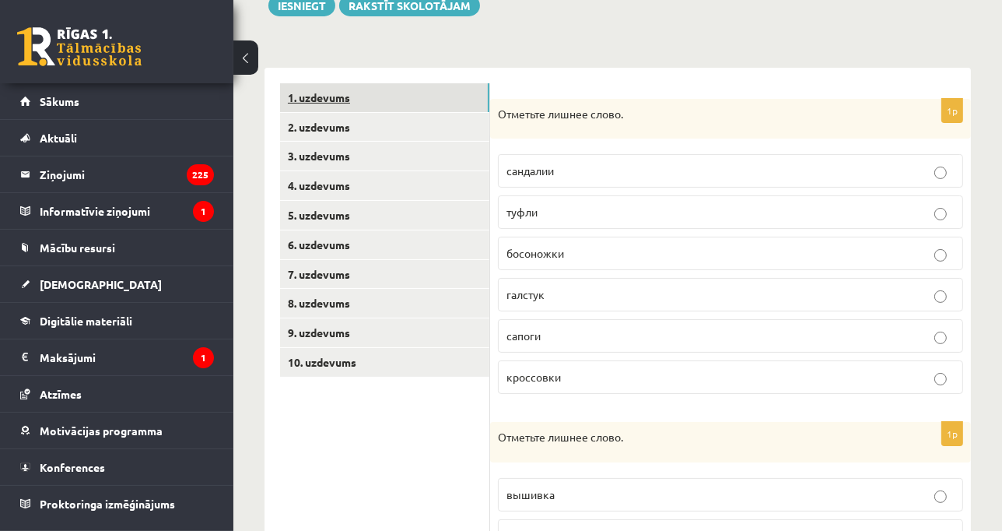
click at [443, 106] on link "1. uzdevums" at bounding box center [384, 97] width 209 height 29
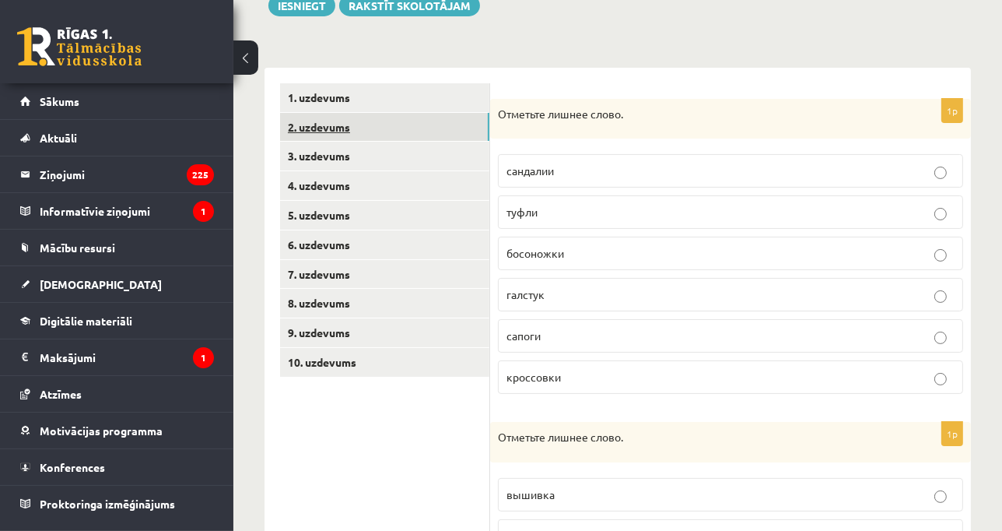
click at [448, 127] on link "2. uzdevums" at bounding box center [384, 127] width 209 height 29
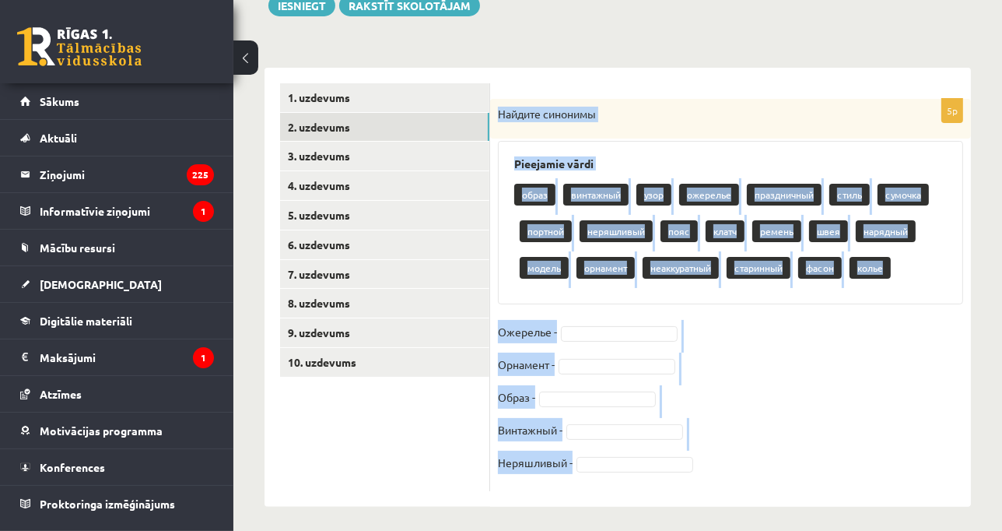
drag, startPoint x: 497, startPoint y: 114, endPoint x: 688, endPoint y: 463, distance: 398.3
click at [688, 463] on div "5p Найдите синонимы Pieejamie vārdi образ винтажный узор ожерелье праздничный с…" at bounding box center [730, 295] width 481 height 392
copy div "Найдите синонимы Pieejamie vārdi образ винтажный узор ожерелье праздничный стил…"
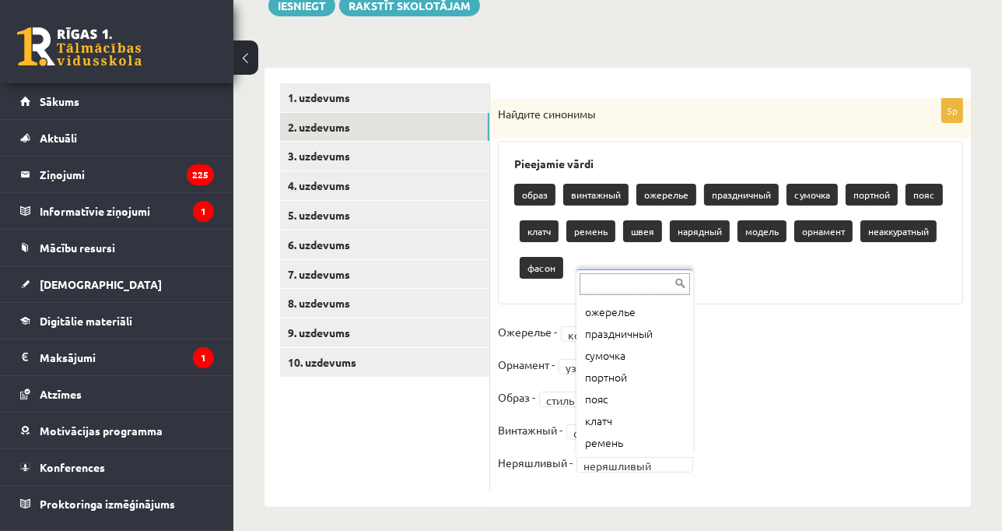
scroll to position [192, 0]
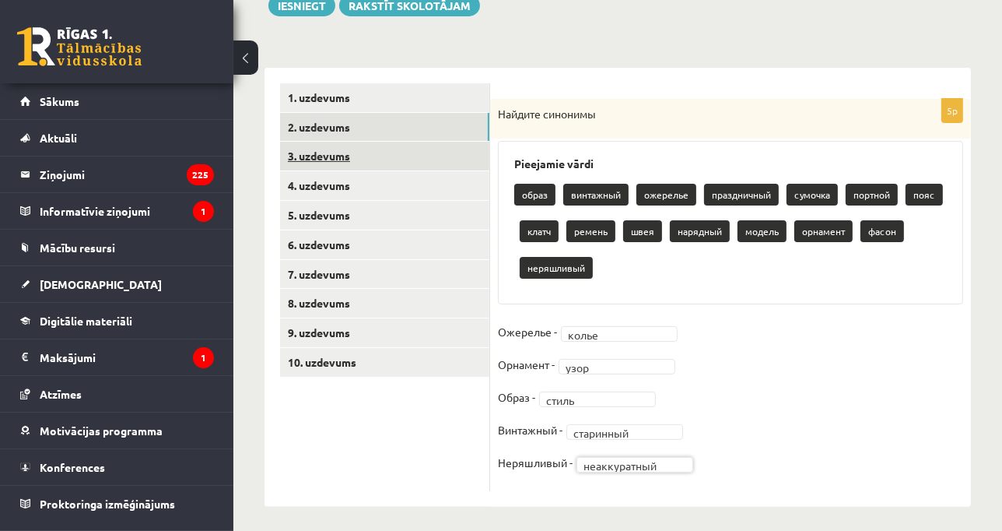
click at [474, 158] on link "3. uzdevums" at bounding box center [384, 156] width 209 height 29
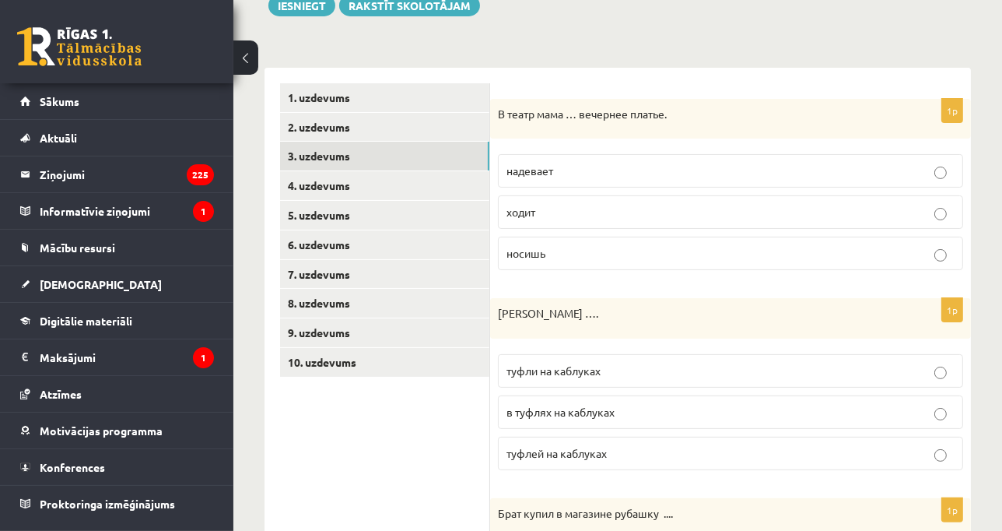
click at [532, 166] on span "надевает" at bounding box center [529, 170] width 47 height 14
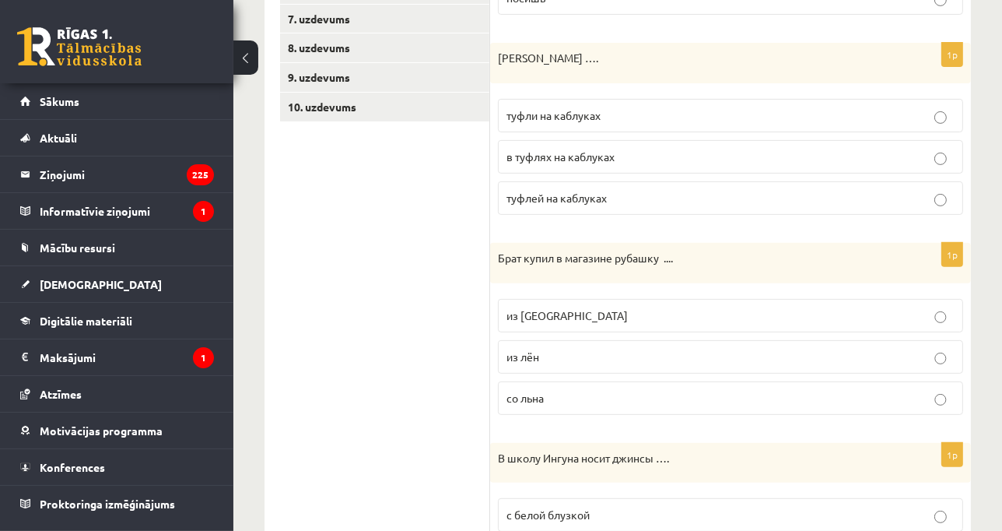
scroll to position [463, 0]
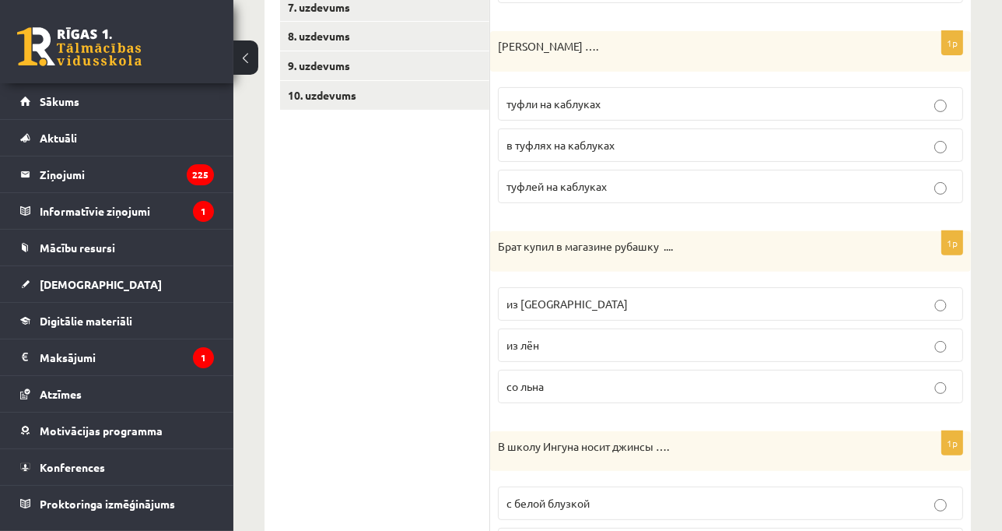
click at [632, 100] on p "туфли на каблуках" at bounding box center [730, 104] width 448 height 16
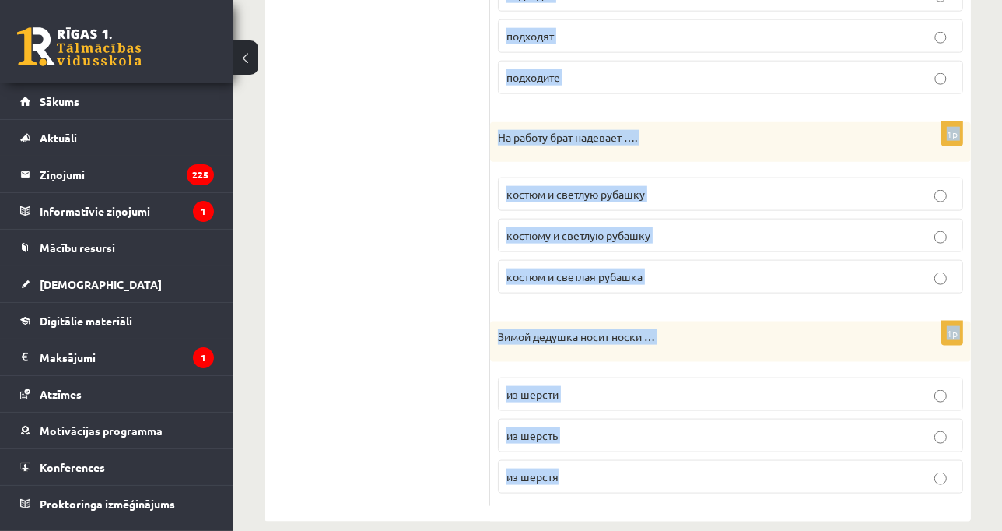
scroll to position [1787, 0]
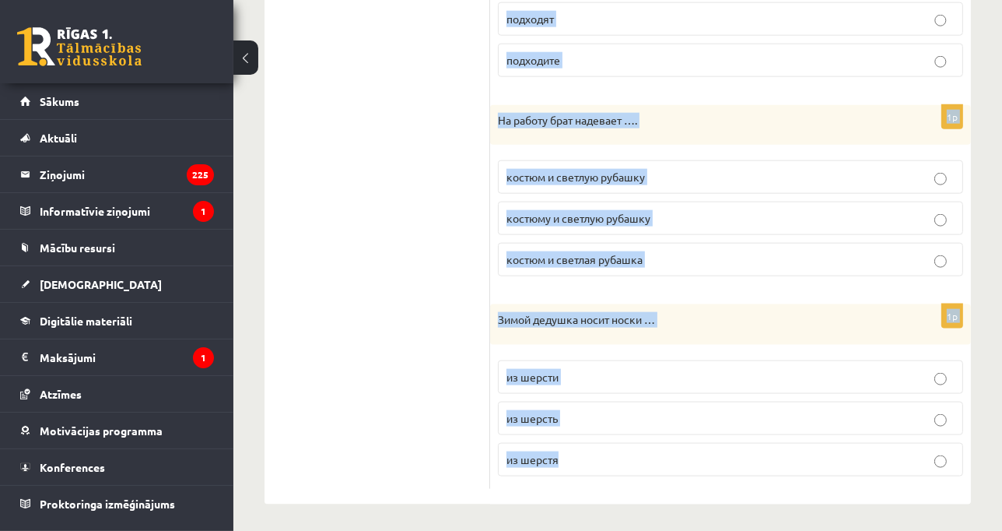
drag, startPoint x: 499, startPoint y: 30, endPoint x: 662, endPoint y: 563, distance: 557.1
copy form "Брат купил в магазине рубашку .... из льна из лён со льна 1p В школу Ингуна нос…"
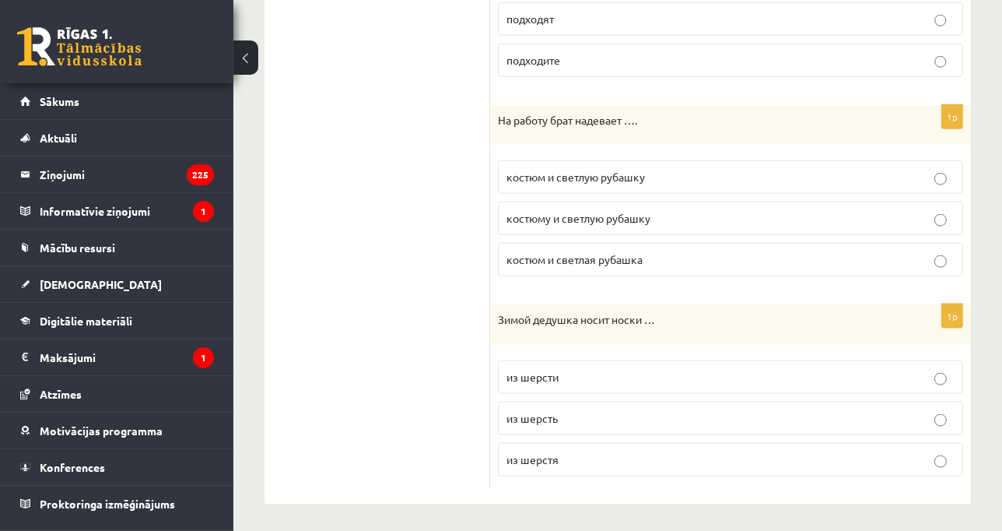
click at [551, 385] on label "из шерсти" at bounding box center [730, 376] width 465 height 33
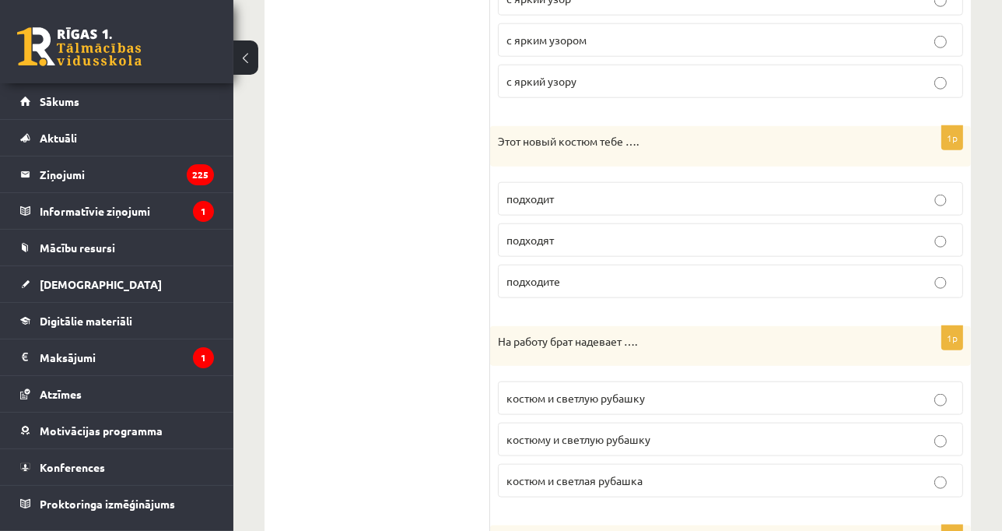
scroll to position [1560, 0]
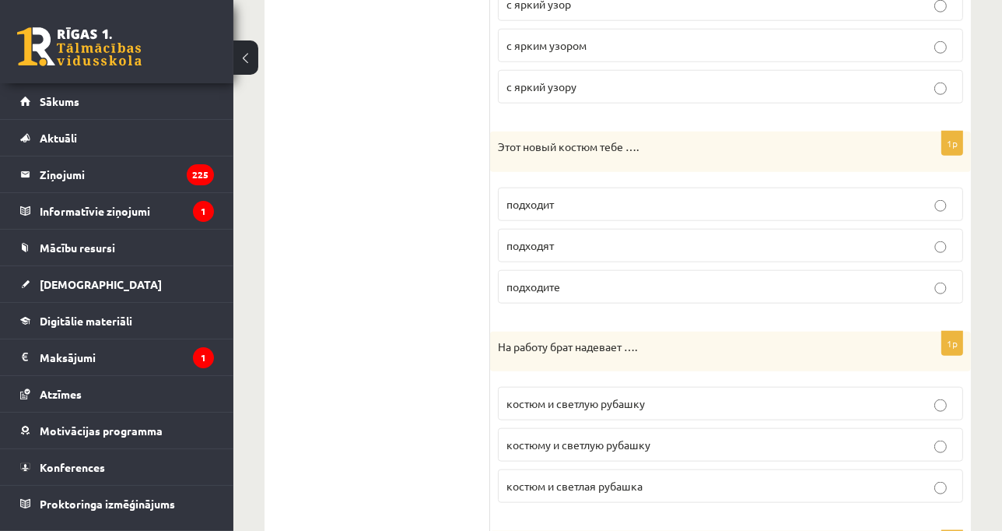
click at [562, 399] on span "костюм и светлую рубашку" at bounding box center [575, 403] width 138 height 14
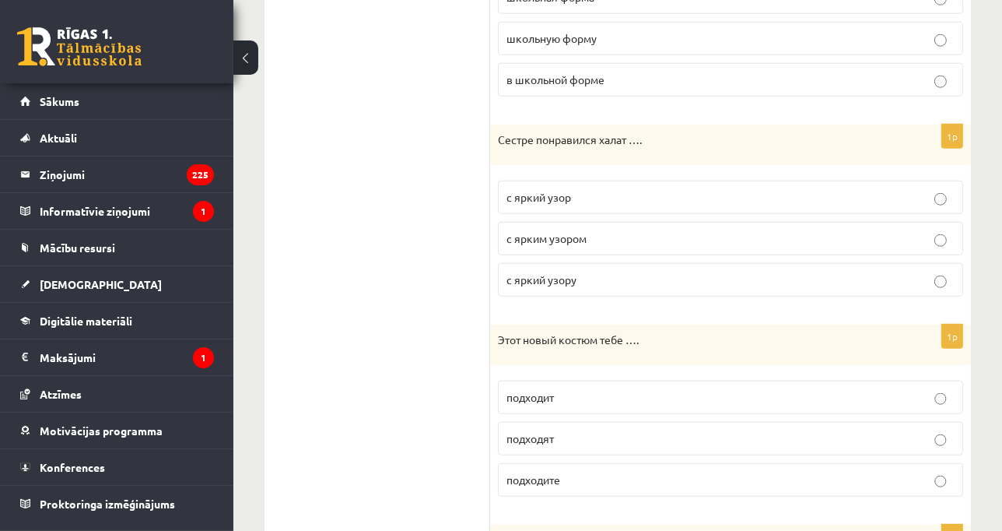
scroll to position [1362, 0]
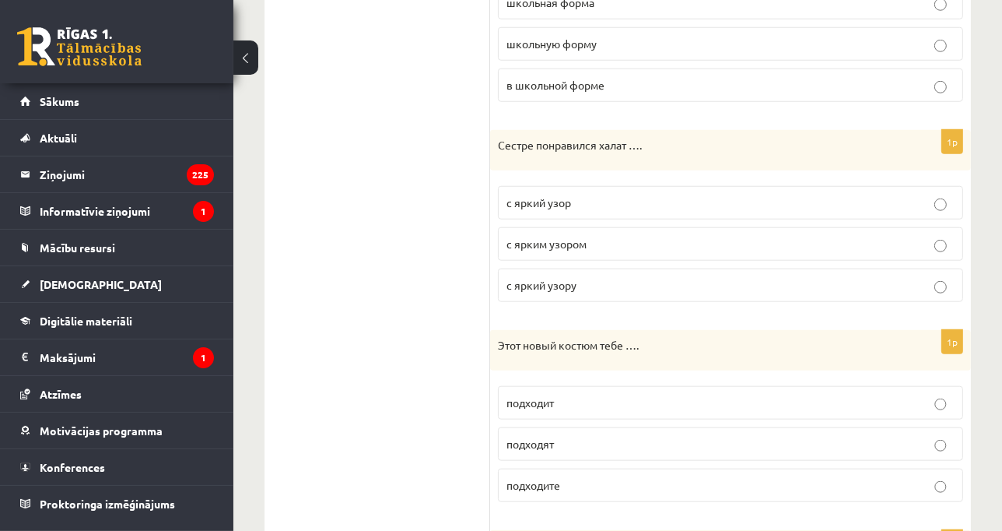
click at [529, 228] on label "с ярким узором" at bounding box center [730, 243] width 465 height 33
click at [576, 402] on p "подходит" at bounding box center [730, 402] width 448 height 16
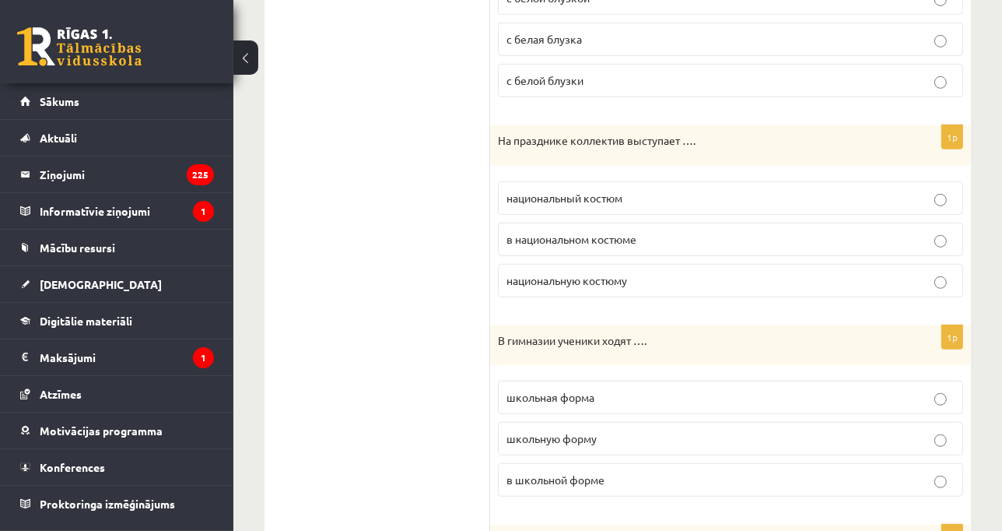
scroll to position [966, 0]
click at [532, 479] on span "в школьной форме" at bounding box center [555, 481] width 98 height 14
click at [628, 226] on label "в национальном костюме" at bounding box center [730, 240] width 465 height 33
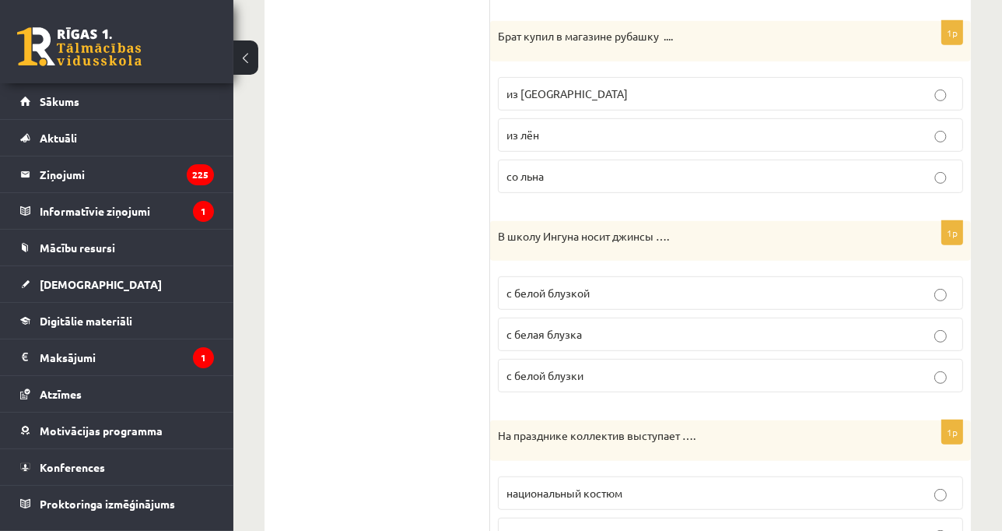
scroll to position [655, 0]
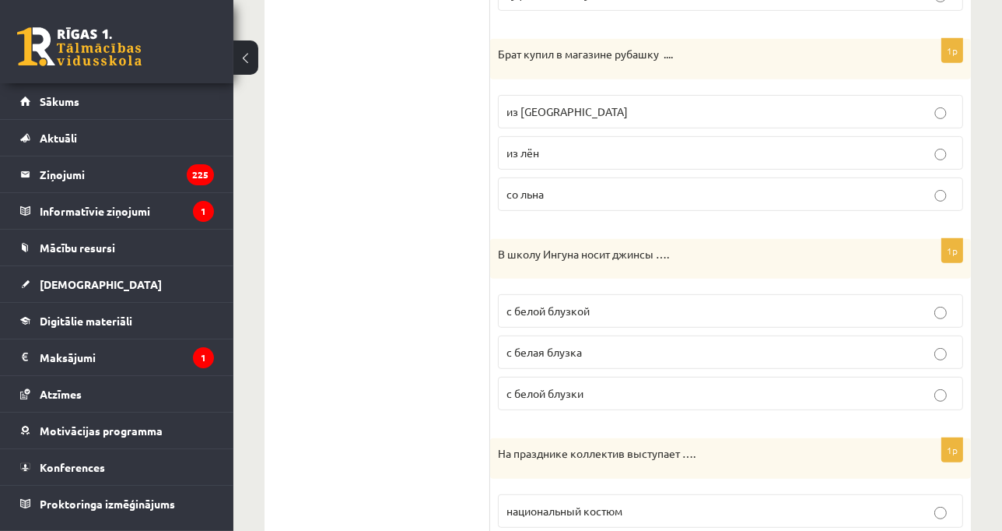
click at [540, 303] on p "с белой блузкой" at bounding box center [730, 311] width 448 height 16
click at [529, 112] on span "из льна" at bounding box center [566, 111] width 121 height 14
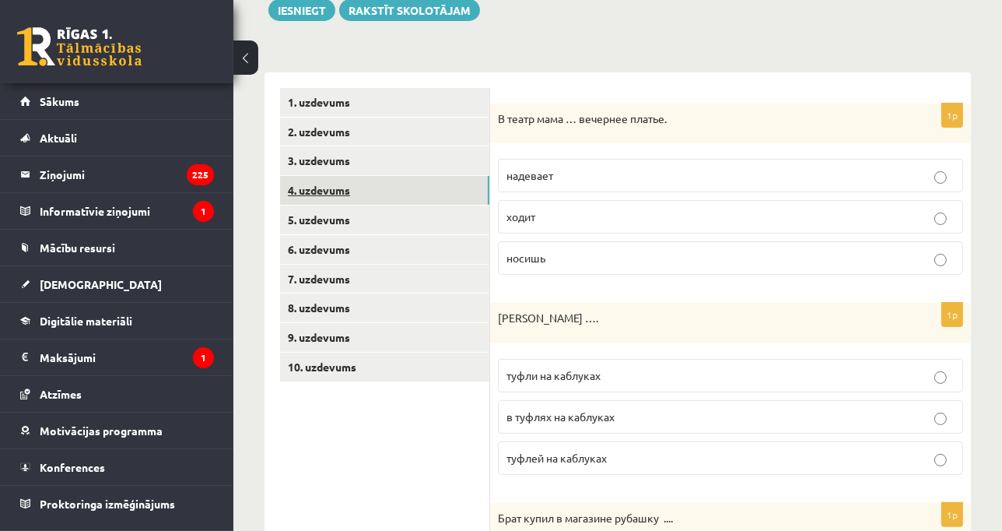
click at [402, 192] on link "4. uzdevums" at bounding box center [384, 190] width 209 height 29
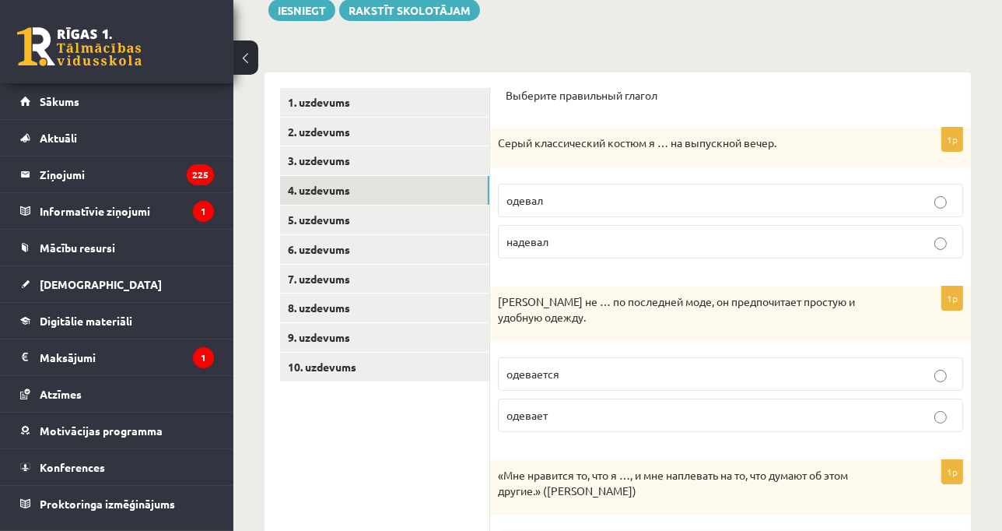
click at [507, 94] on p "Выберите правильный глагол" at bounding box center [731, 96] width 450 height 16
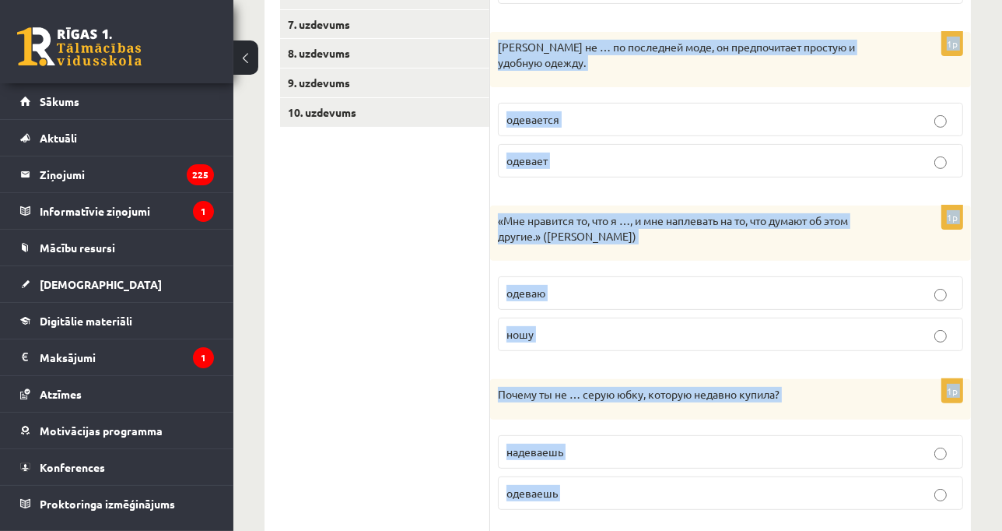
scroll to position [656, 0]
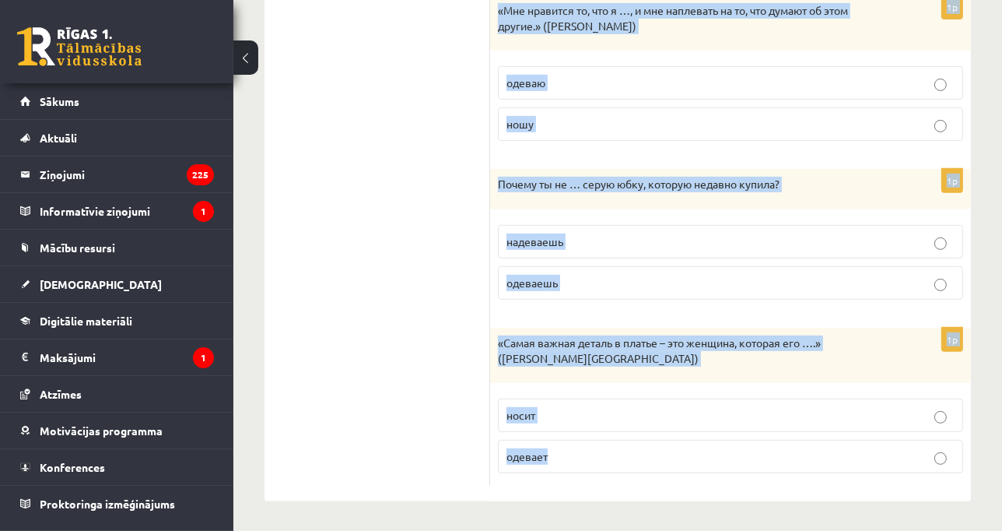
drag, startPoint x: 510, startPoint y: 96, endPoint x: 748, endPoint y: 562, distance: 524.3
copy form "ыберите правильный глагол 1p Серый классический костюм я … на выпускной вечер. …"
click at [587, 412] on p "носит" at bounding box center [730, 415] width 448 height 16
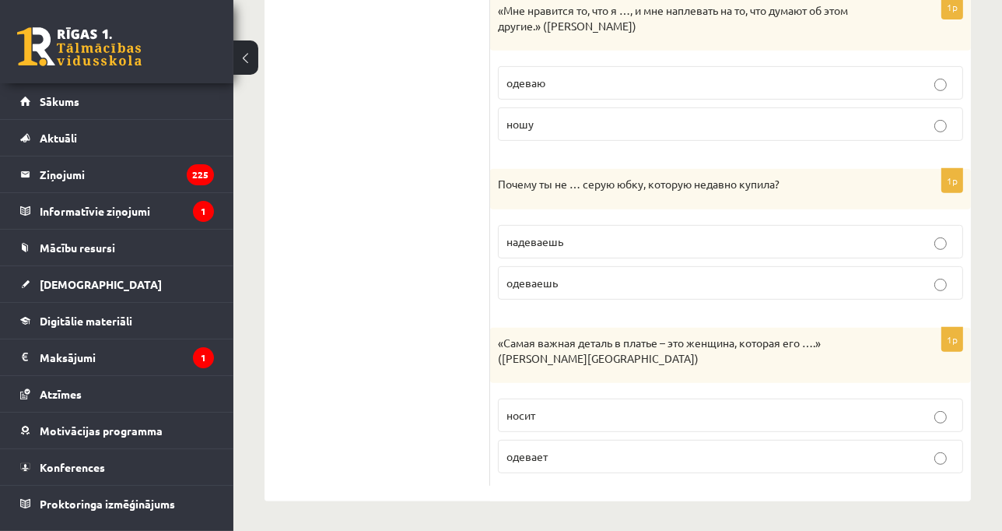
click at [545, 234] on span "надеваешь" at bounding box center [534, 241] width 57 height 14
click at [579, 112] on label "ношу" at bounding box center [730, 123] width 465 height 33
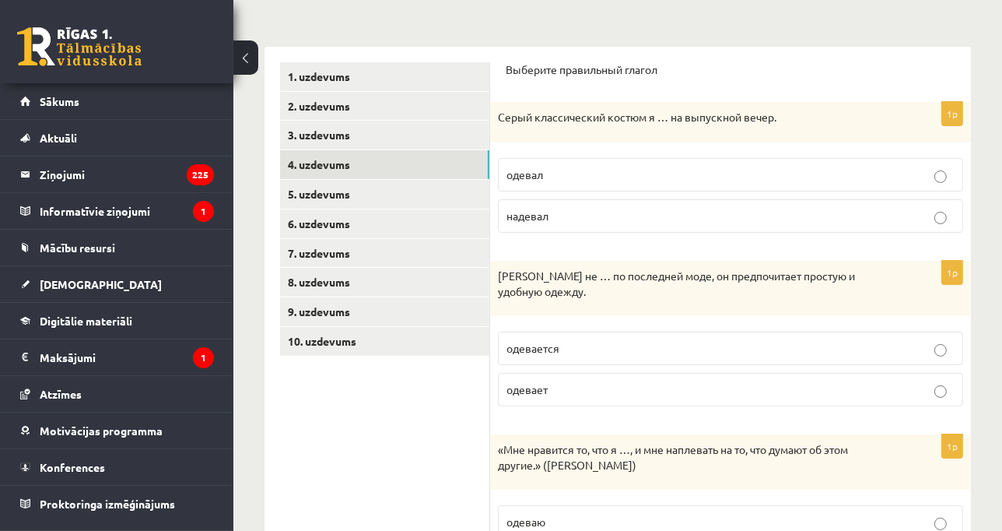
scroll to position [205, 0]
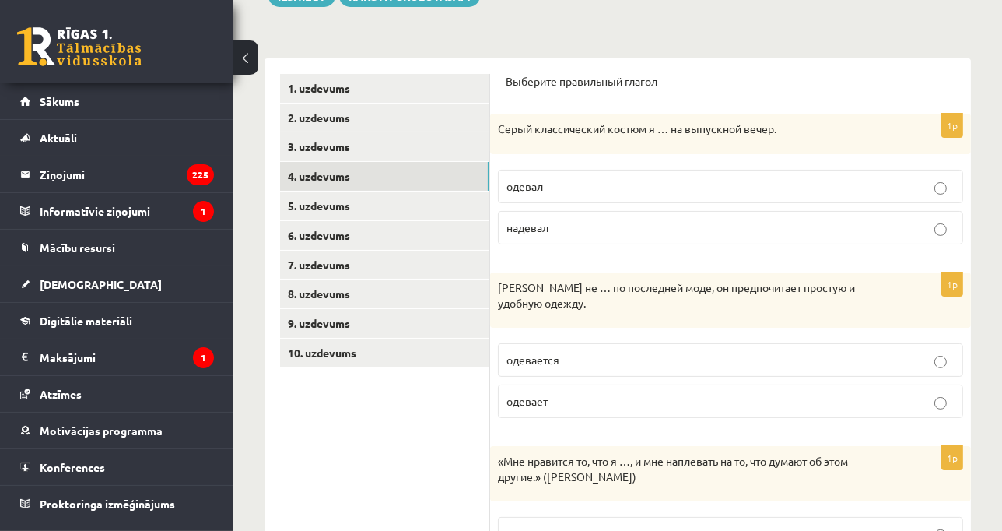
click at [539, 240] on label "надевал" at bounding box center [730, 227] width 465 height 33
click at [585, 405] on p "одевает" at bounding box center [730, 401] width 448 height 16
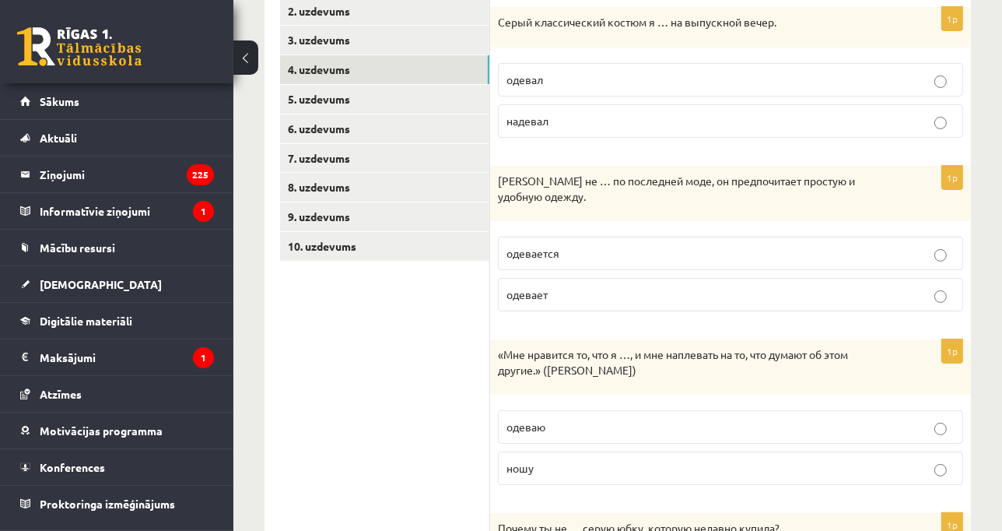
scroll to position [310, 0]
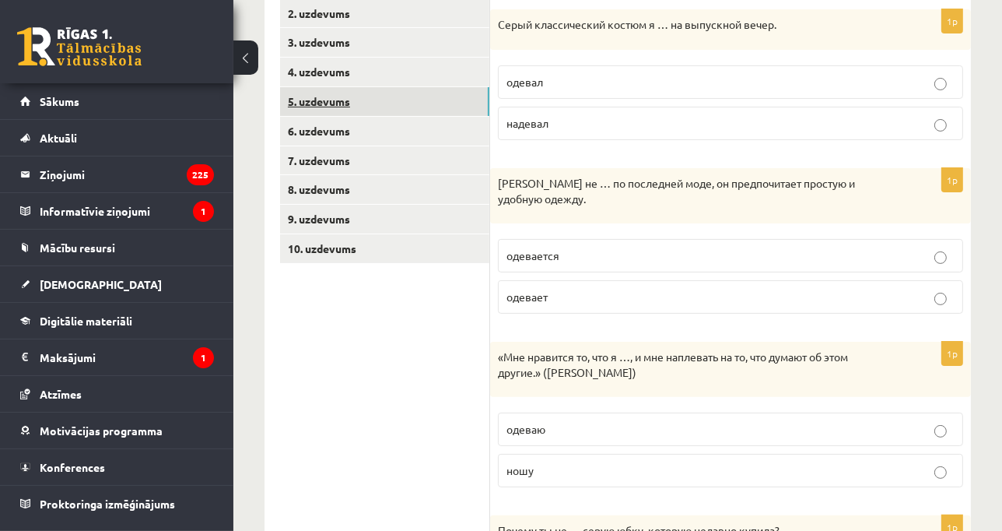
click at [396, 103] on link "5. uzdevums" at bounding box center [384, 101] width 209 height 29
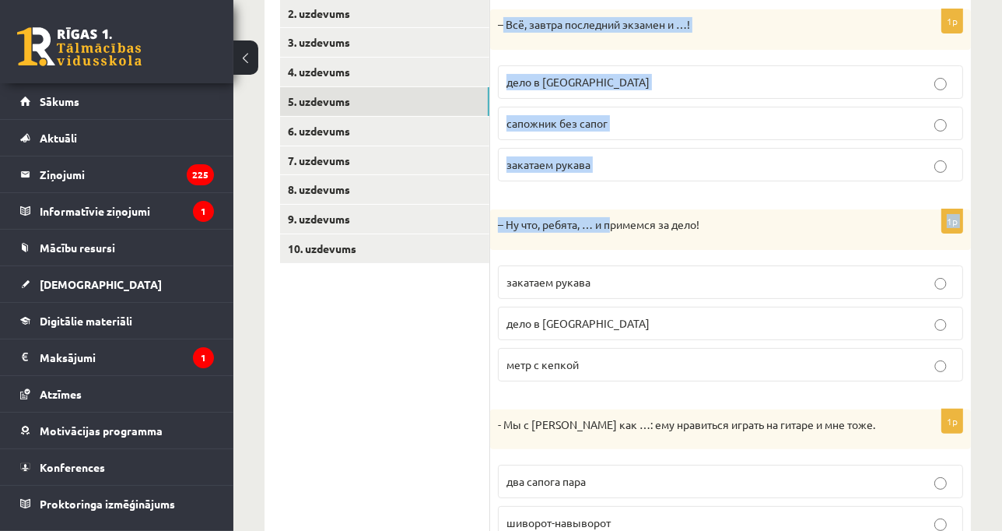
drag, startPoint x: 502, startPoint y: 23, endPoint x: 613, endPoint y: 237, distance: 241.8
click at [613, 237] on form "Дополните диалоги. 1p – Всё, завтра последний экзамен и …! дело в шляпе сапожни…" at bounding box center [731, 281] width 450 height 623
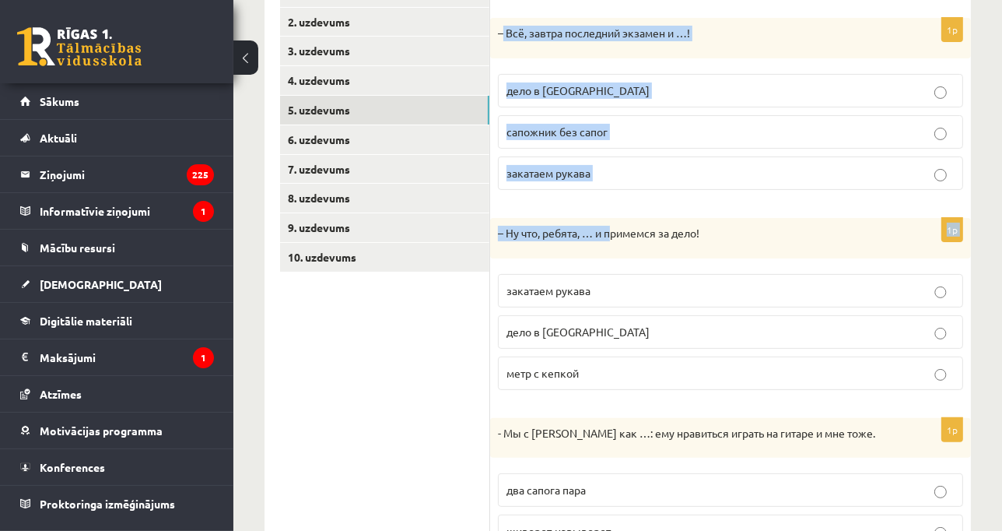
scroll to position [313, 0]
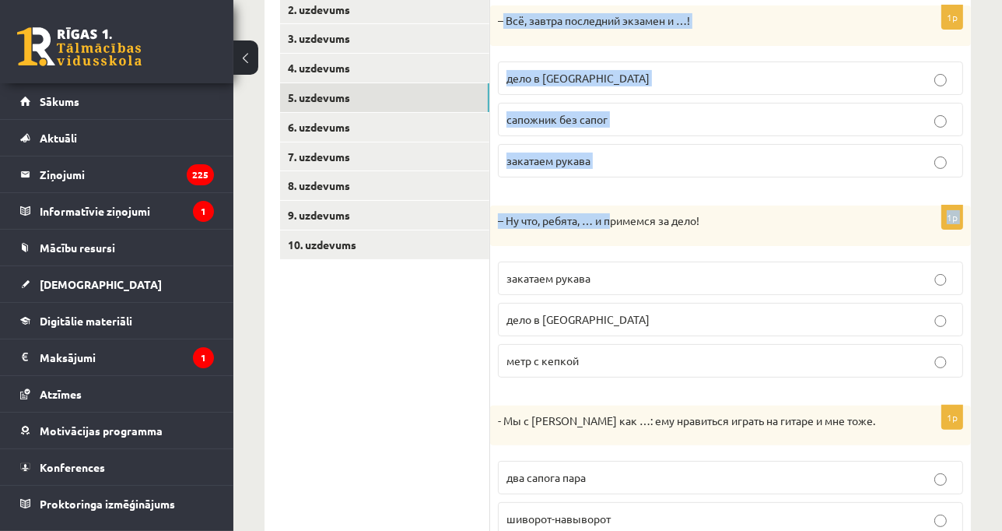
click at [516, 19] on p "– Всё, завтра последний экзамен и …!" at bounding box center [691, 21] width 387 height 16
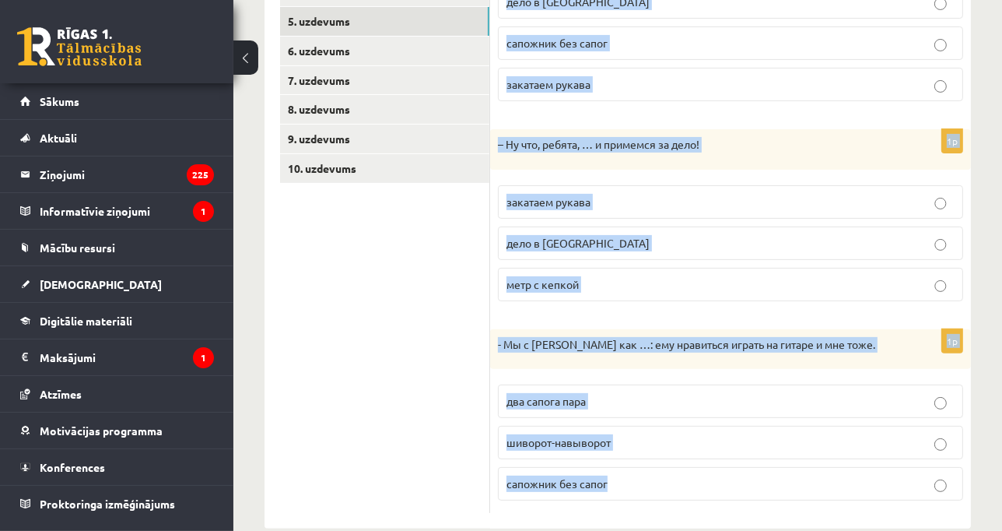
scroll to position [417, 0]
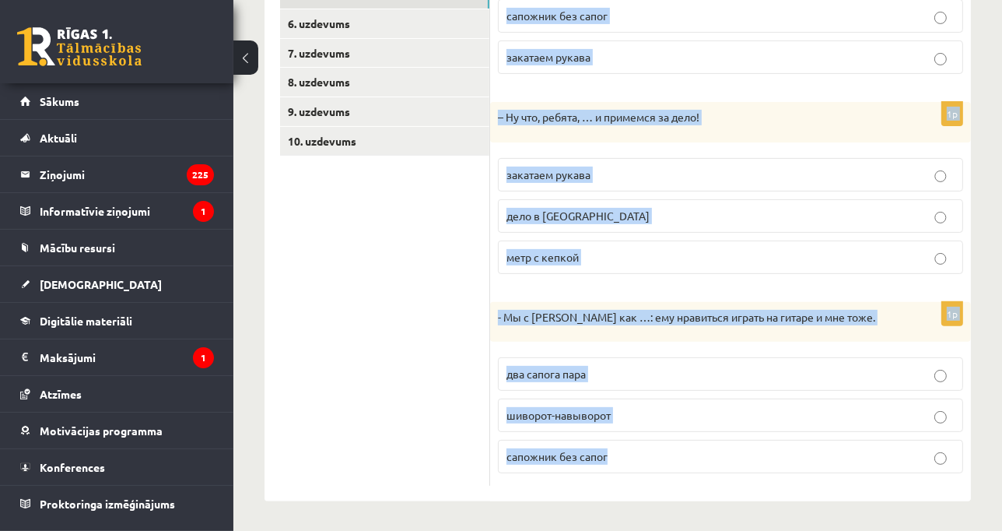
drag, startPoint x: 507, startPoint y: 66, endPoint x: 652, endPoint y: 540, distance: 495.3
copy form "Дополните диалоги. 1p – Всё, завтра последний экзамен и …! дело в шляпе сапожни…"
click at [523, 371] on span "два сапога пара" at bounding box center [545, 373] width 79 height 14
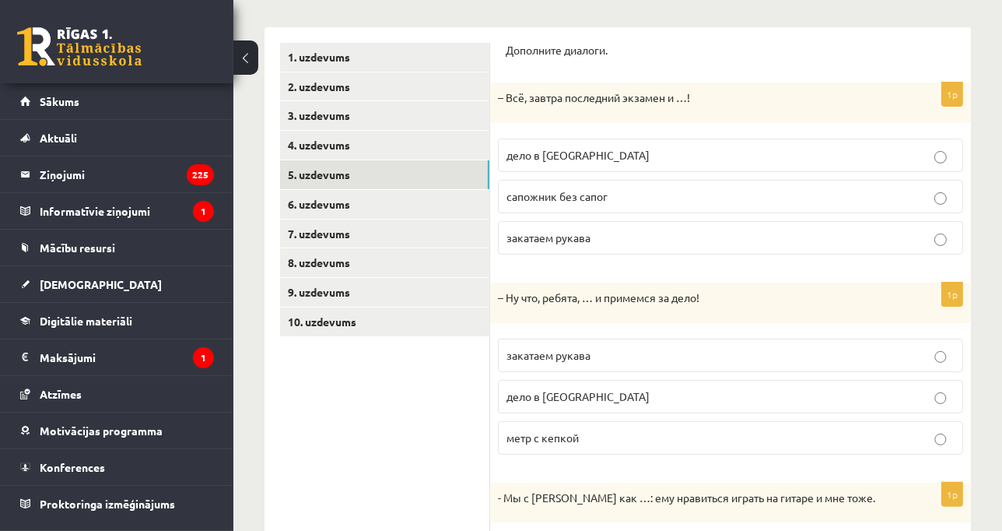
scroll to position [226, 0]
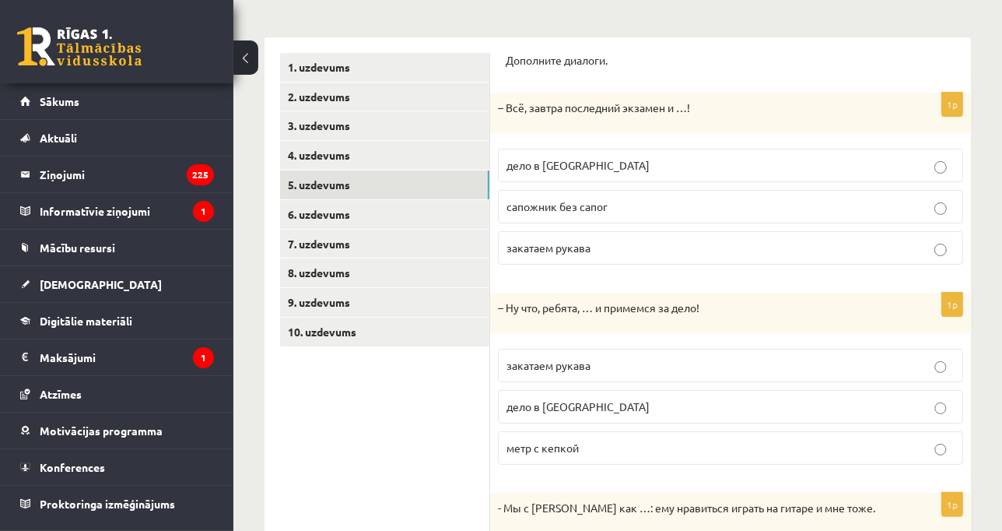
click at [558, 376] on label "закатаем рукава" at bounding box center [730, 364] width 465 height 33
click at [560, 166] on span "дело в шляпе" at bounding box center [577, 165] width 143 height 14
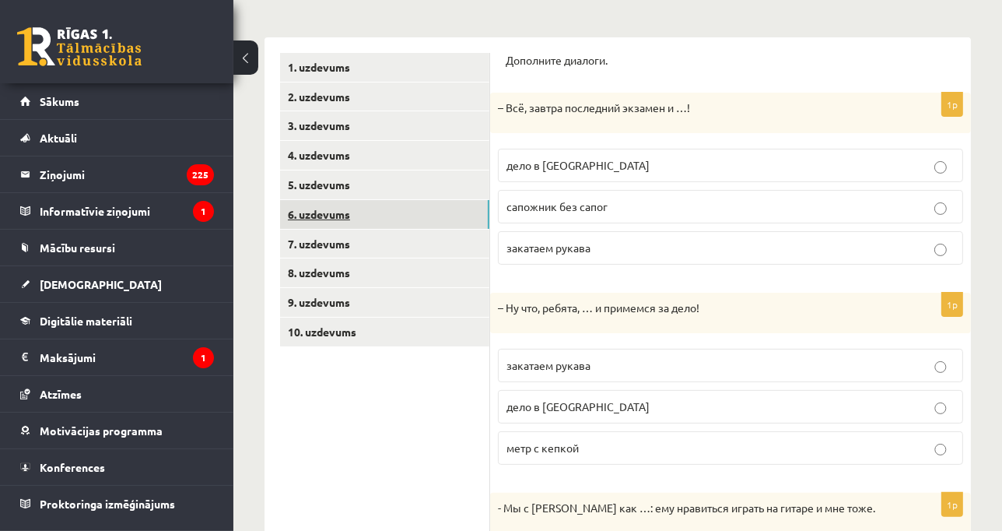
click at [422, 203] on link "6. uzdevums" at bounding box center [384, 214] width 209 height 29
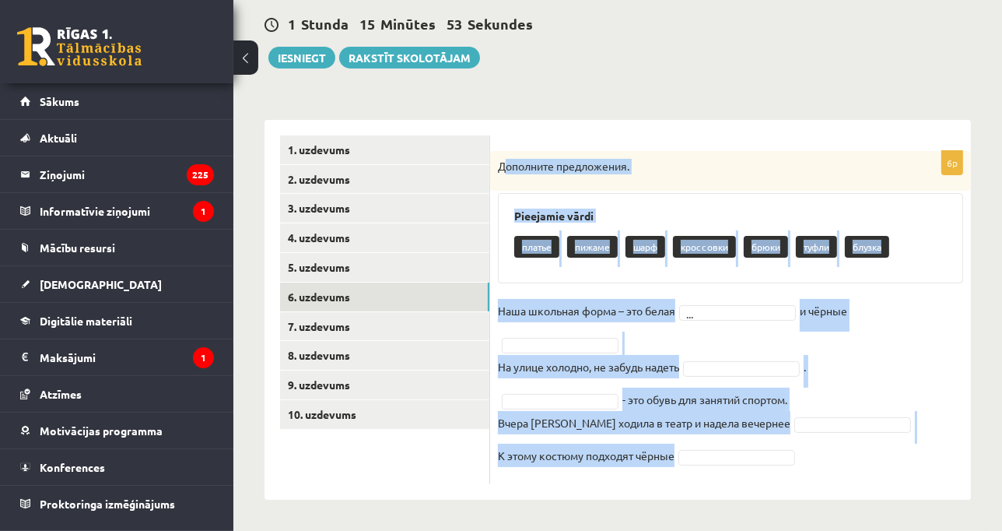
drag, startPoint x: 502, startPoint y: 163, endPoint x: 672, endPoint y: 564, distance: 435.3
click at [672, 387] on html "0 Dāvanas 2544 mP 265 xp Anrijs Beikmanis Sākums Aktuāli Kā mācīties eSKOLĀ Kon…" at bounding box center [501, 121] width 1002 height 531
drag, startPoint x: 499, startPoint y: 170, endPoint x: 692, endPoint y: 461, distance: 350.2
click at [692, 461] on div "6p Дополните предложения. Pieejamie vārdi платье пижаме шарф кроссовки брюки ту…" at bounding box center [730, 317] width 481 height 333
copy div "Дополните предложения. Pieejamie vārdi платье пижаме шарф кроссовки брюки туфли…"
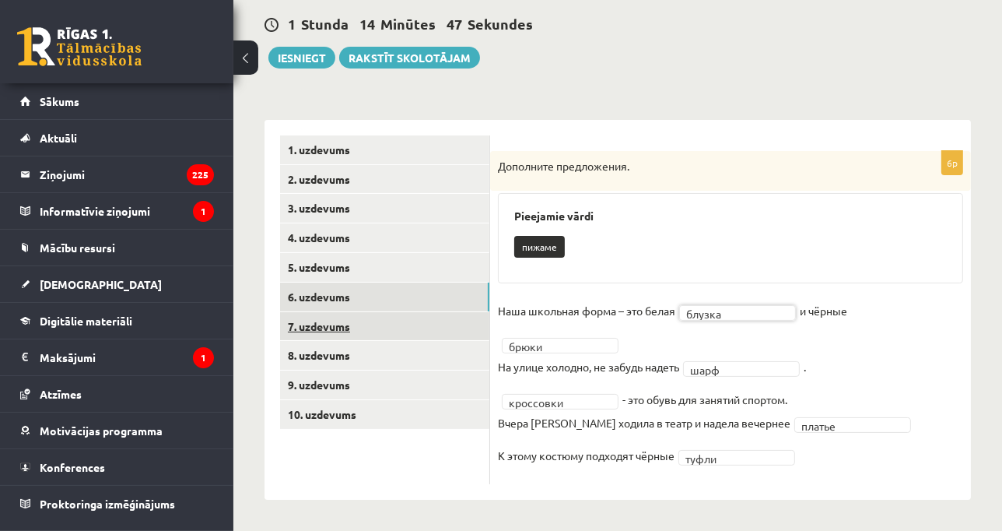
click at [426, 318] on link "7. uzdevums" at bounding box center [384, 326] width 209 height 29
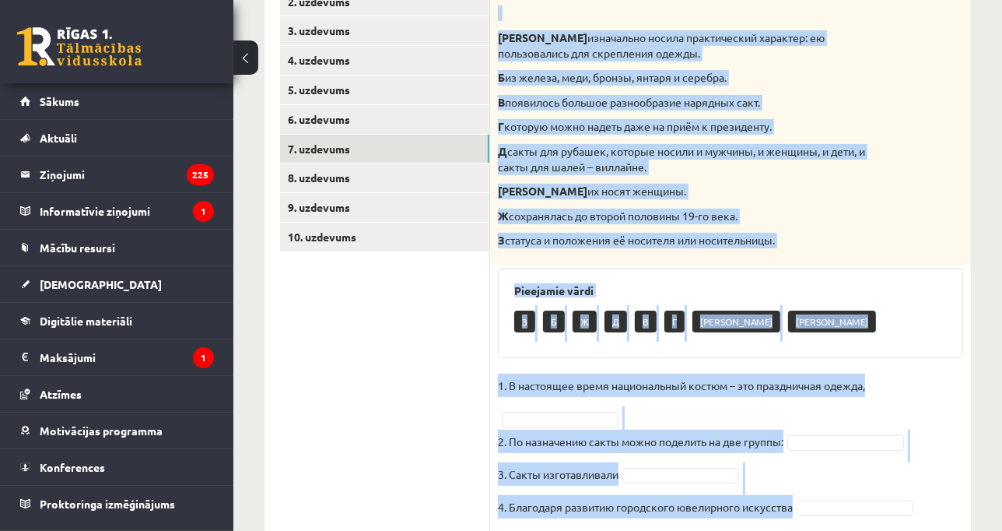
scroll to position [372, 0]
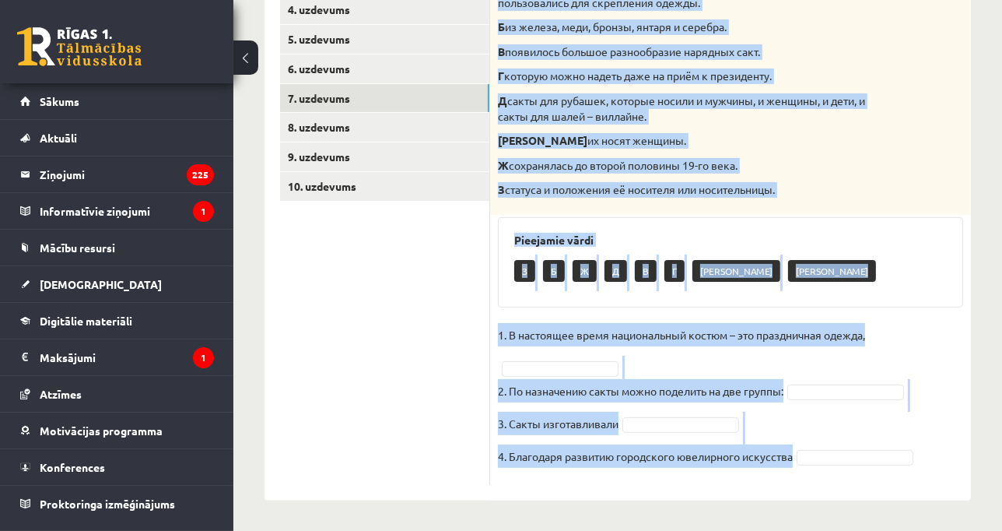
drag, startPoint x: 499, startPoint y: 163, endPoint x: 661, endPoint y: 513, distance: 385.6
click at [661, 513] on div "**********" at bounding box center [617, 109] width 769 height 843
copy div "Соотнесите начало и конец предложений. А изначально носила практический характе…"
click at [898, 338] on fieldset "1. В настоящее время национальный костюм – это праздничная одежда, 2. По назнач…" at bounding box center [730, 400] width 465 height 154
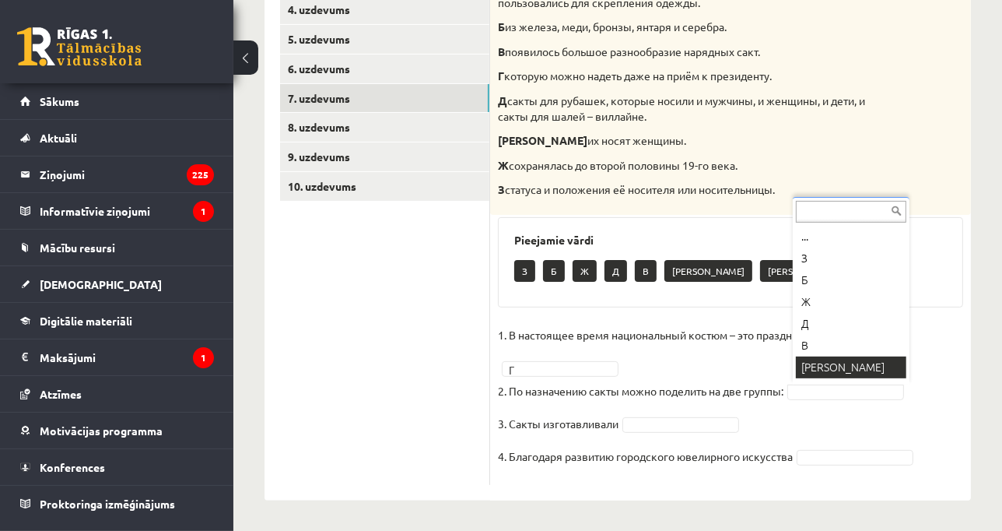
scroll to position [19, 0]
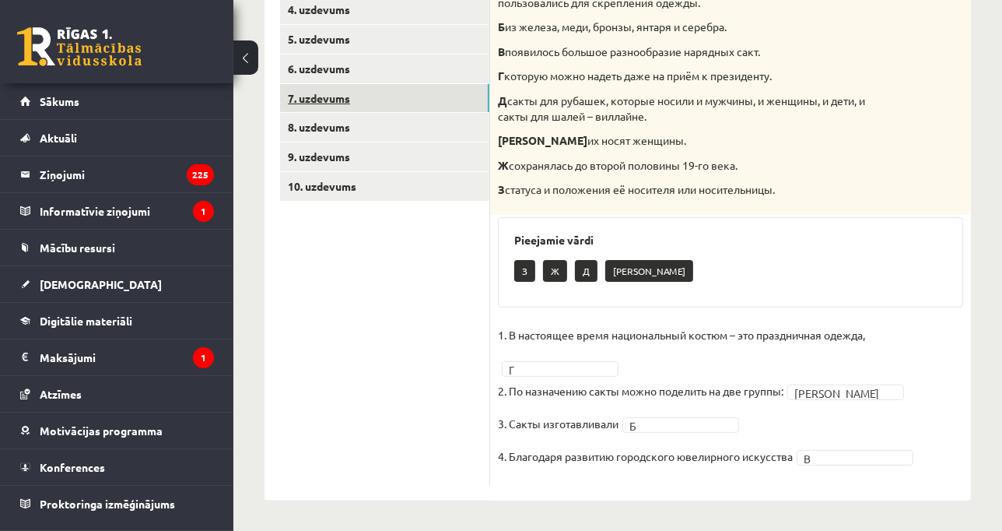
click at [366, 104] on link "7. uzdevums" at bounding box center [384, 98] width 209 height 29
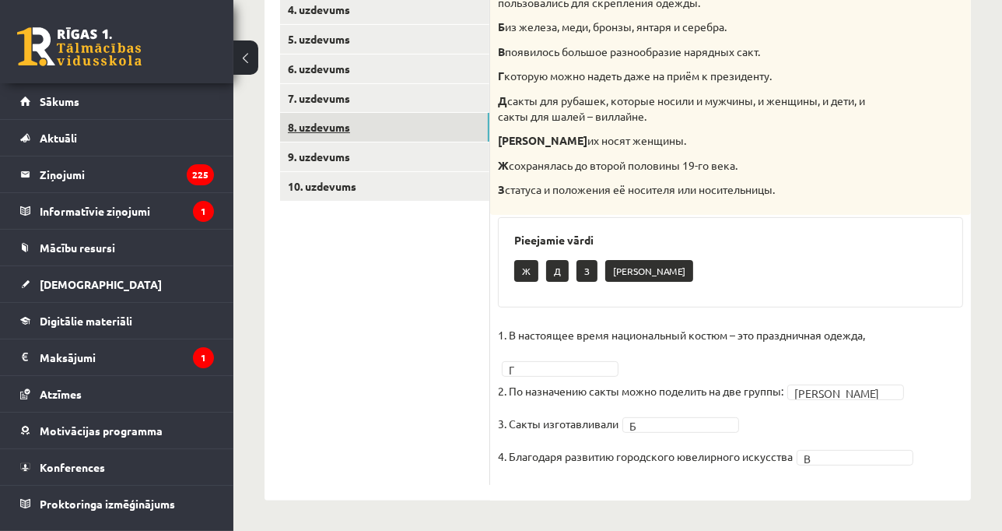
click at [382, 126] on link "8. uzdevums" at bounding box center [384, 127] width 209 height 29
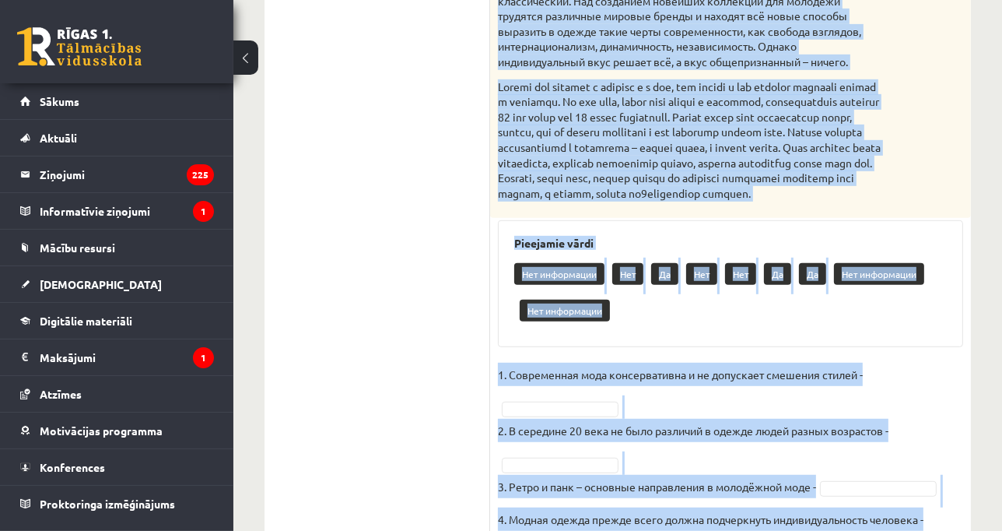
scroll to position [902, 0]
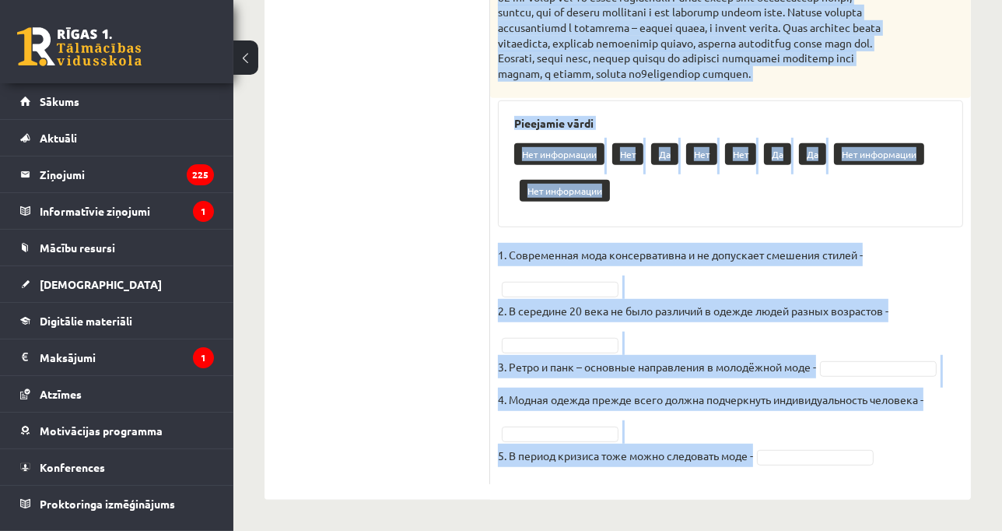
drag, startPoint x: 494, startPoint y: 304, endPoint x: 634, endPoint y: 551, distance: 283.6
copy div "Прочитайте текст и выполните задание. Главное отличие молодёжной моды состоит в…"
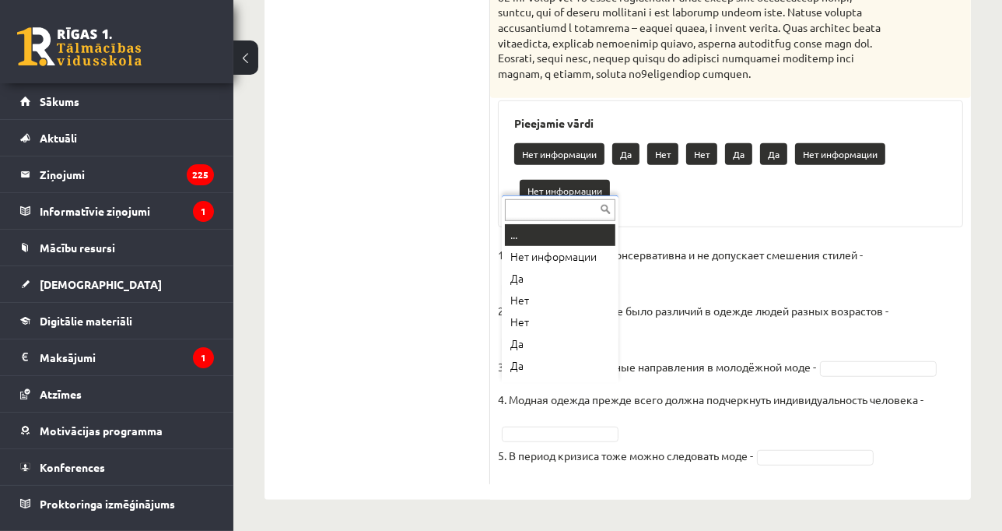
scroll to position [19, 0]
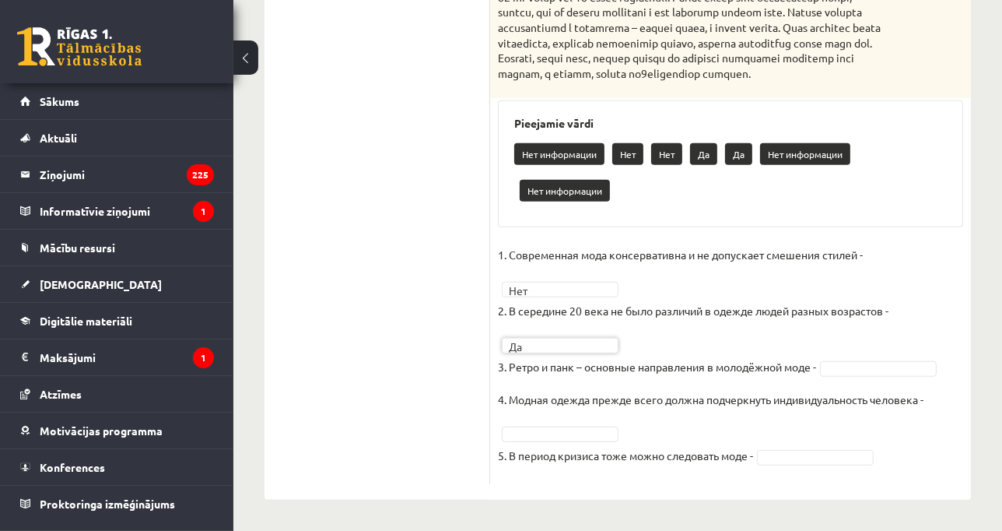
click at [874, 356] on fieldset "1. Современная мода консервативна и не допускает смешения стилей - Нет *** 2. В…" at bounding box center [730, 359] width 465 height 233
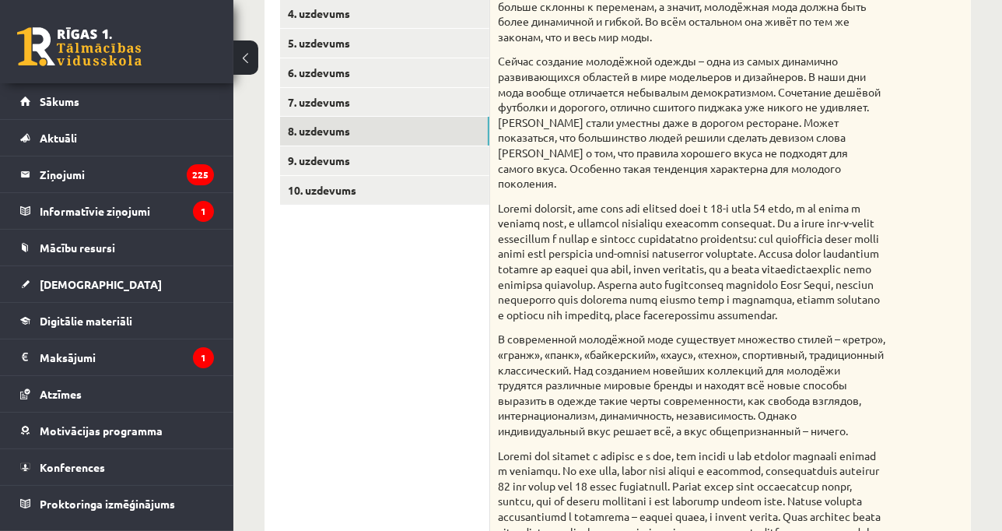
scroll to position [358, 0]
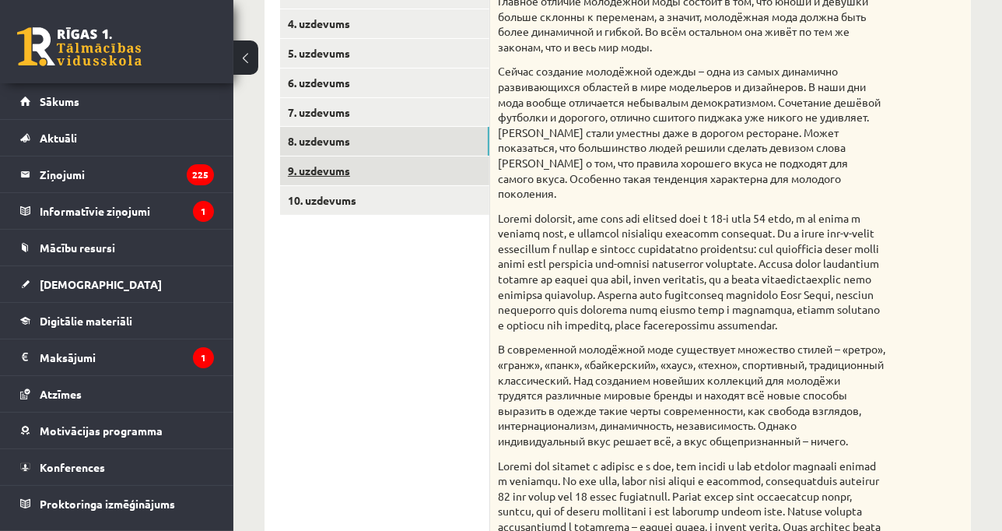
click at [311, 177] on link "9. uzdevums" at bounding box center [384, 170] width 209 height 29
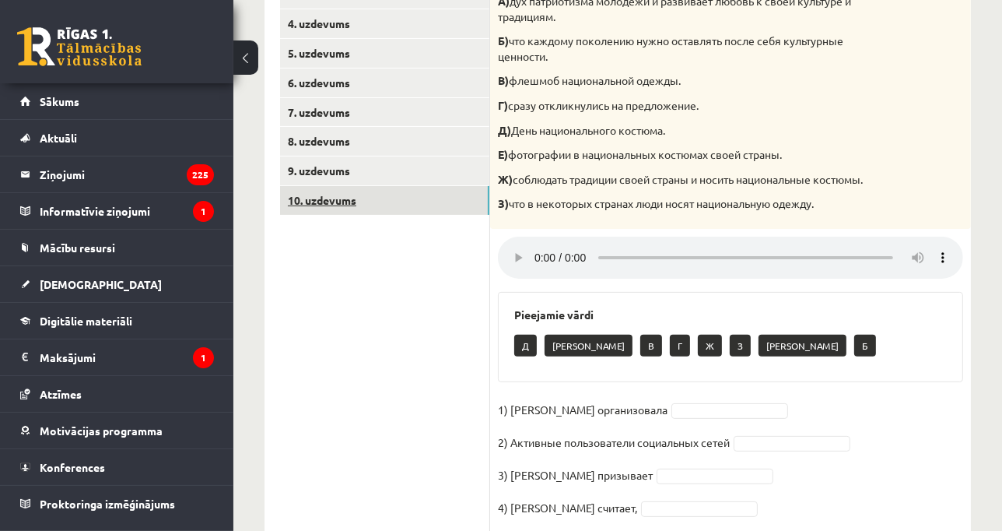
click at [323, 186] on link "10. uzdevums" at bounding box center [384, 200] width 209 height 29
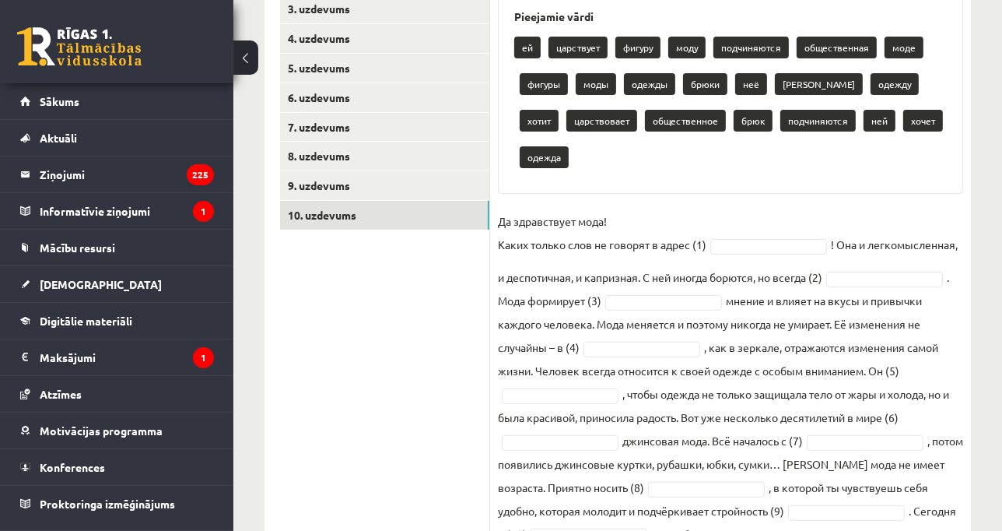
scroll to position [436, 0]
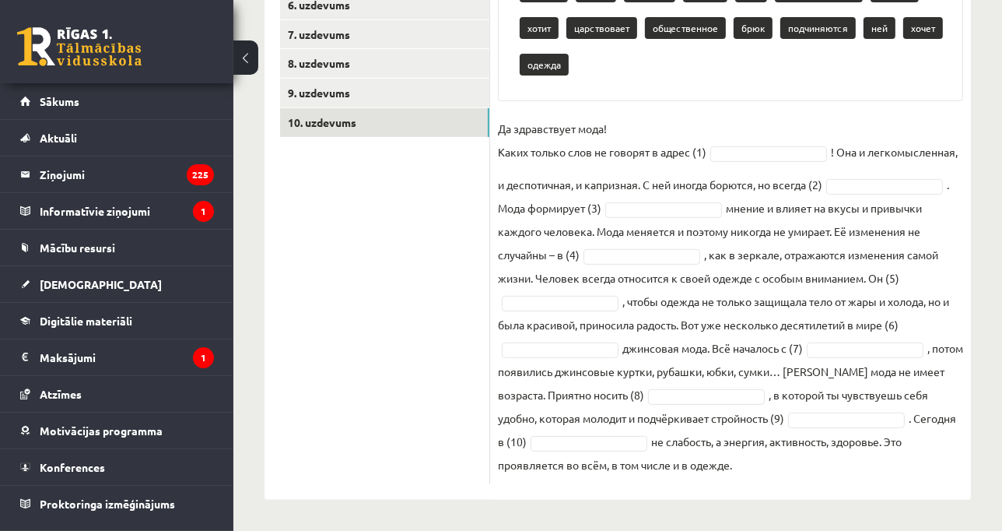
drag, startPoint x: 500, startPoint y: 43, endPoint x: 766, endPoint y: 545, distance: 567.9
copy div "Восстановите текст, используйте слова для работы. Pieejamie vārdi ей царствует …"
click at [739, 92] on div "Pieejamie vārdi ей царствует фигуру моду подчиняются общественная моде фигуры м…" at bounding box center [730, 1] width 465 height 200
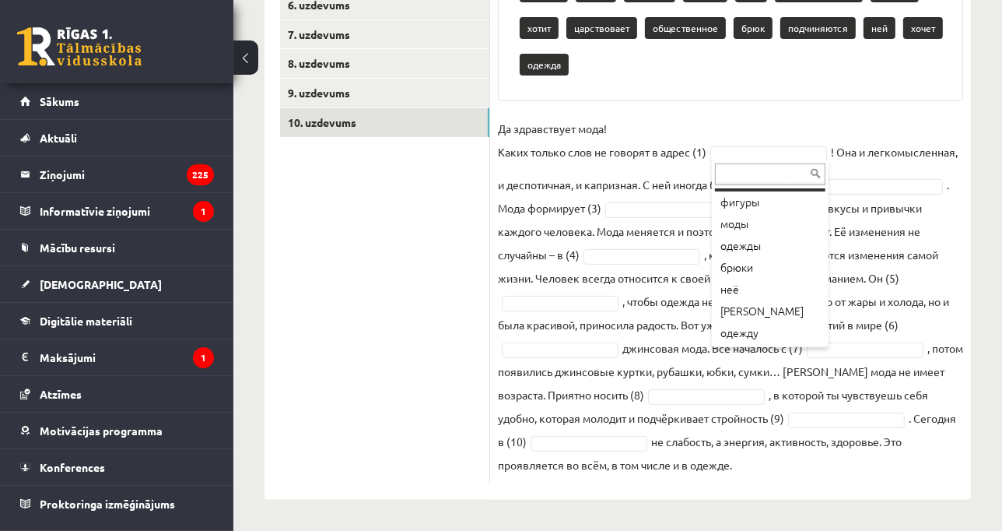
scroll to position [152, 0]
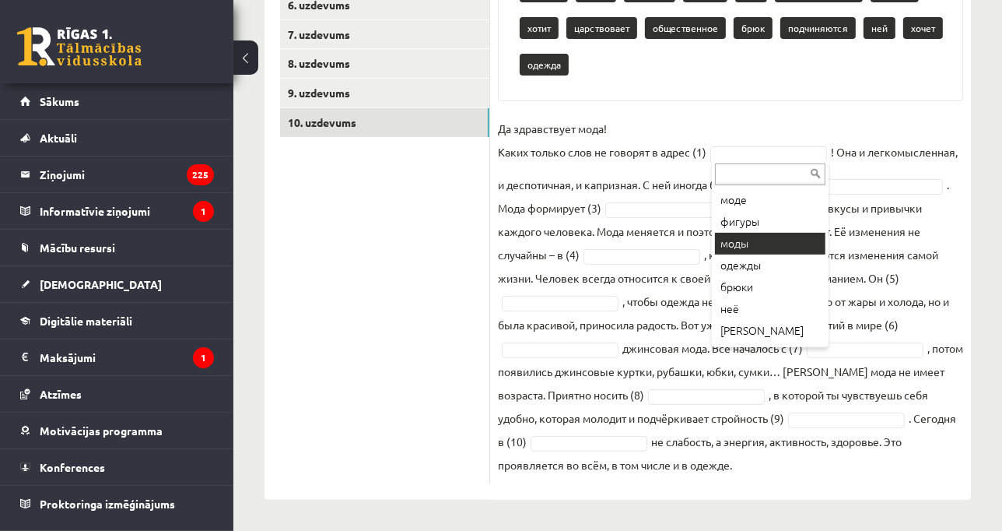
drag, startPoint x: 752, startPoint y: 215, endPoint x: 751, endPoint y: 238, distance: 22.6
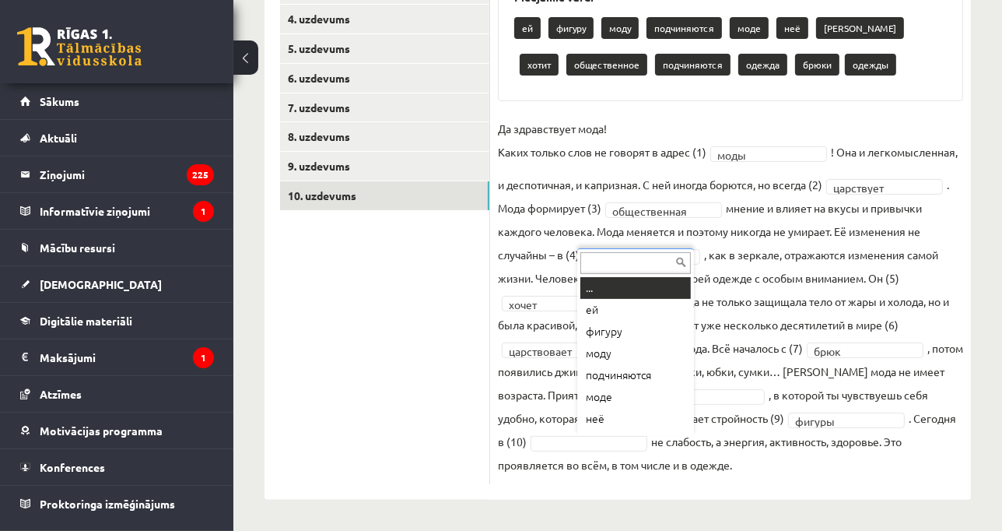
scroll to position [19, 0]
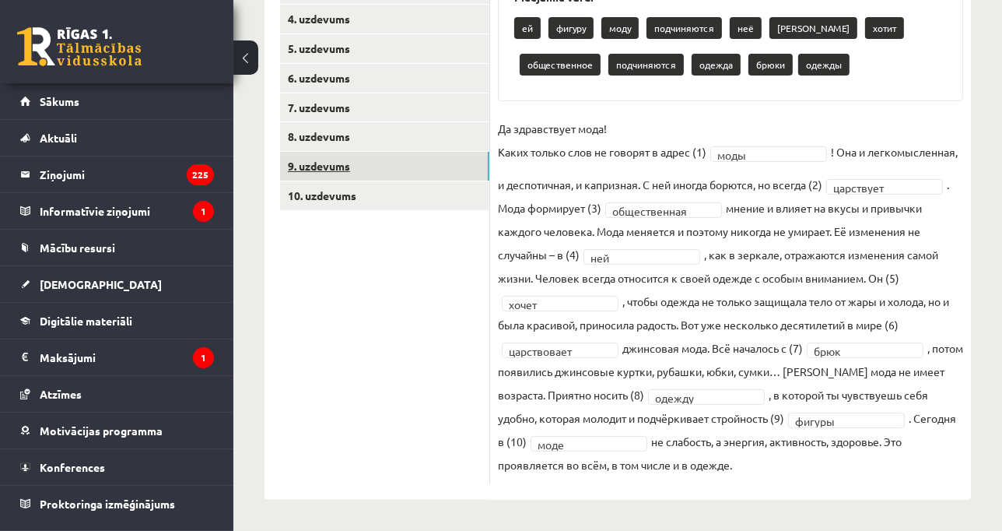
click at [419, 152] on link "9. uzdevums" at bounding box center [384, 166] width 209 height 29
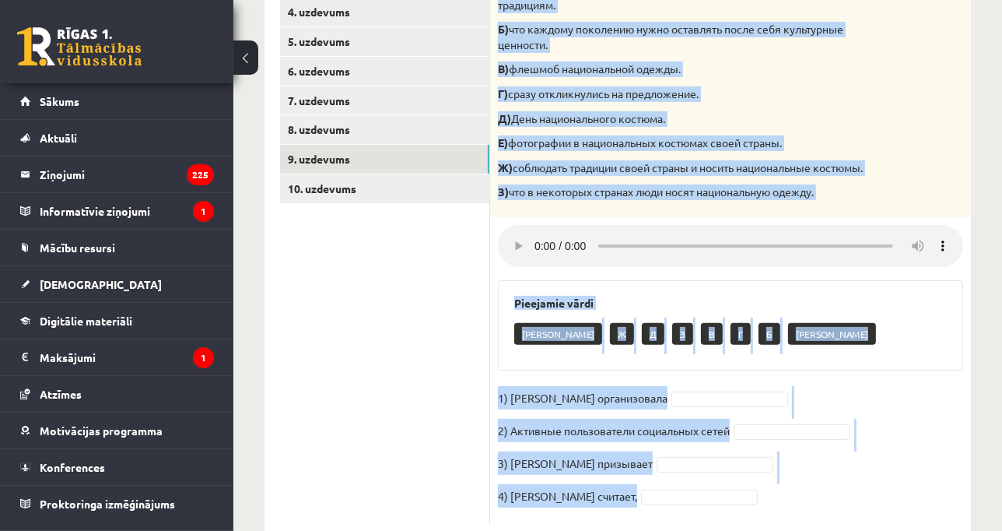
scroll to position [410, 0]
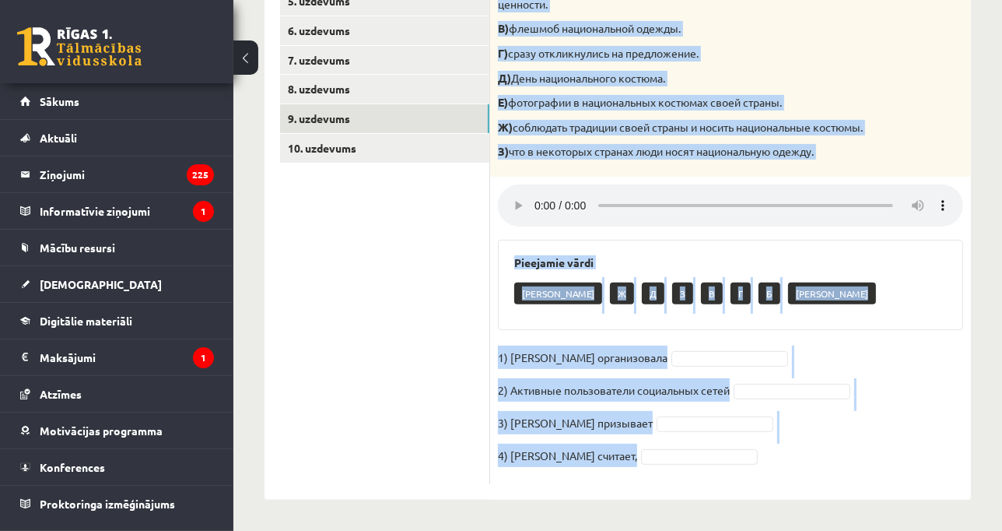
drag, startPoint x: 499, startPoint y: 74, endPoint x: 632, endPoint y: 520, distance: 465.9
click at [632, 520] on div "**********" at bounding box center [617, 90] width 769 height 881
copy div "А) дух патриотизма молодёжи и развивает любовь к своей культуре и традициям. Б)…"
click at [765, 341] on div "4p Прослушайте текст и соедините части предложений. А) дух патриотизма молодёжи…" at bounding box center [730, 184] width 481 height 599
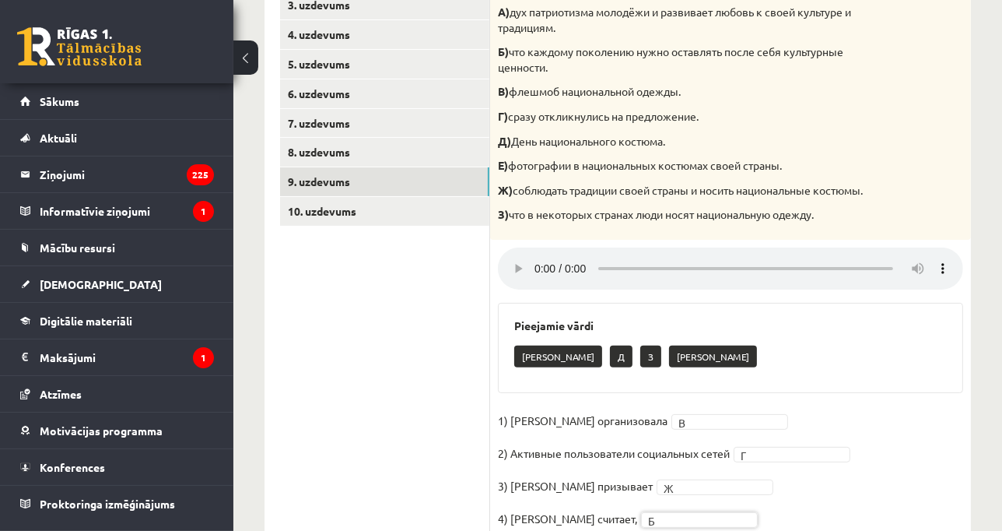
scroll to position [249, 0]
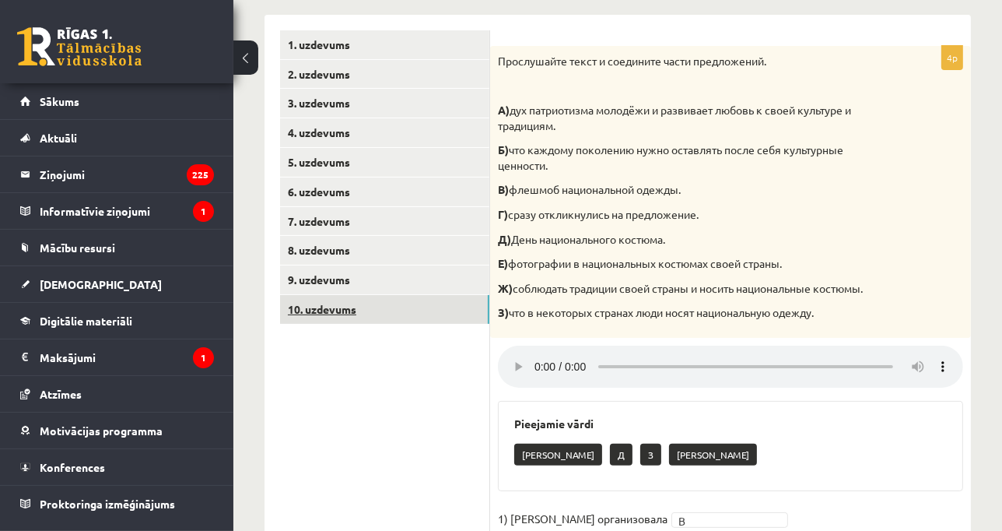
click at [439, 307] on link "10. uzdevums" at bounding box center [384, 309] width 209 height 29
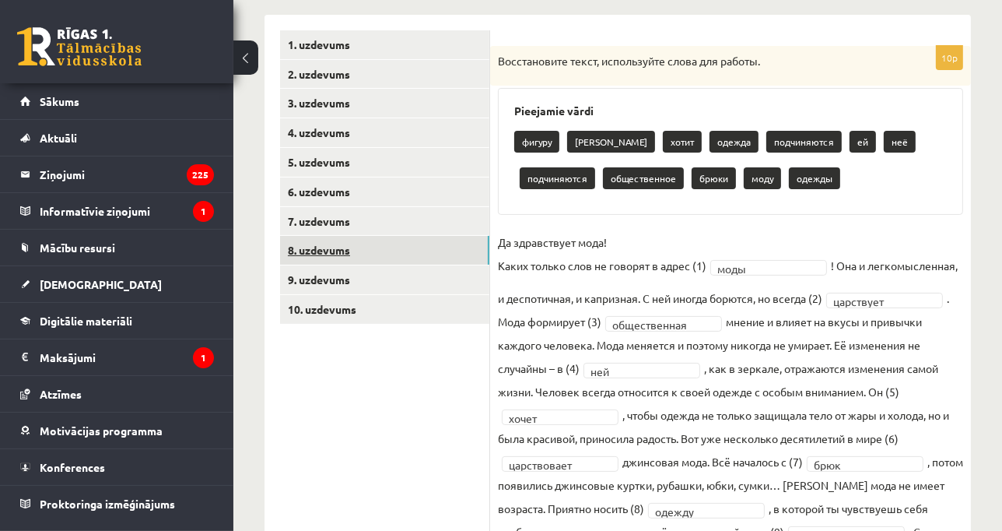
click at [436, 243] on link "8. uzdevums" at bounding box center [384, 250] width 209 height 29
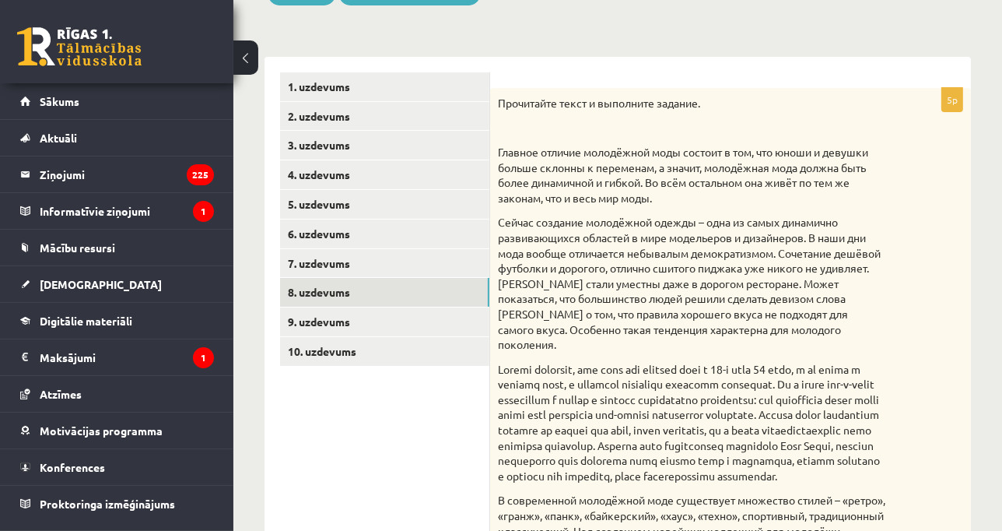
scroll to position [205, 0]
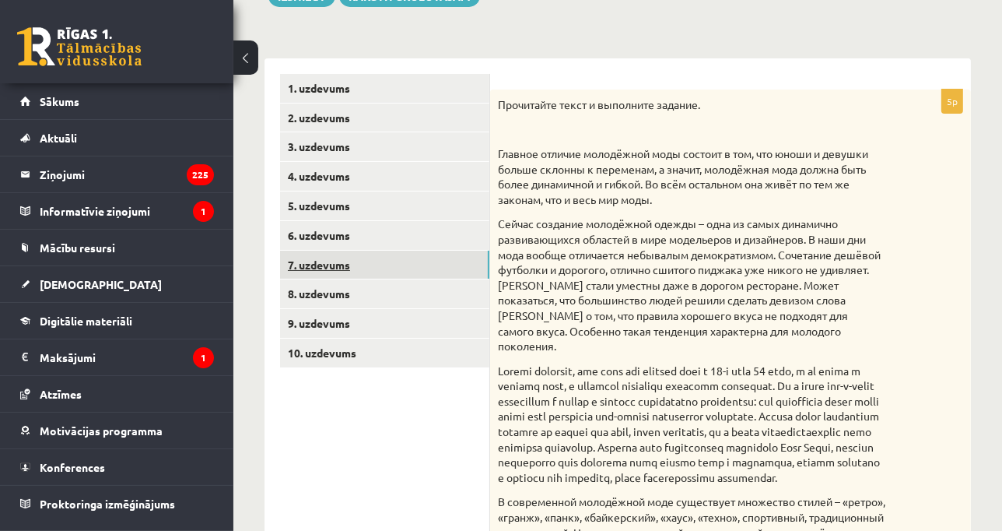
click at [380, 268] on link "7. uzdevums" at bounding box center [384, 264] width 209 height 29
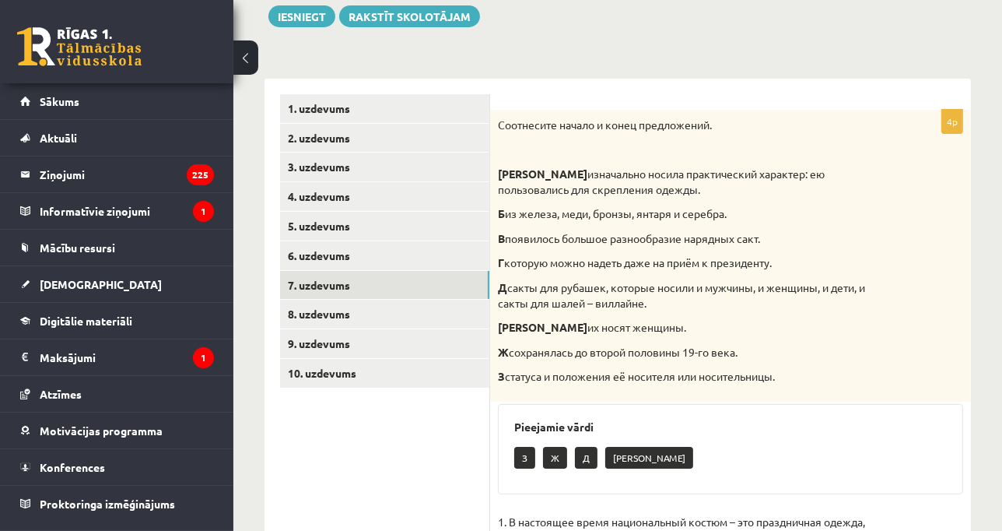
scroll to position [168, 0]
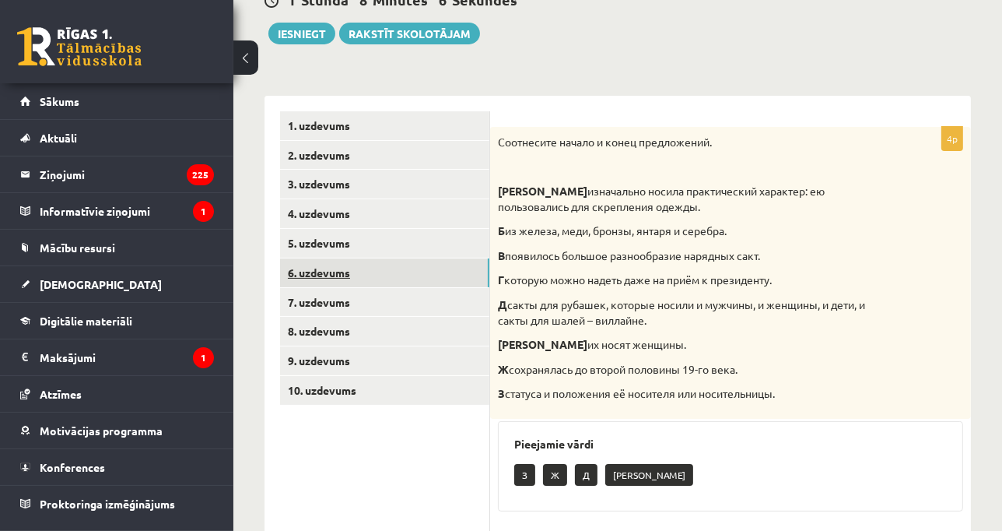
click at [461, 282] on link "6. uzdevums" at bounding box center [384, 272] width 209 height 29
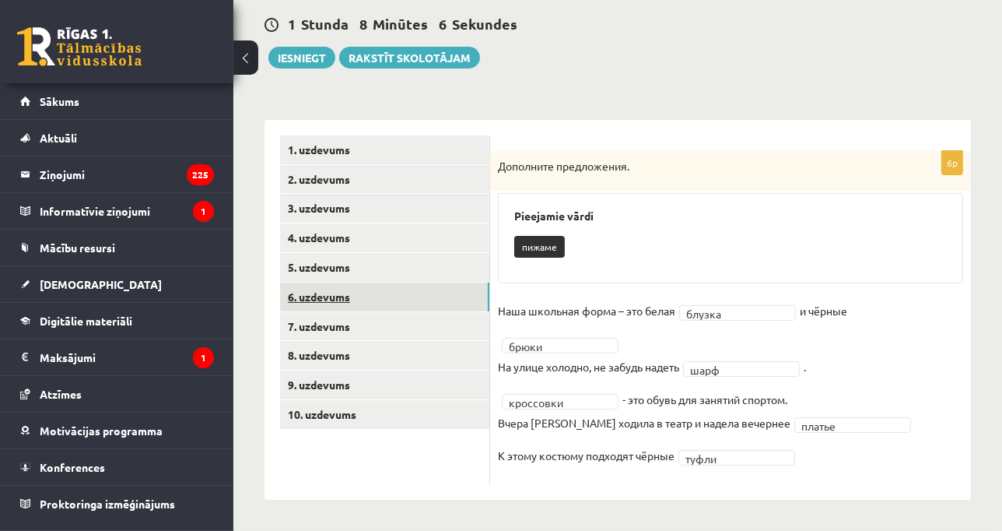
scroll to position [144, 0]
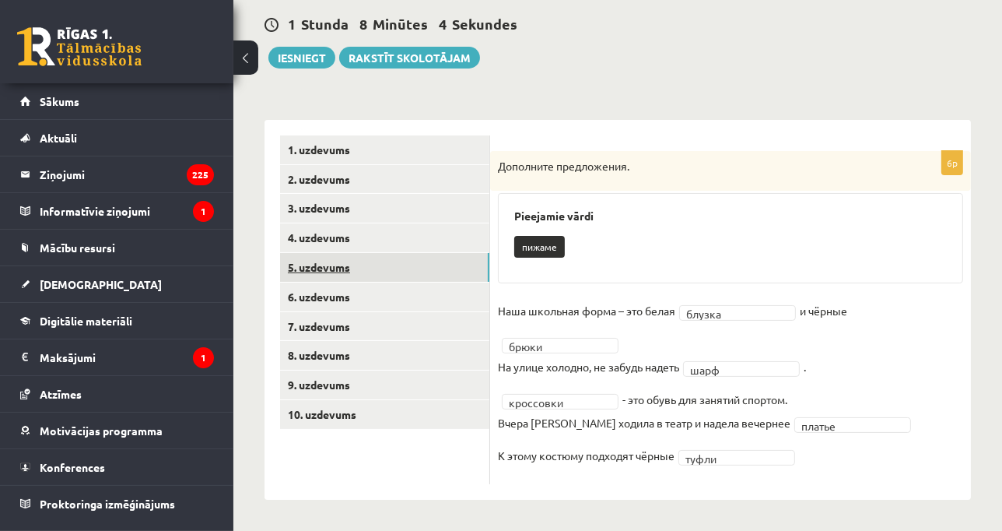
click at [438, 257] on link "5. uzdevums" at bounding box center [384, 267] width 209 height 29
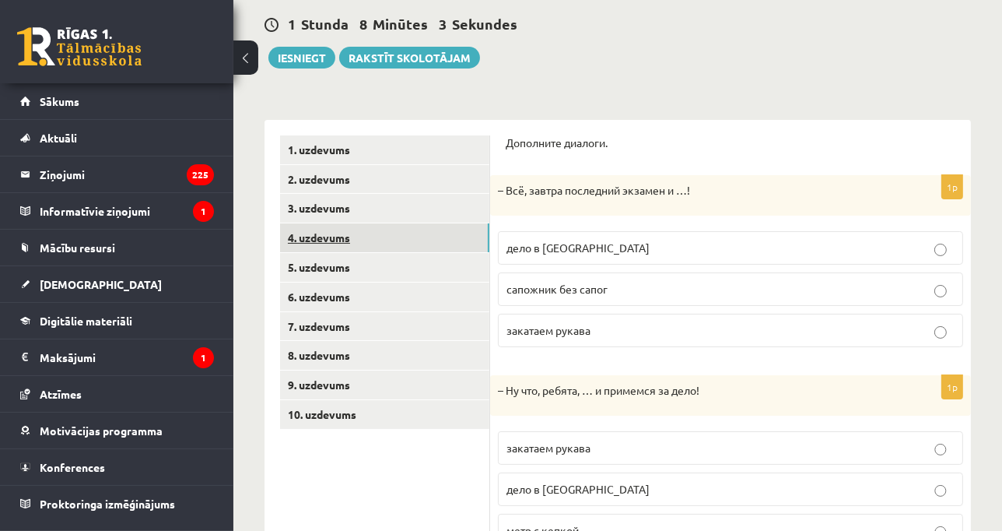
click at [431, 244] on link "4. uzdevums" at bounding box center [384, 237] width 209 height 29
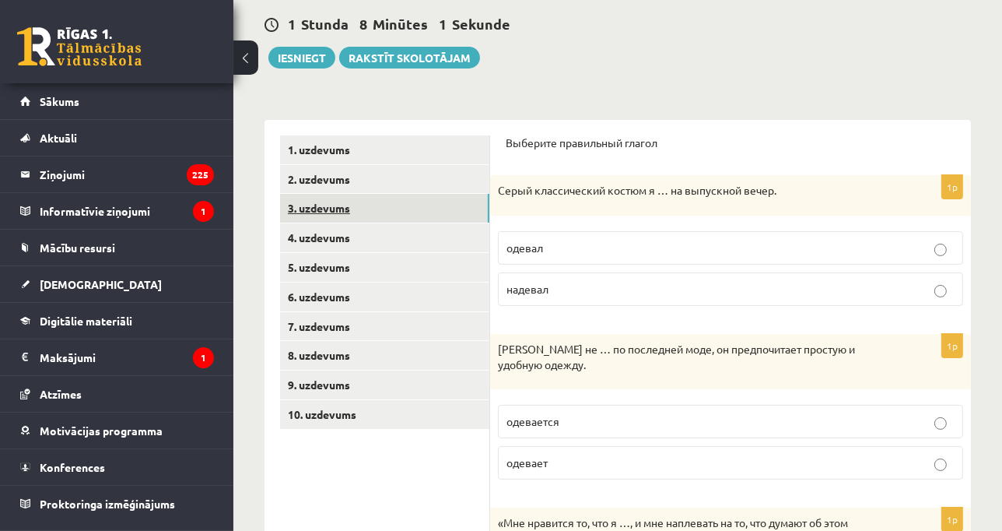
click at [466, 200] on link "3. uzdevums" at bounding box center [384, 208] width 209 height 29
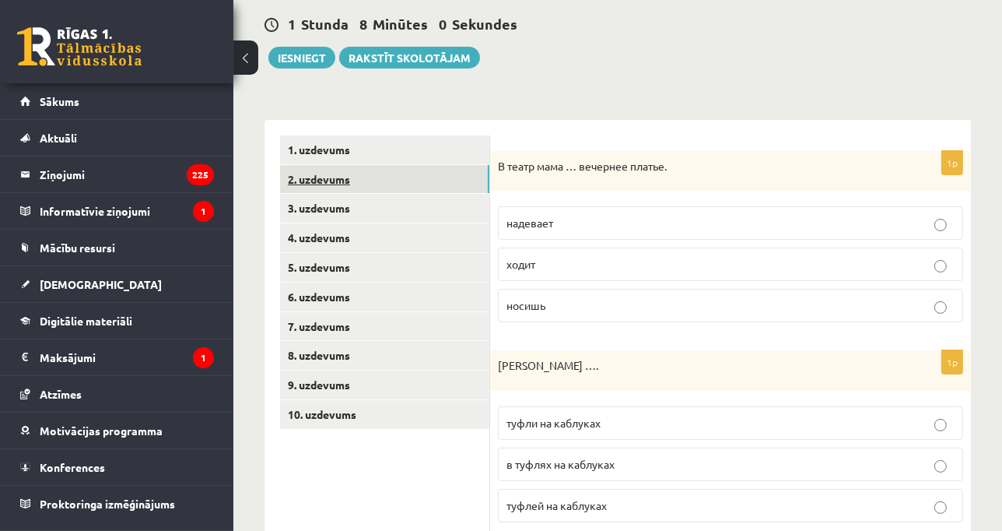
click at [453, 179] on link "2. uzdevums" at bounding box center [384, 179] width 209 height 29
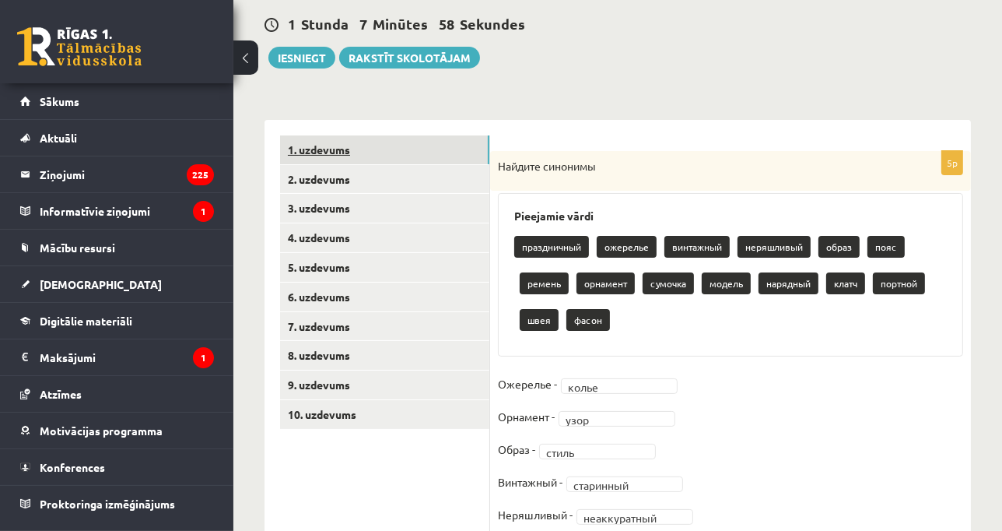
click at [459, 158] on link "1. uzdevums" at bounding box center [384, 149] width 209 height 29
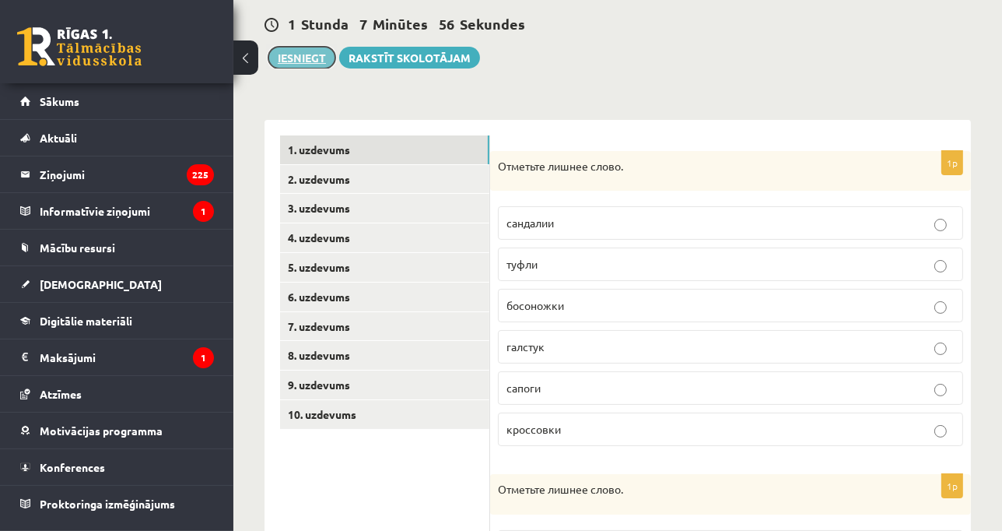
click at [308, 55] on button "Iesniegt" at bounding box center [301, 58] width 67 height 22
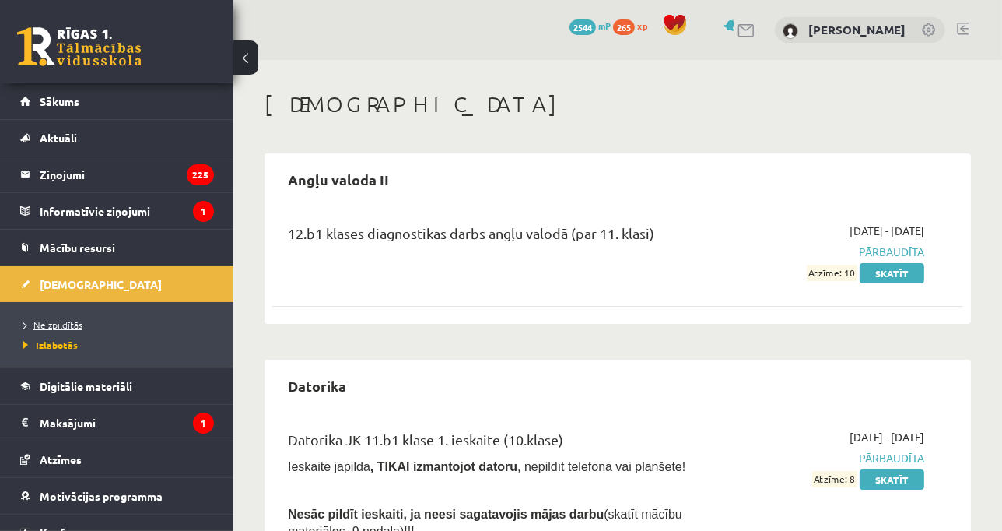
click at [68, 320] on span "Neizpildītās" at bounding box center [52, 324] width 59 height 12
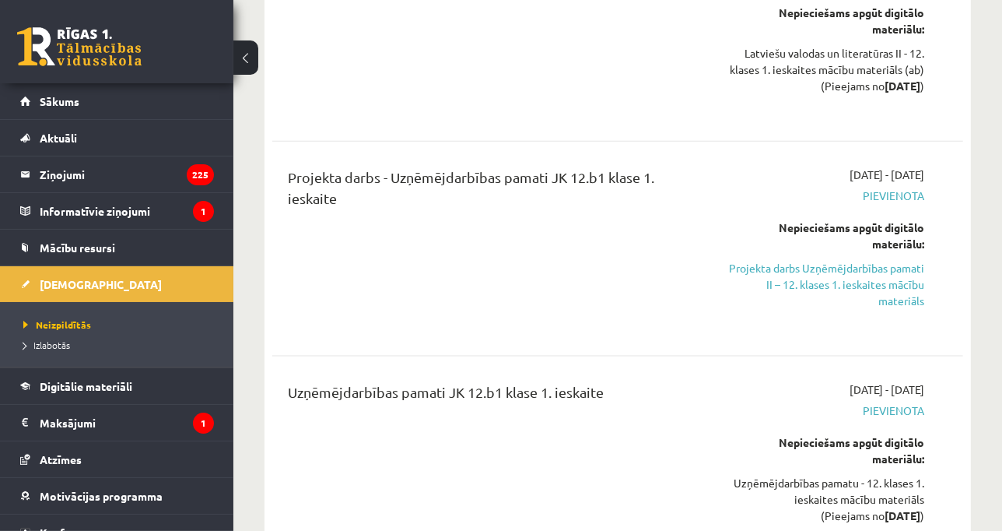
scroll to position [1918, 0]
